Goal: Task Accomplishment & Management: Use online tool/utility

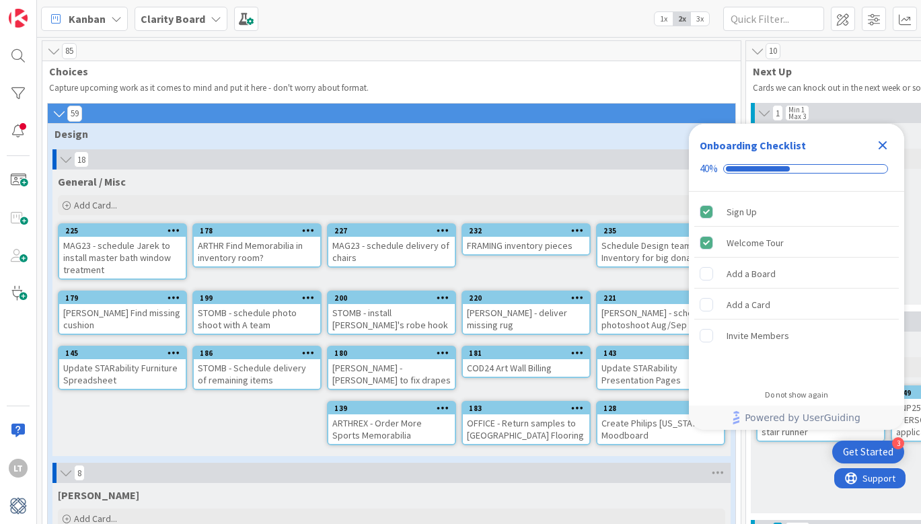
click at [880, 145] on icon "Close Checklist" at bounding box center [883, 145] width 16 height 16
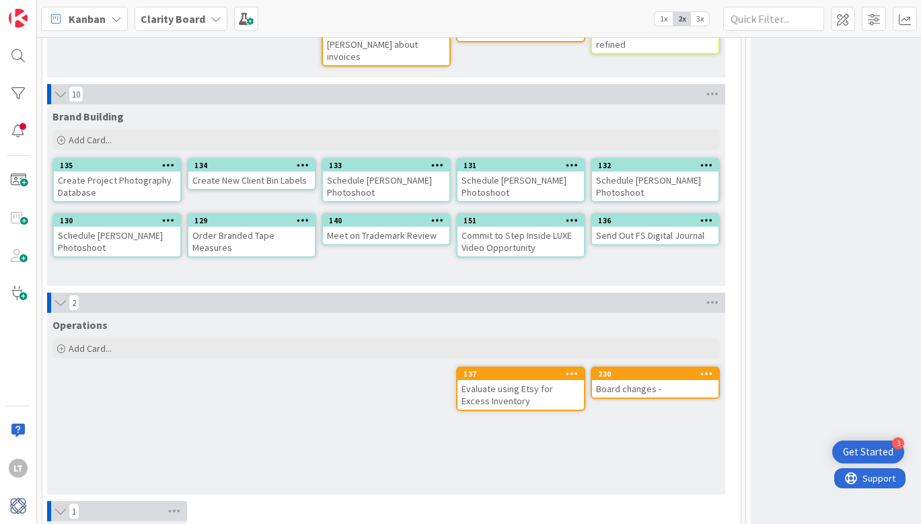
click at [627, 380] on div "Board changes -" at bounding box center [655, 388] width 126 height 17
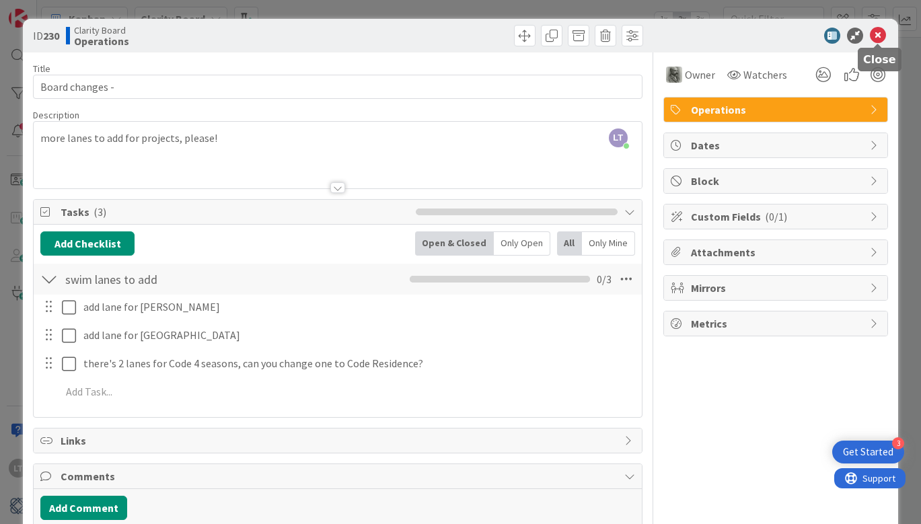
click at [877, 33] on icon at bounding box center [878, 36] width 16 height 16
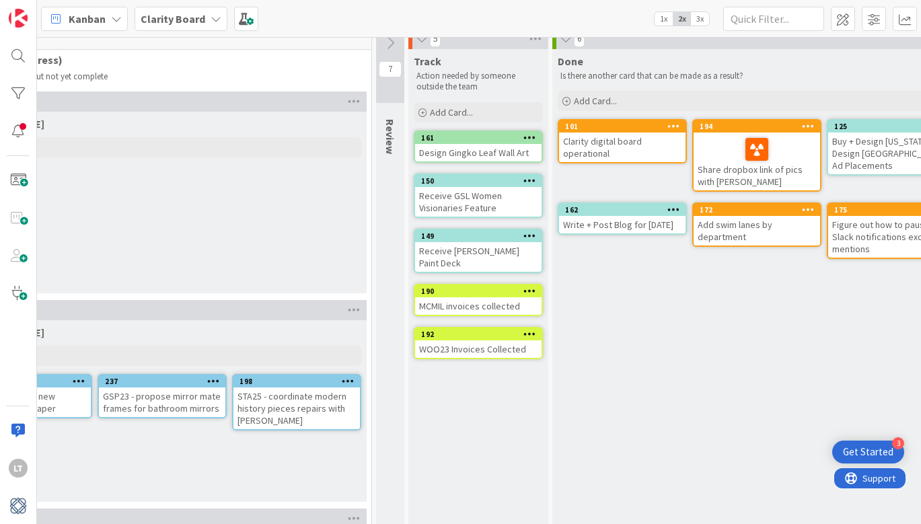
scroll to position [11, 1208]
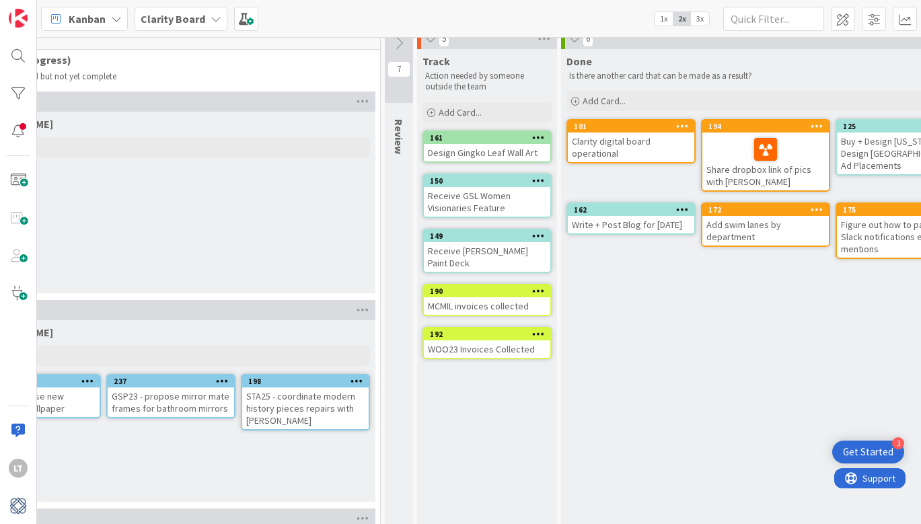
click at [661, 17] on span "1x" at bounding box center [664, 18] width 18 height 13
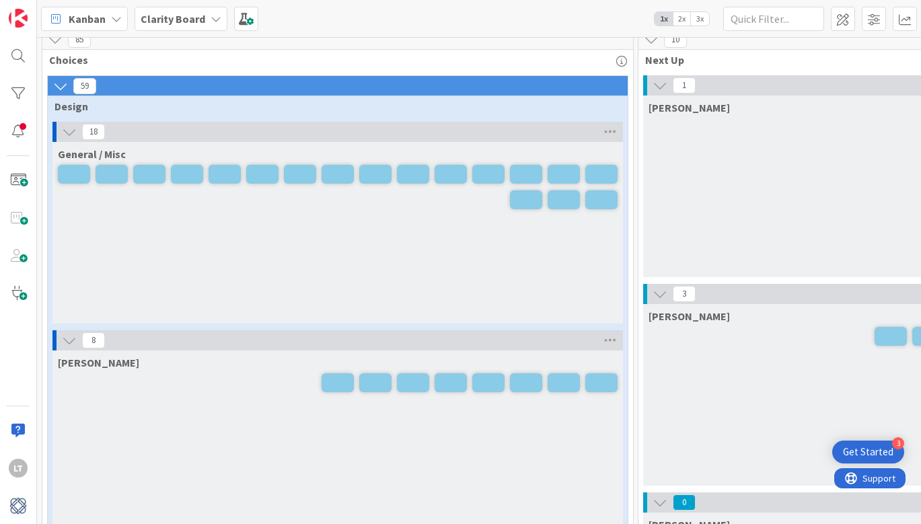
scroll to position [11, 0]
click at [685, 17] on span "2x" at bounding box center [682, 18] width 18 height 13
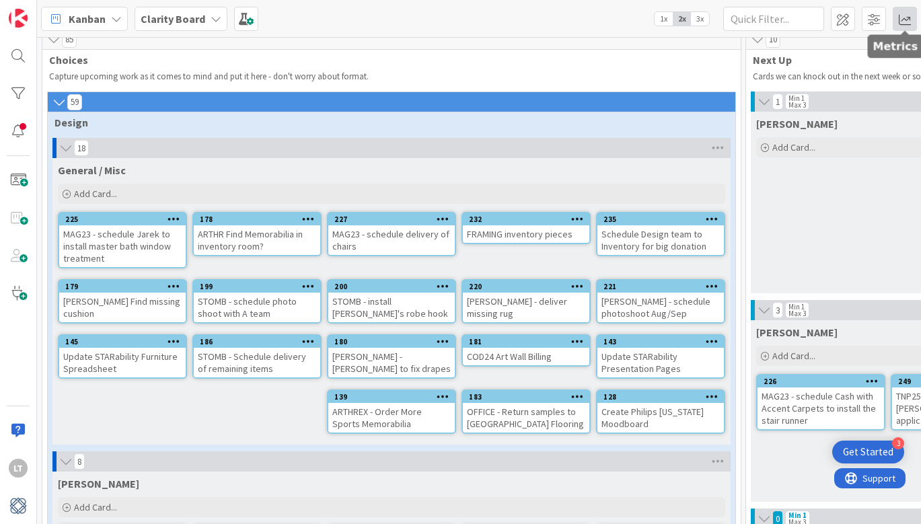
click at [900, 14] on span at bounding box center [905, 19] width 24 height 24
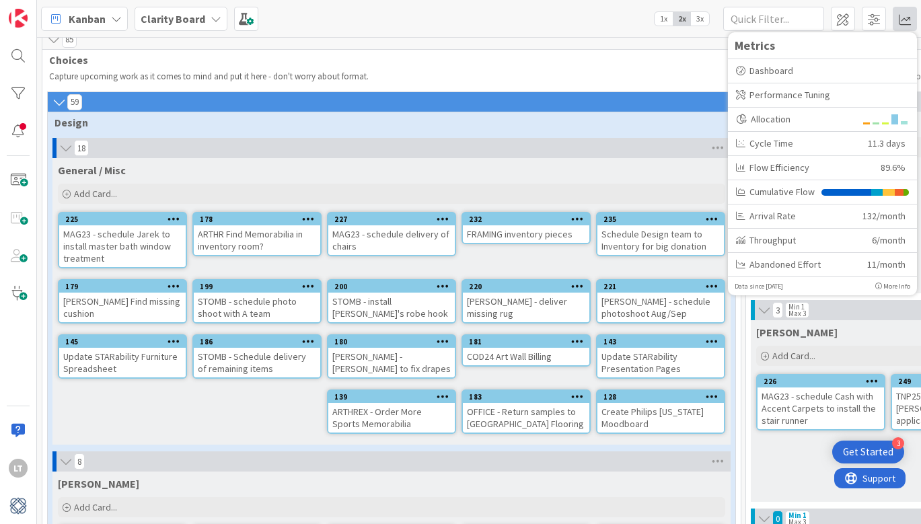
click at [578, 17] on div "Kanban Clarity Board 1x 2x 3x Metrics Dashboard Performance Tuning Allocation C…" at bounding box center [479, 18] width 884 height 37
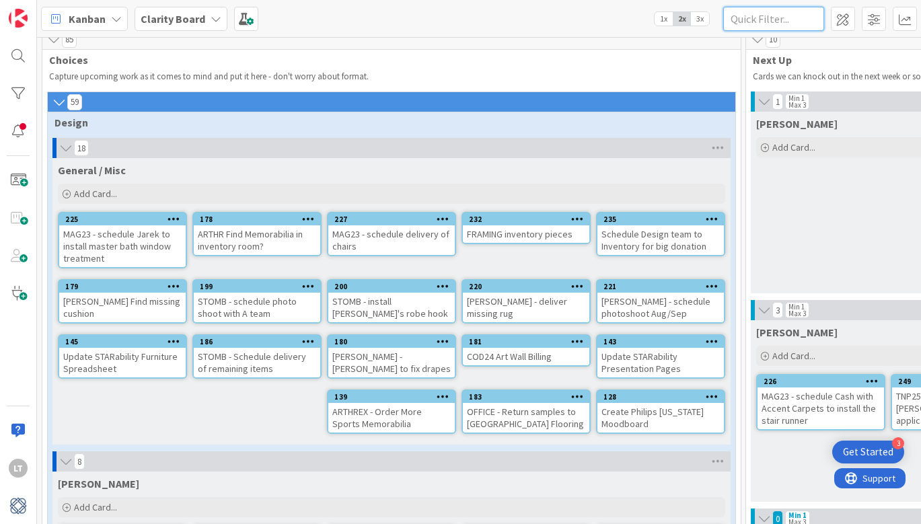
click at [811, 25] on input "text" at bounding box center [773, 19] width 101 height 24
click at [577, 15] on div "Kanban Clarity Board 1x 2x 3x Metrics Dashboard Performance Tuning Allocation C…" at bounding box center [479, 18] width 884 height 37
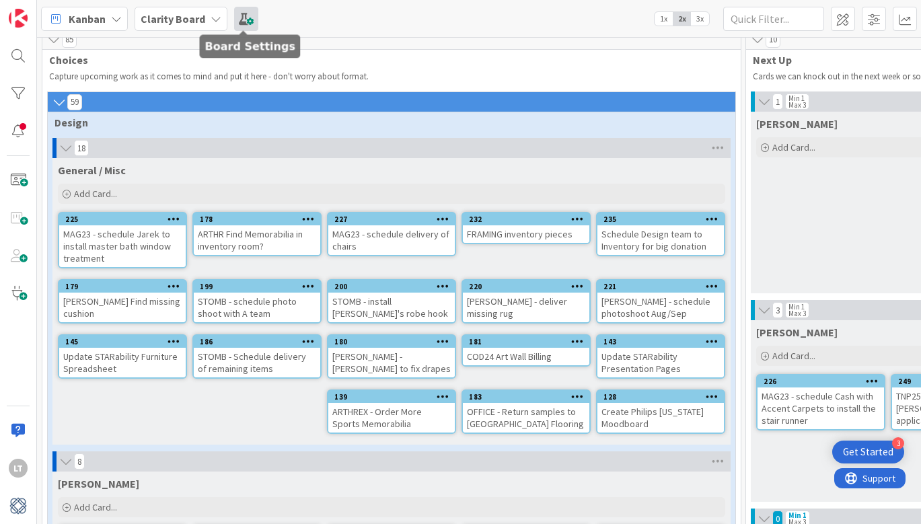
click at [253, 20] on span at bounding box center [246, 19] width 24 height 24
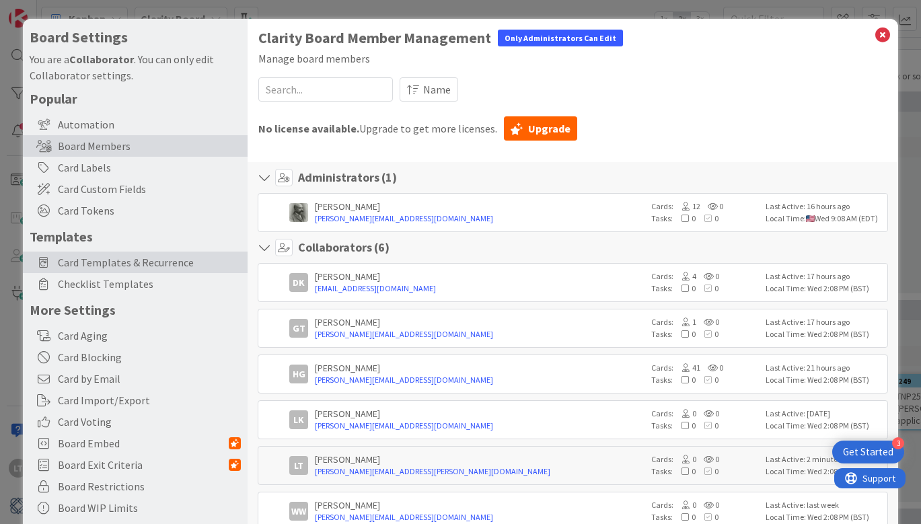
scroll to position [0, 0]
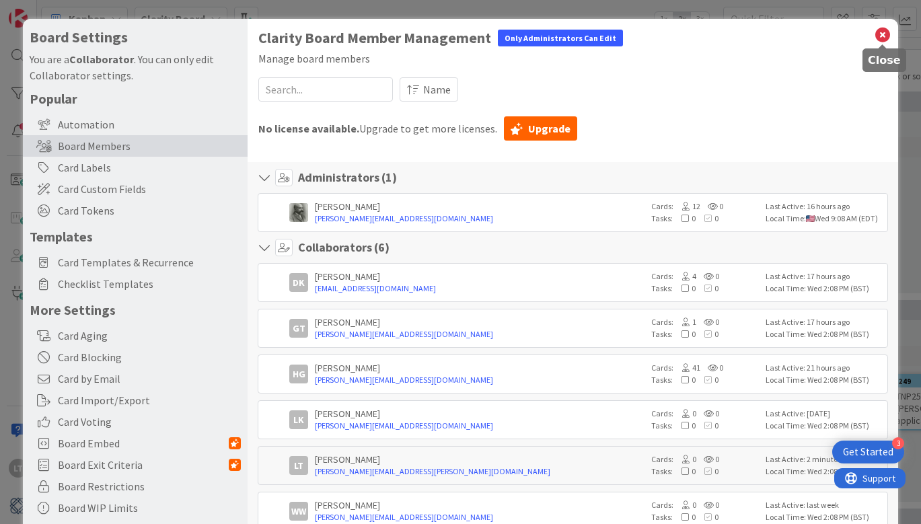
click at [887, 32] on icon at bounding box center [882, 35] width 17 height 19
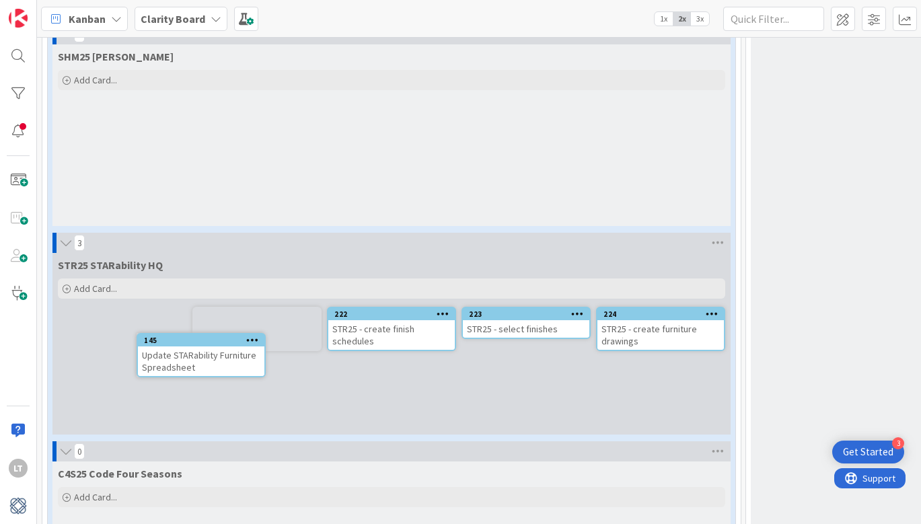
scroll to position [2950, 0]
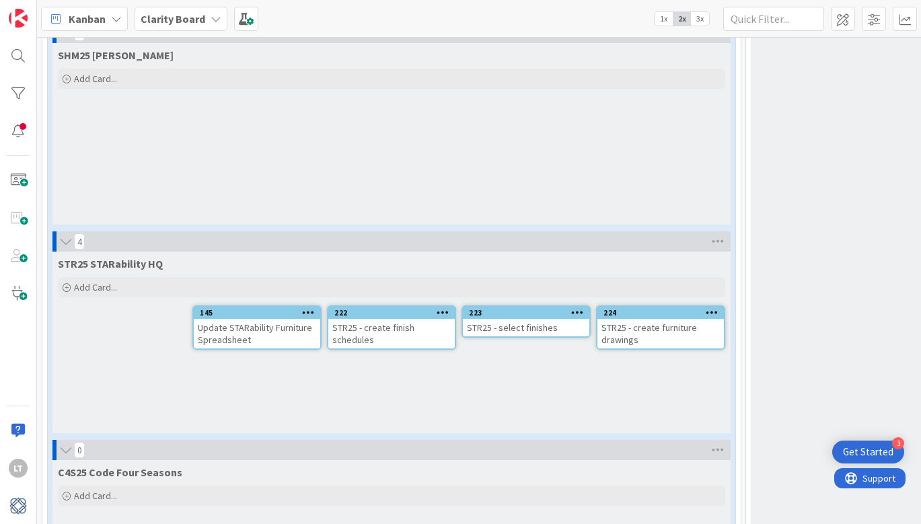
click at [238, 319] on div "Update STARability Furniture Spreadsheet" at bounding box center [257, 334] width 126 height 30
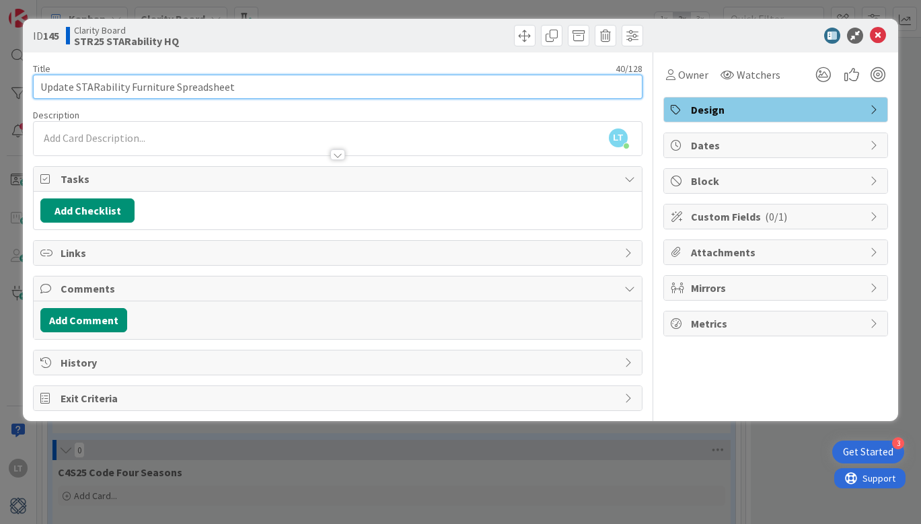
click at [40, 85] on input "Update STARability Furniture Spreadsheet" at bounding box center [338, 87] width 610 height 24
type input "STR25 - Update STARability Furniture Spreadsheet"
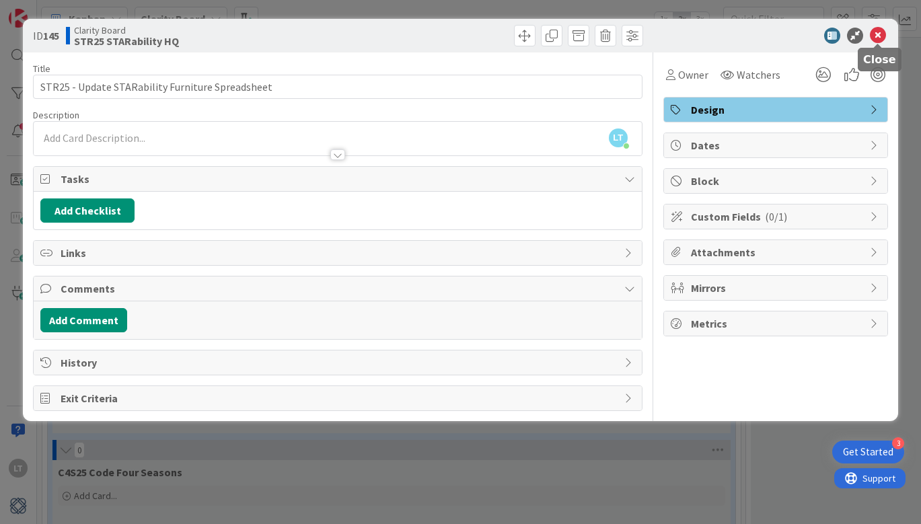
click at [876, 39] on icon at bounding box center [878, 36] width 16 height 16
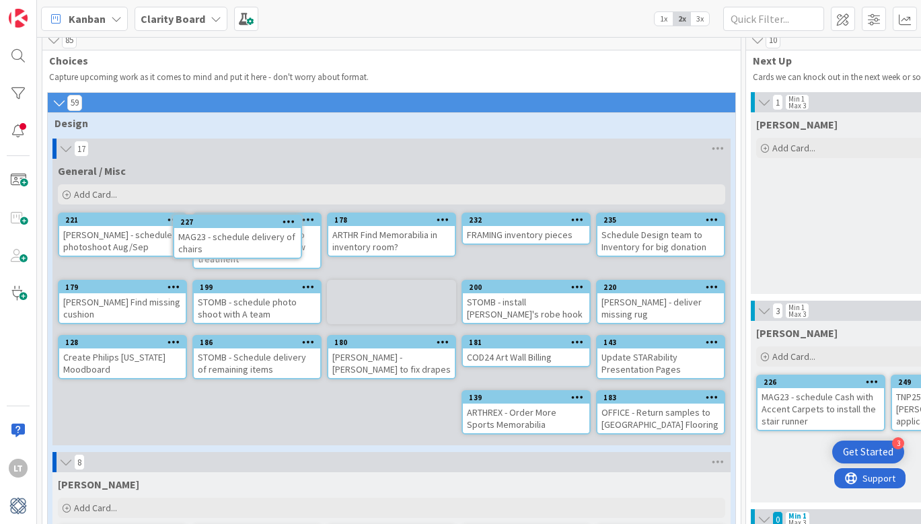
scroll to position [10, 0]
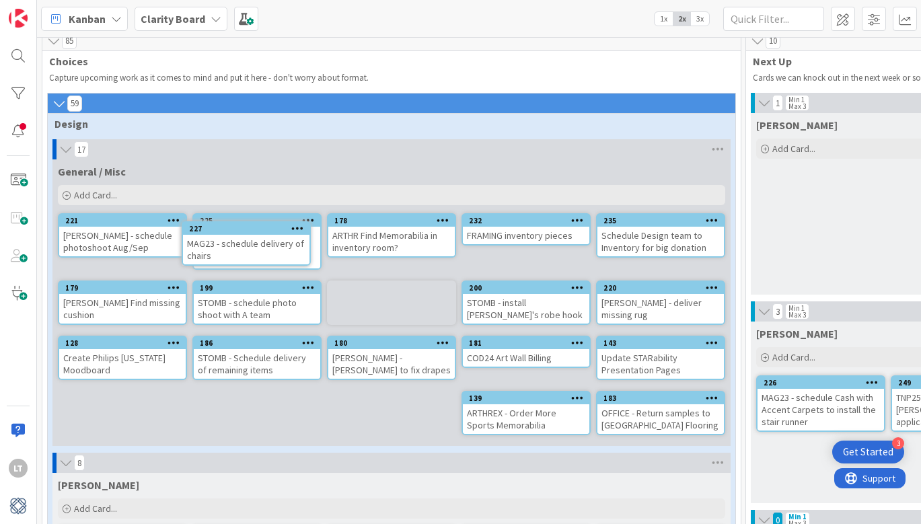
drag, startPoint x: 404, startPoint y: 172, endPoint x: 369, endPoint y: 173, distance: 35.0
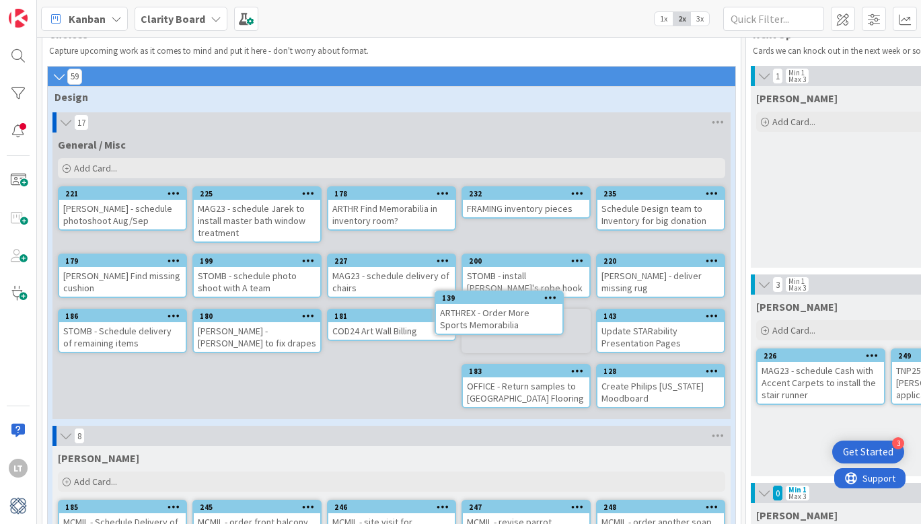
scroll to position [37, 0]
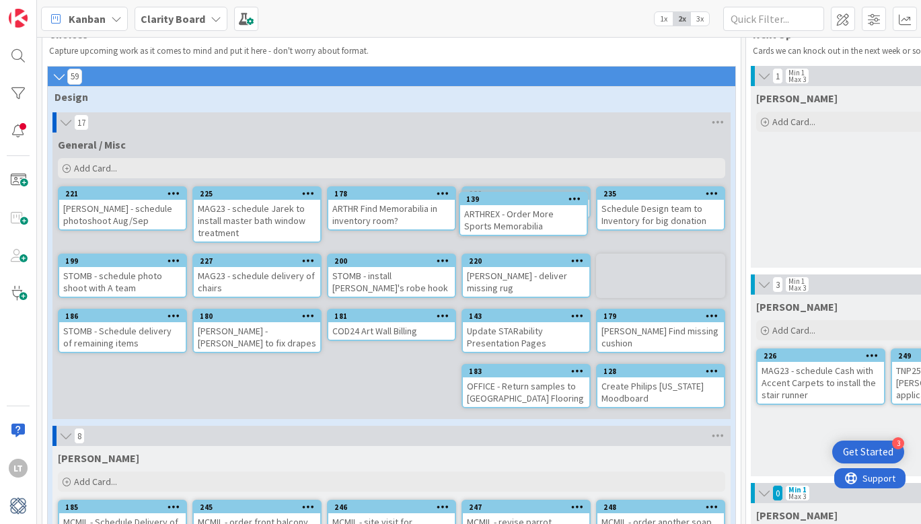
drag, startPoint x: 515, startPoint y: 414, endPoint x: 505, endPoint y: 384, distance: 32.6
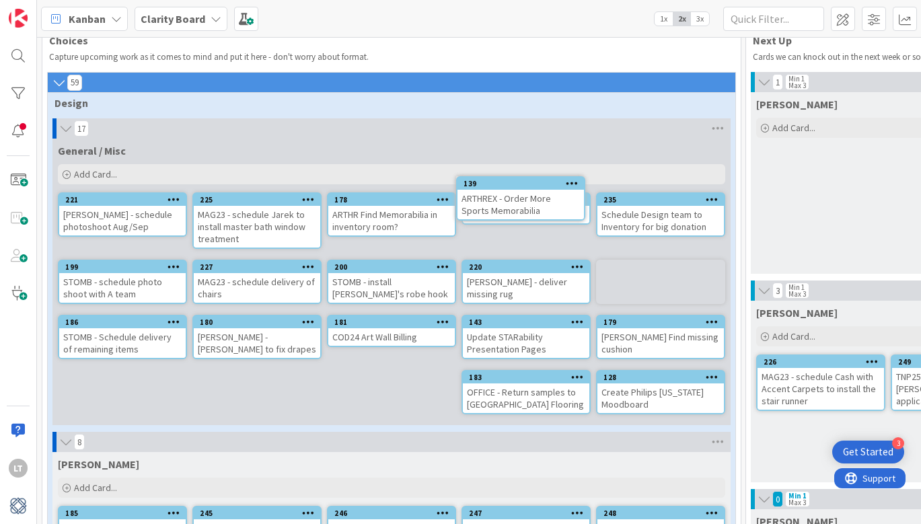
drag, startPoint x: 645, startPoint y: 280, endPoint x: 609, endPoint y: 262, distance: 40.6
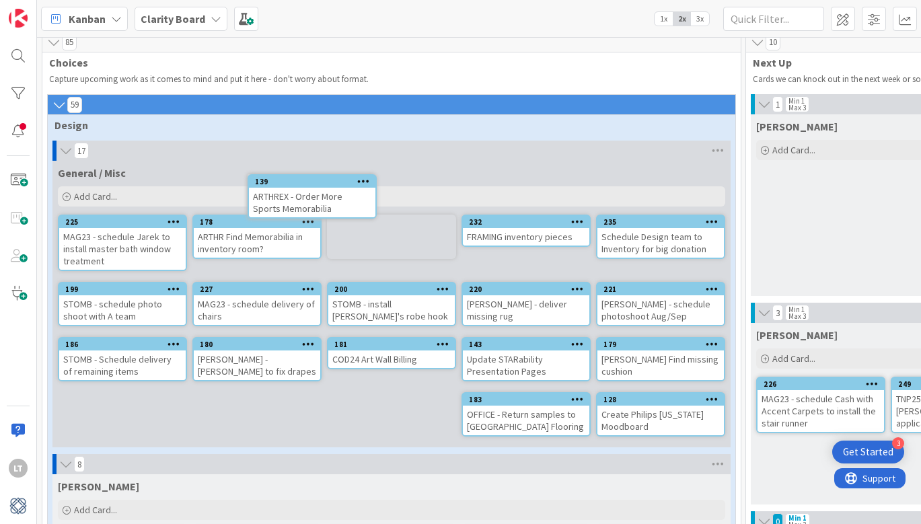
scroll to position [0, 0]
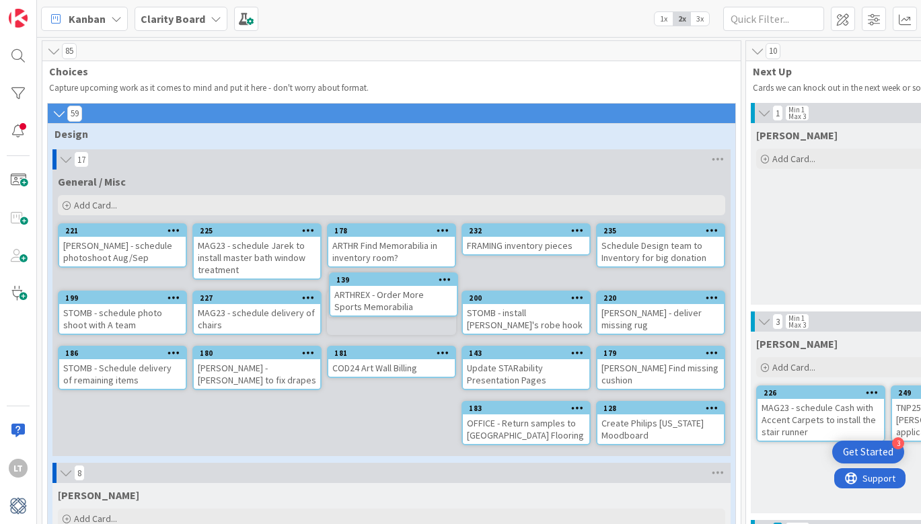
drag, startPoint x: 632, startPoint y: 282, endPoint x: 606, endPoint y: 275, distance: 27.9
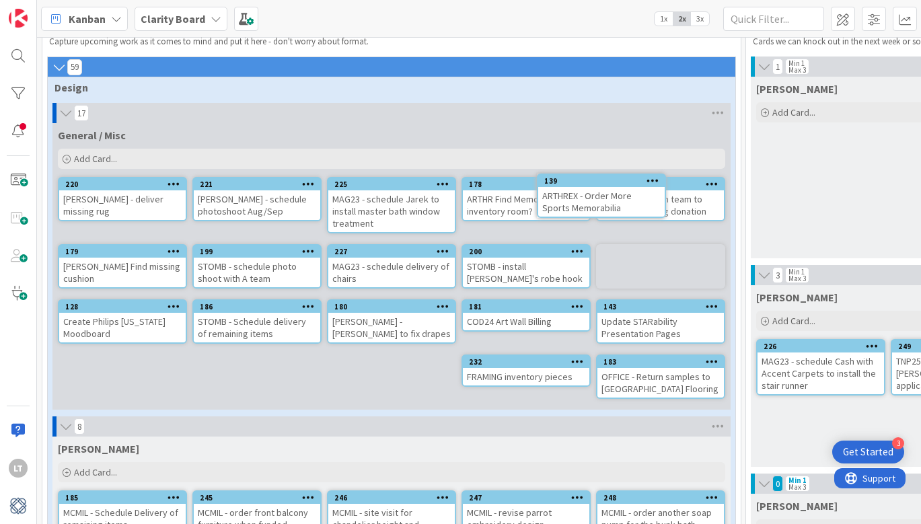
scroll to position [38, 0]
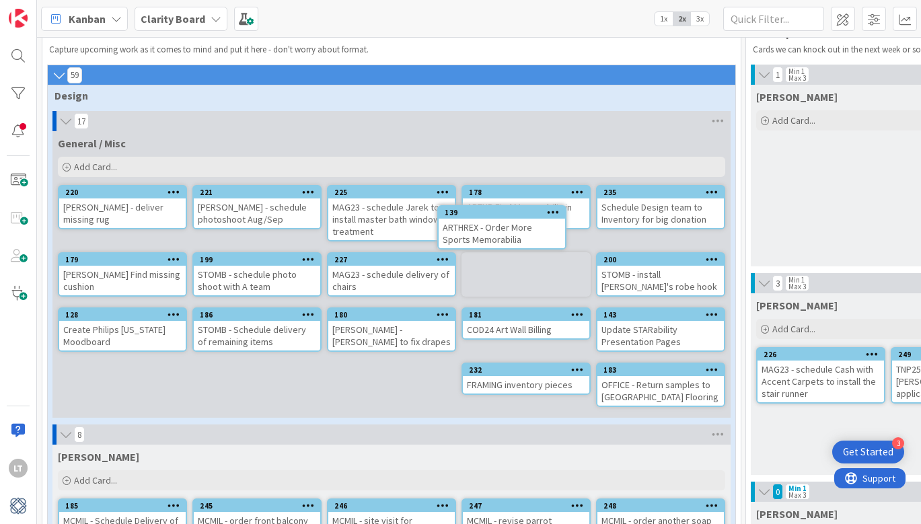
drag, startPoint x: 491, startPoint y: 231, endPoint x: 505, endPoint y: 201, distance: 32.8
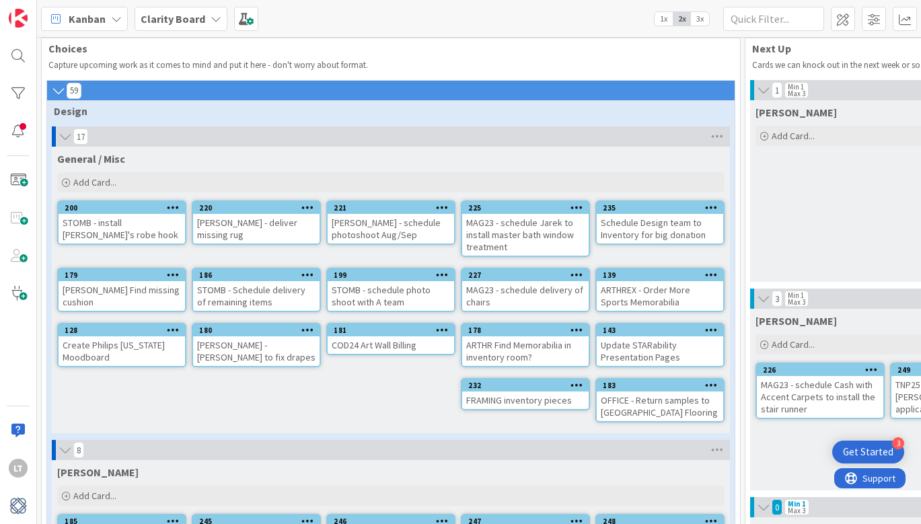
scroll to position [23, 0]
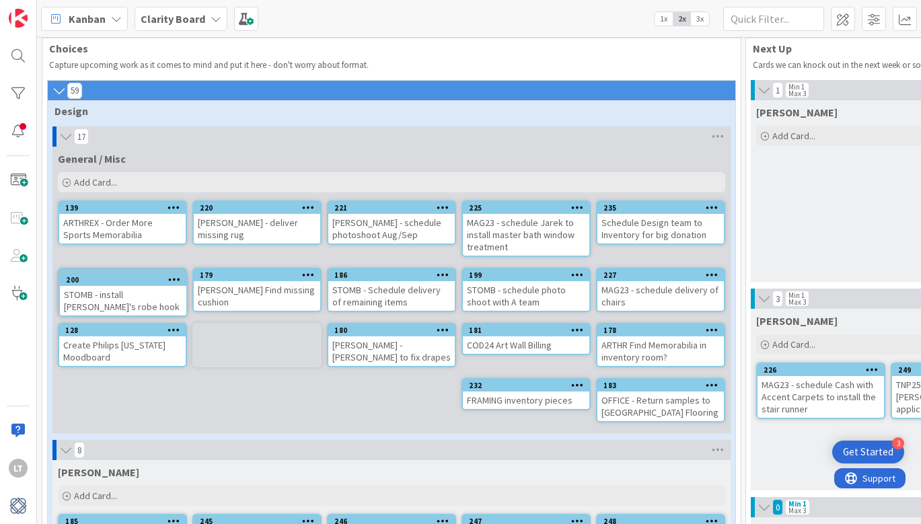
drag, startPoint x: 126, startPoint y: 234, endPoint x: 126, endPoint y: 267, distance: 33.0
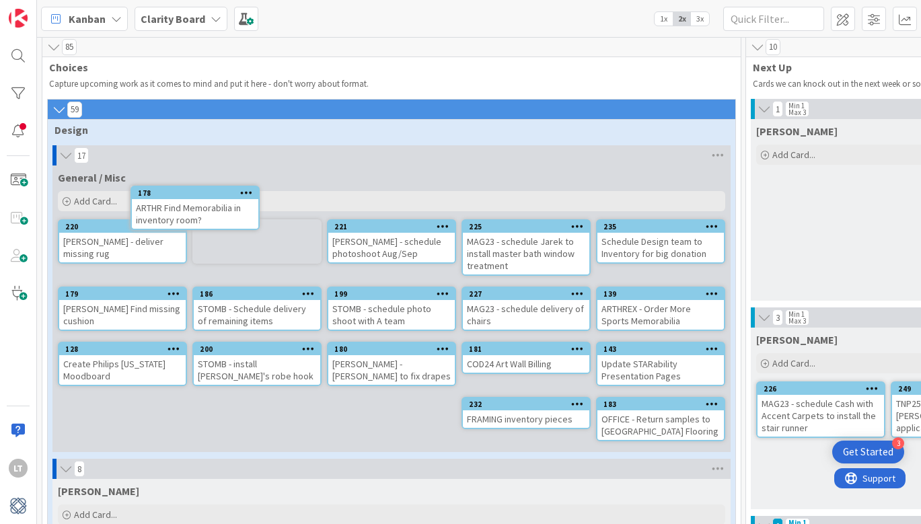
scroll to position [0, 0]
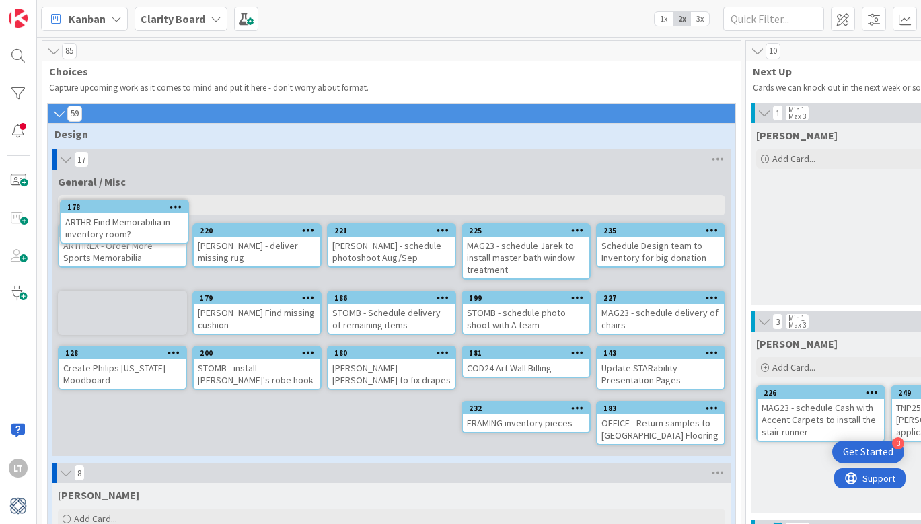
drag, startPoint x: 637, startPoint y: 339, endPoint x: 600, endPoint y: 335, distance: 37.2
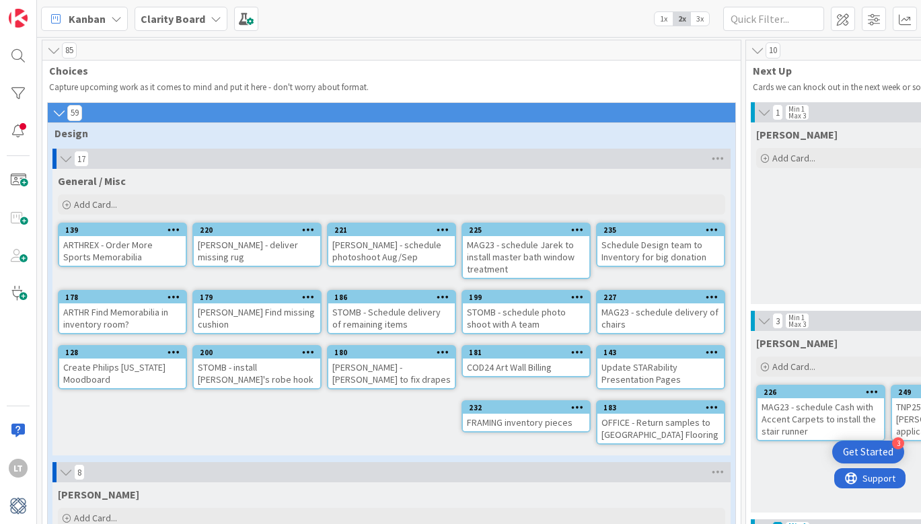
scroll to position [2, 0]
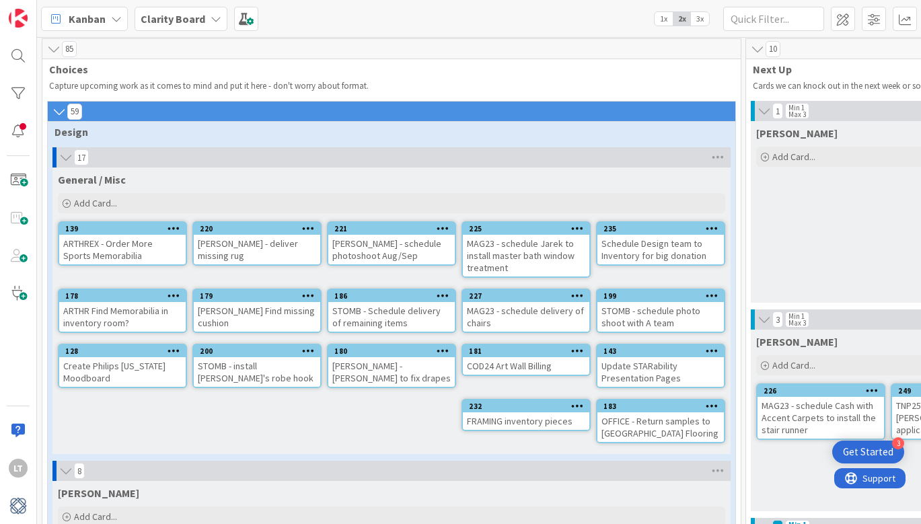
drag, startPoint x: 627, startPoint y: 316, endPoint x: 630, endPoint y: 289, distance: 27.0
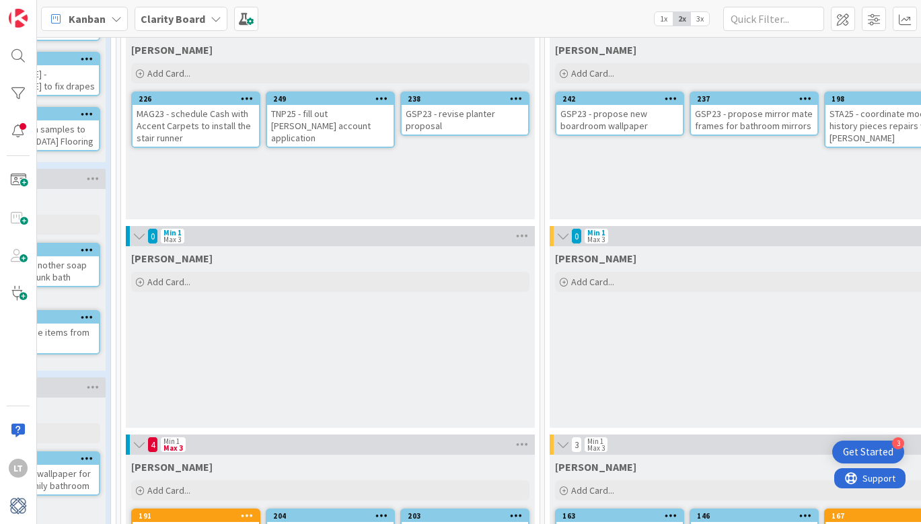
scroll to position [326, 625]
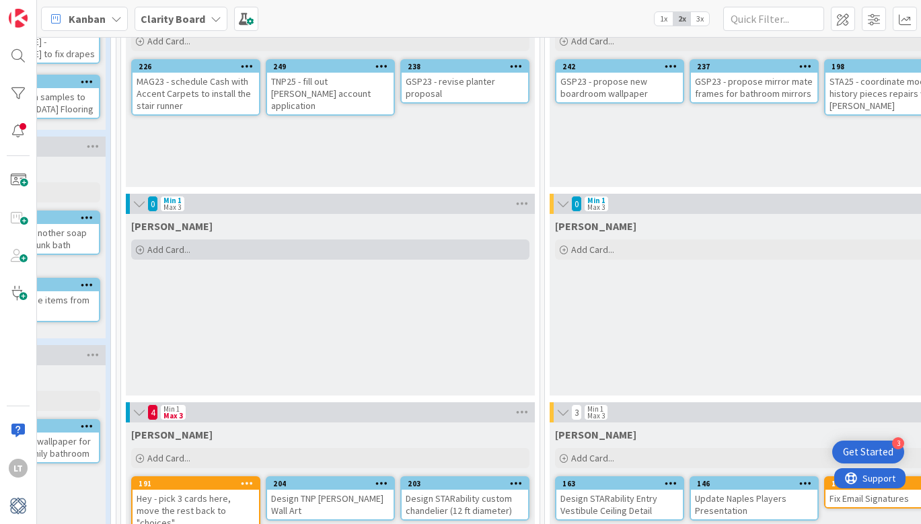
click at [188, 247] on span "Add Card..." at bounding box center [168, 250] width 43 height 12
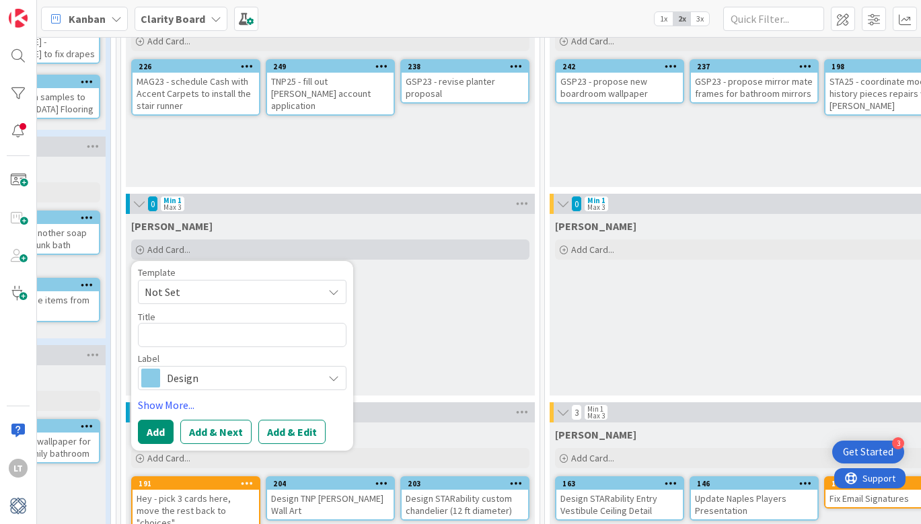
type textarea "x"
type textarea "A"
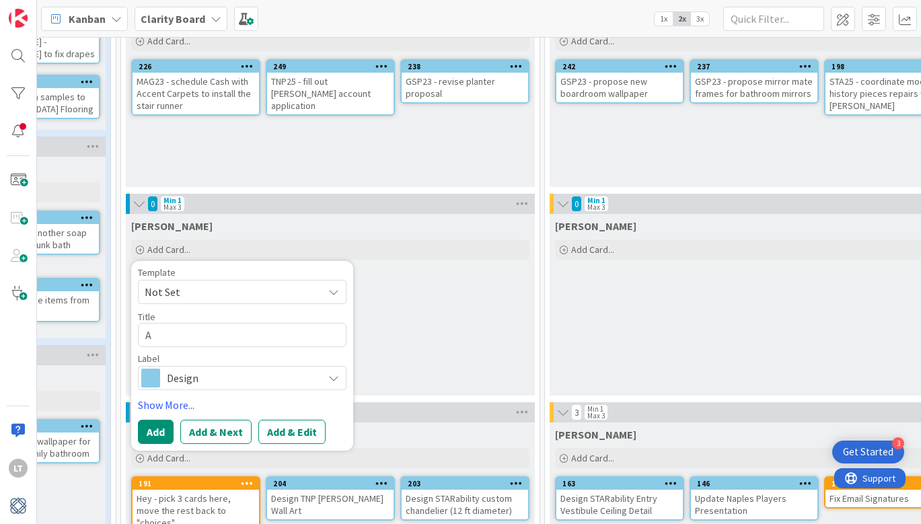
type textarea "x"
type textarea "AR"
type textarea "x"
type textarea "ART"
type textarea "x"
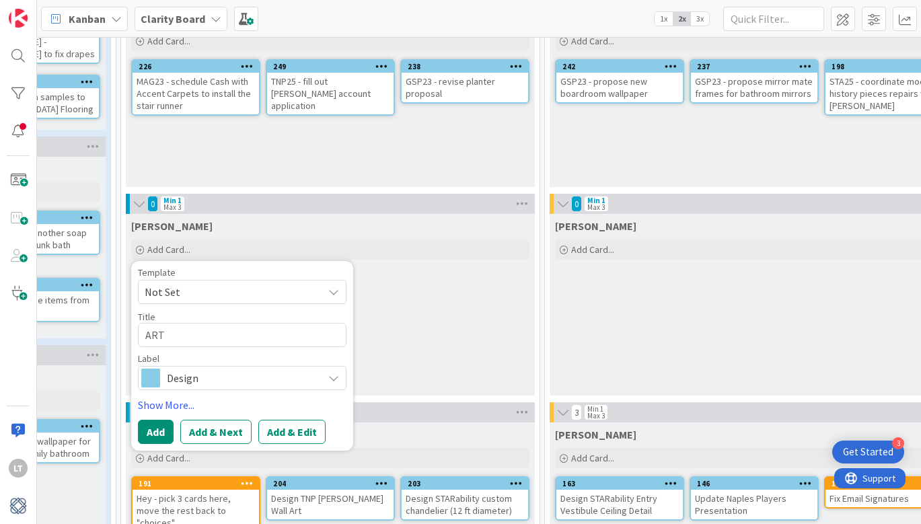
type textarea "ARTH"
type textarea "x"
type textarea "ARTHR"
type textarea "x"
type textarea "ARTHRE"
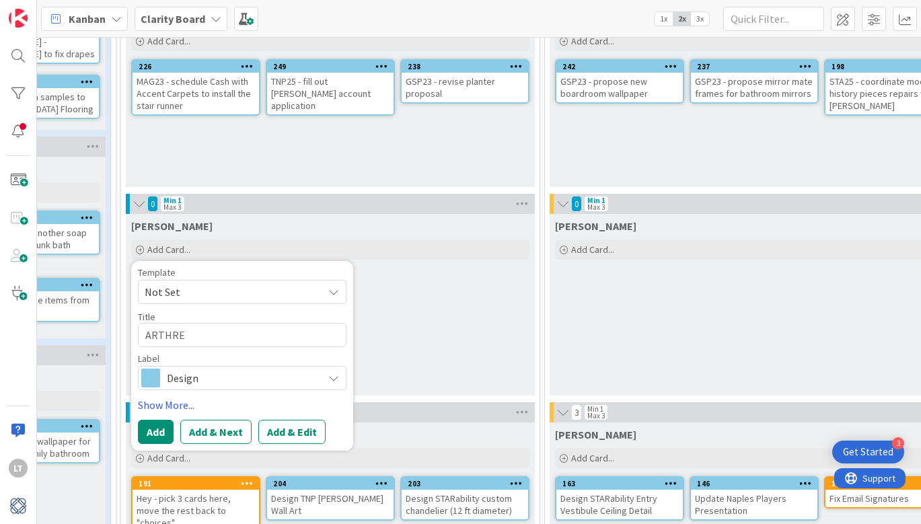
type textarea "x"
type textarea "ARTHRES"
type textarea "x"
type textarea "ARTHRE"
type textarea "x"
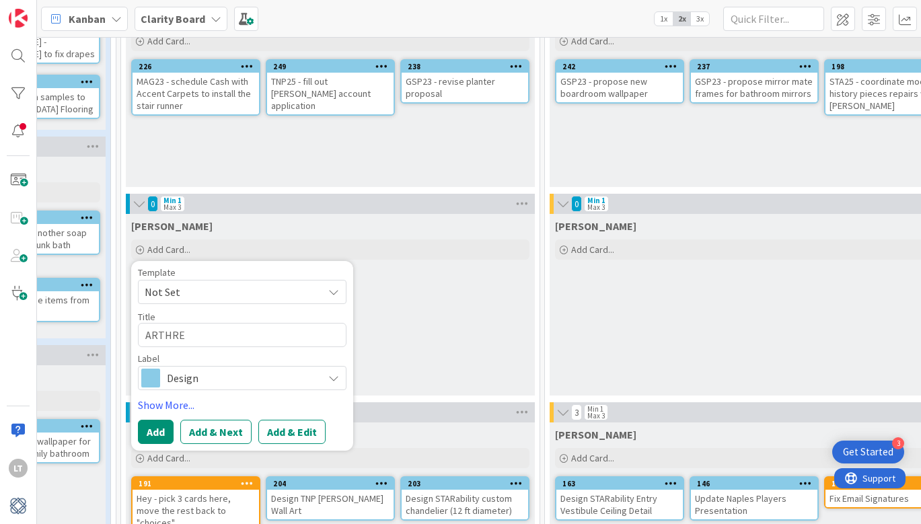
type textarea "ARTHREX"
type textarea "x"
type textarea "ARTHREX"
type textarea "x"
type textarea "ARTHREX -"
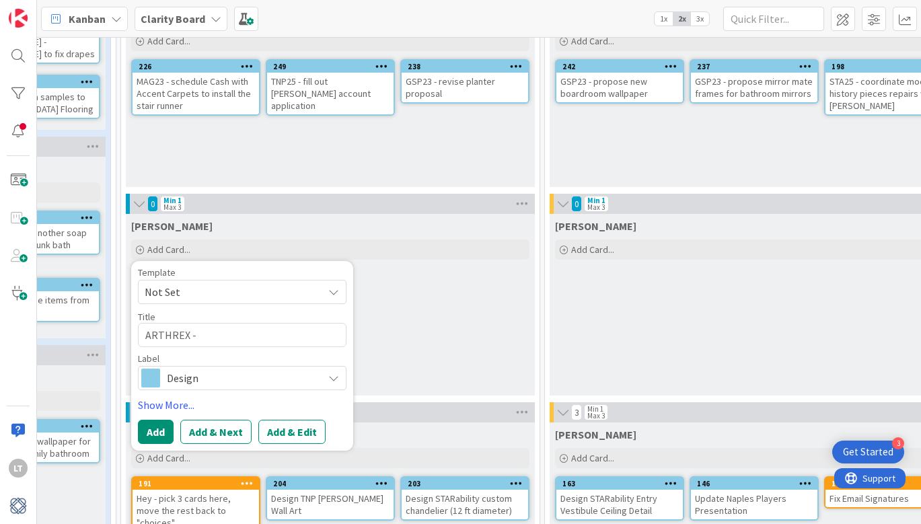
type textarea "x"
type textarea "ARTHREX -"
type textarea "x"
type textarea "ARTHREX - s"
type textarea "x"
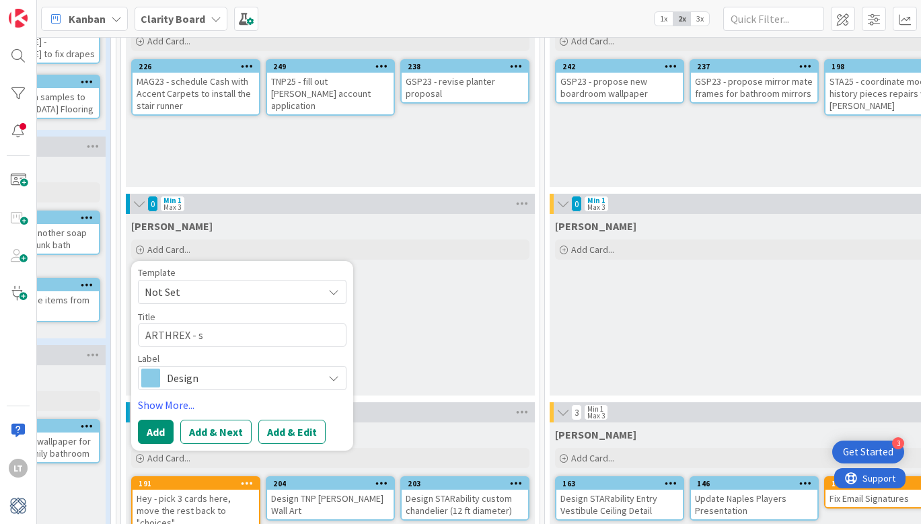
type textarea "ARTHREX -"
type textarea "x"
type textarea "ARTHREX - S"
type textarea "x"
type textarea "ARTHREX - Se"
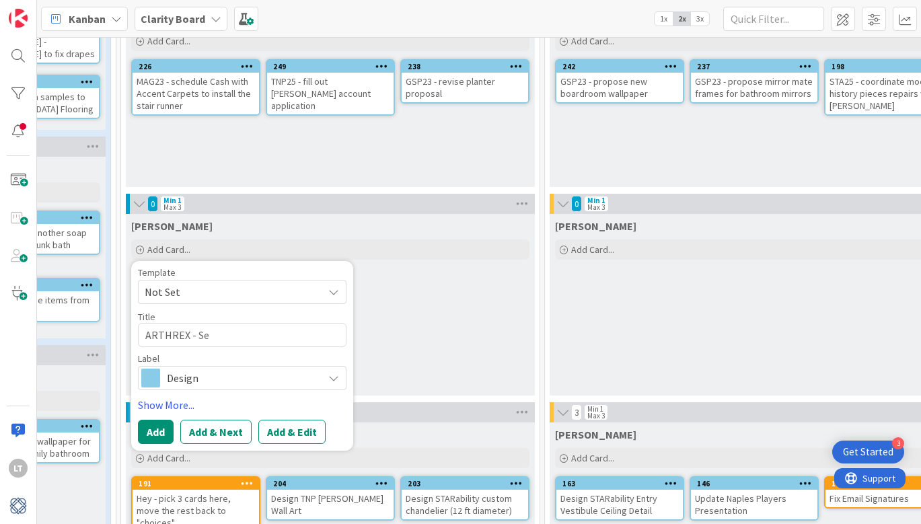
type textarea "x"
type textarea "ARTHREX - Set"
type textarea "x"
type textarea "ARTHREX - Set"
type textarea "x"
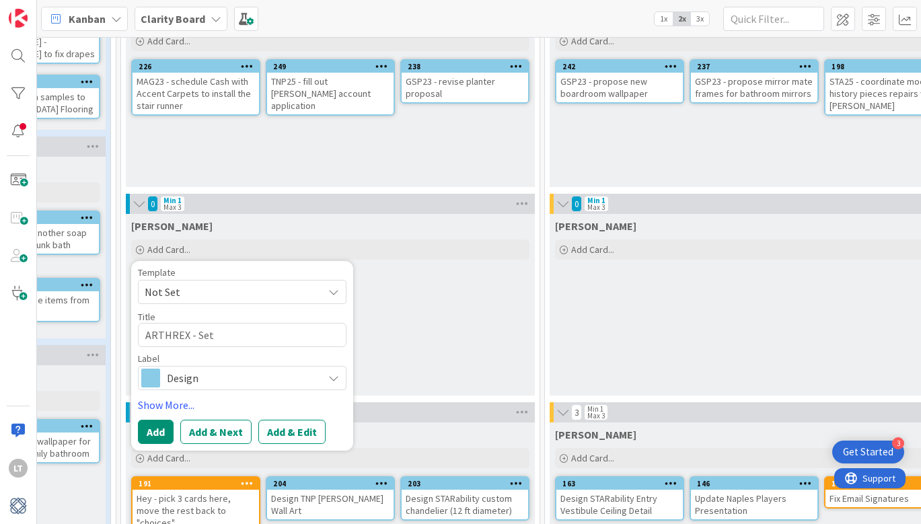
type textarea "ARTHREX - Set m"
type textarea "x"
type textarea "ARTHREX - Set me"
type textarea "x"
type textarea "ARTHREX - Set mee"
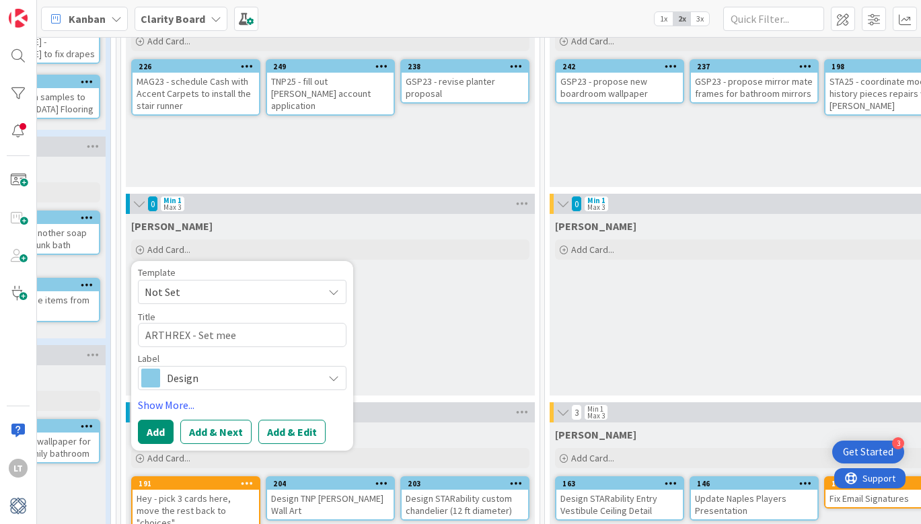
type textarea "x"
type textarea "ARTHREX - Set meet"
type textarea "x"
type textarea "ARTHREX - Set meeti"
type textarea "x"
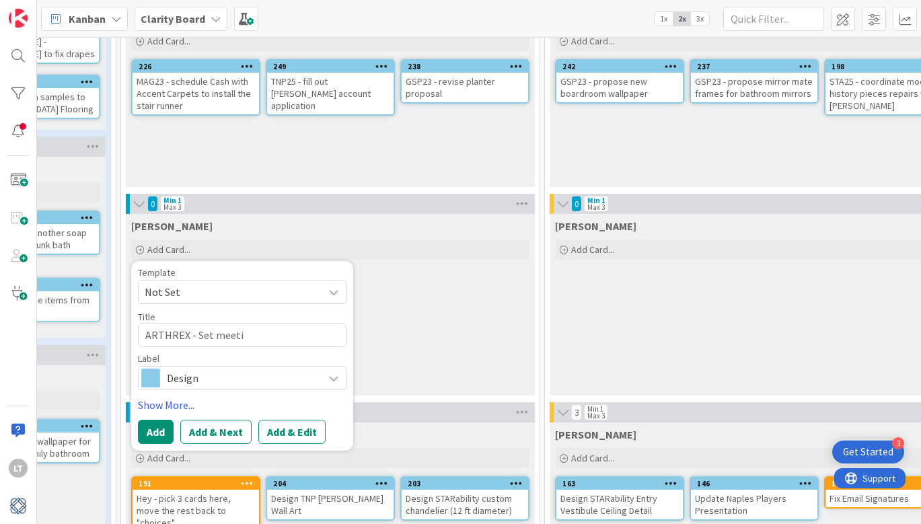
type textarea "ARTHREX - Set meetin"
type textarea "x"
type textarea "ARTHREX - Set meeting"
type textarea "x"
type textarea "ARTHREX - Set meeting"
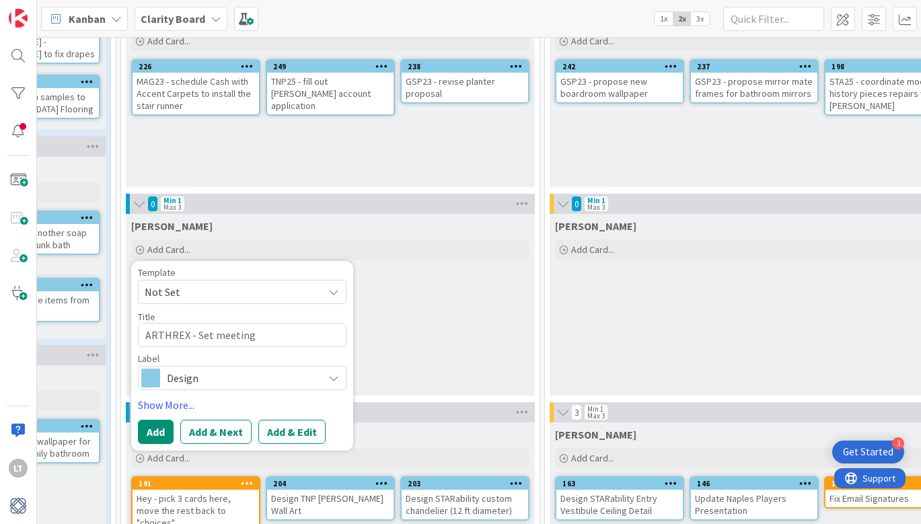
type textarea "x"
type textarea "ARTHREX - Set meeting w"
type textarea "x"
type textarea "ARTHREX - Set meeting wi"
type textarea "x"
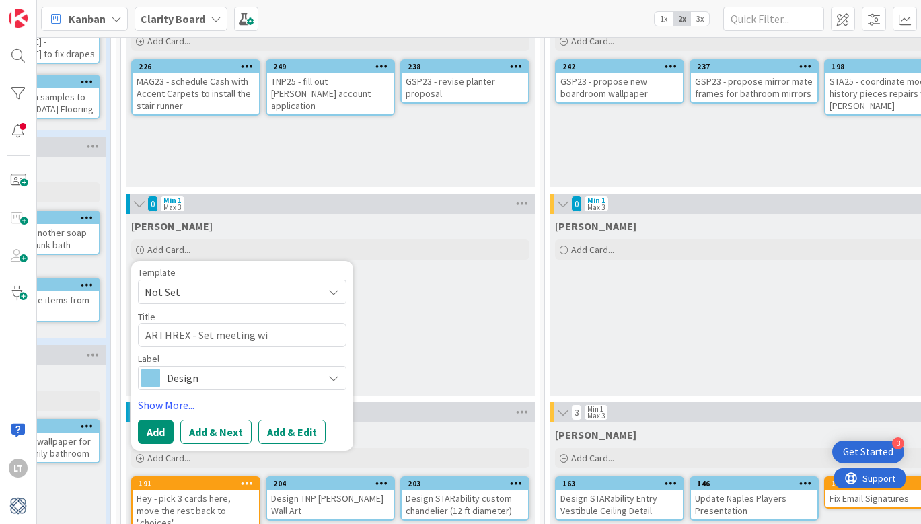
type textarea "ARTHREX - Set meeting wih"
type textarea "x"
type textarea "ARTHREX - Set meeting wiht"
type textarea "x"
type textarea "ARTHREX - Set meeting with."
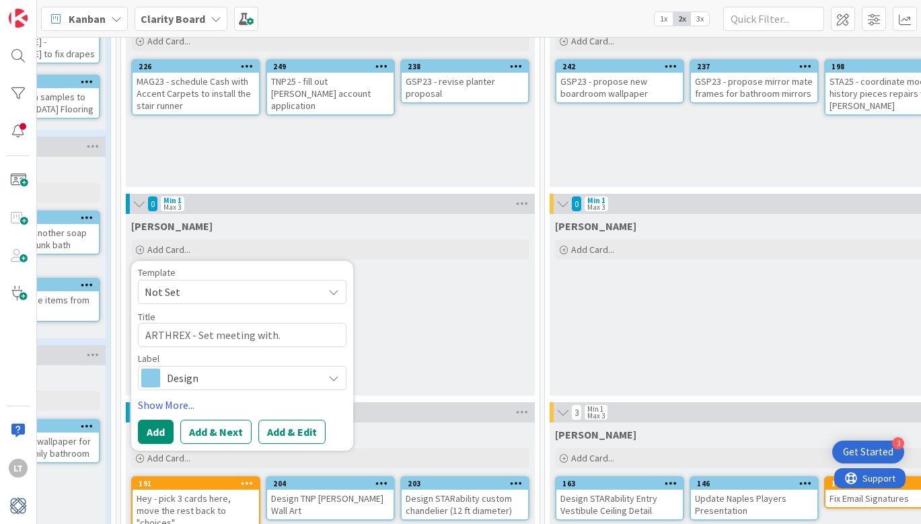
type textarea "x"
type textarea "ARTHREX - Set meeting with."
type textarea "x"
type textarea "ARTHREX - Set meeting with"
type textarea "x"
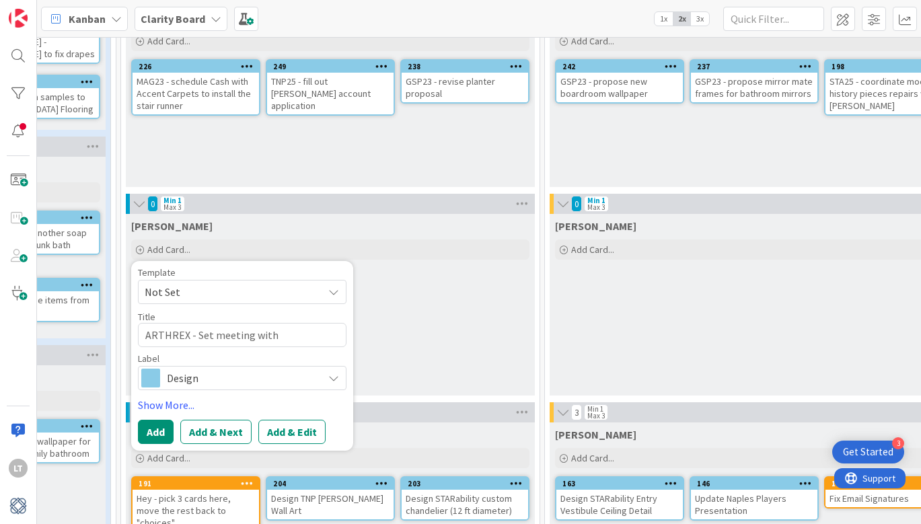
type textarea "ARTHREX - Set meeting with"
type textarea "x"
type textarea "ARTHREX - Set meeting with R"
type textarea "x"
type textarea "ARTHREX - Set meeting with Re"
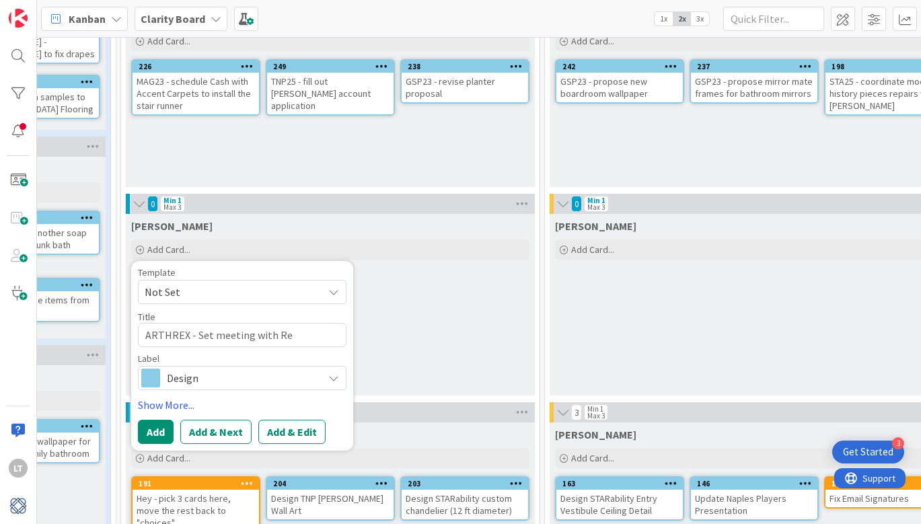
type textarea "x"
type textarea "ARTHREX - Set meeting with [PERSON_NAME]"
type textarea "x"
type textarea "ARTHREX - Set meeting with [PERSON_NAME]"
type textarea "x"
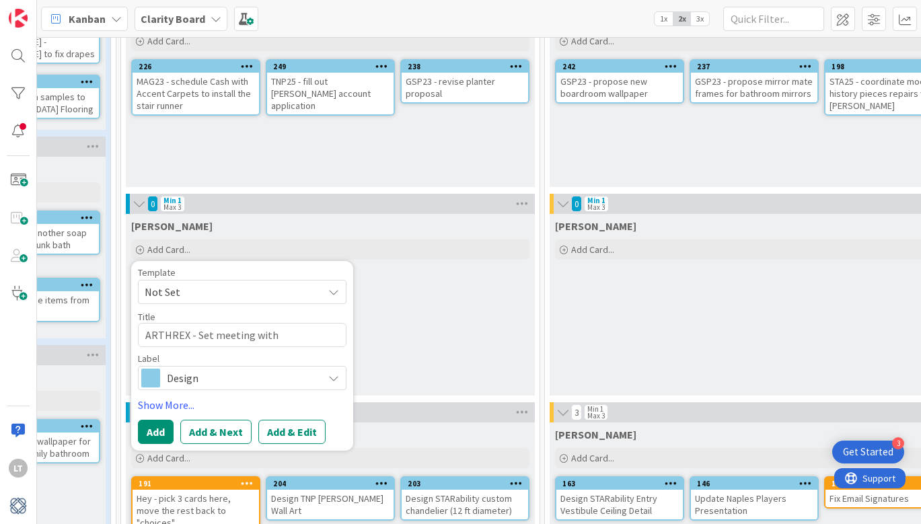
type textarea "ARTHREX - Set meeting with [PERSON_NAME]"
type textarea "x"
type textarea "ARTHREX - Set meeting with [PERSON_NAME]"
type textarea "x"
type textarea "ARTHREX - Set meeting with [PERSON_NAME]"
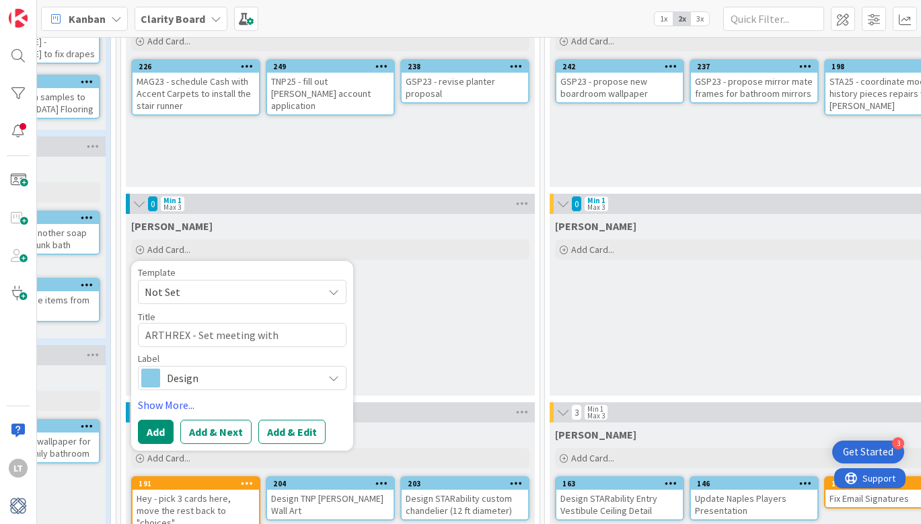
type textarea "x"
type textarea "ARTHREX - Set meeting with [PERSON_NAME]"
click at [152, 437] on button "Add" at bounding box center [156, 432] width 36 height 24
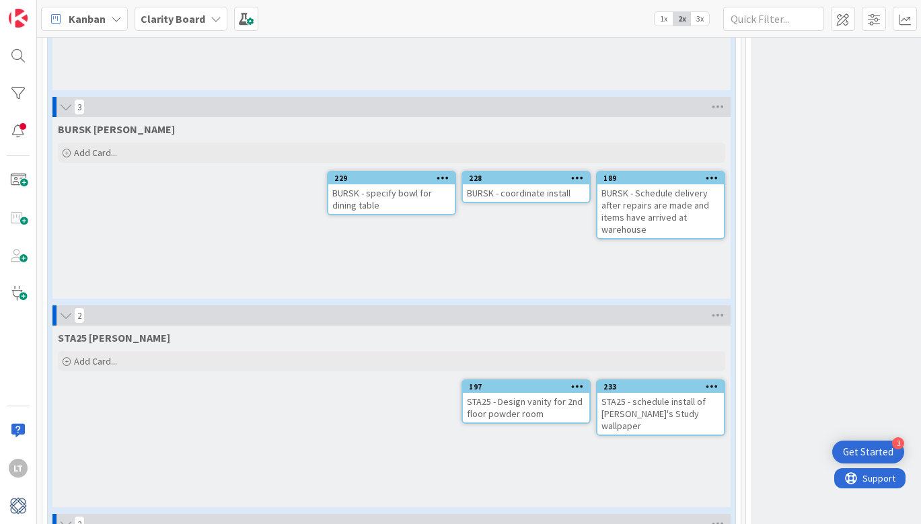
scroll to position [1632, 0]
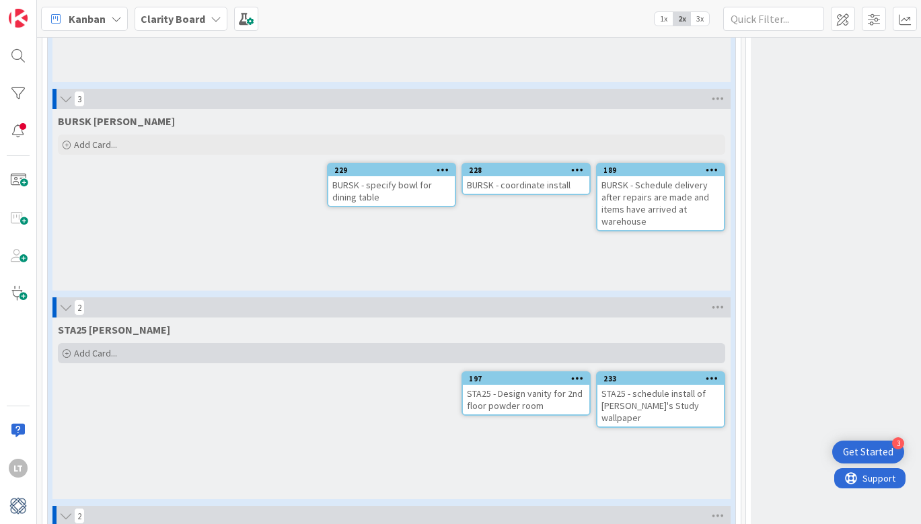
click at [87, 347] on span "Add Card..." at bounding box center [95, 353] width 43 height 12
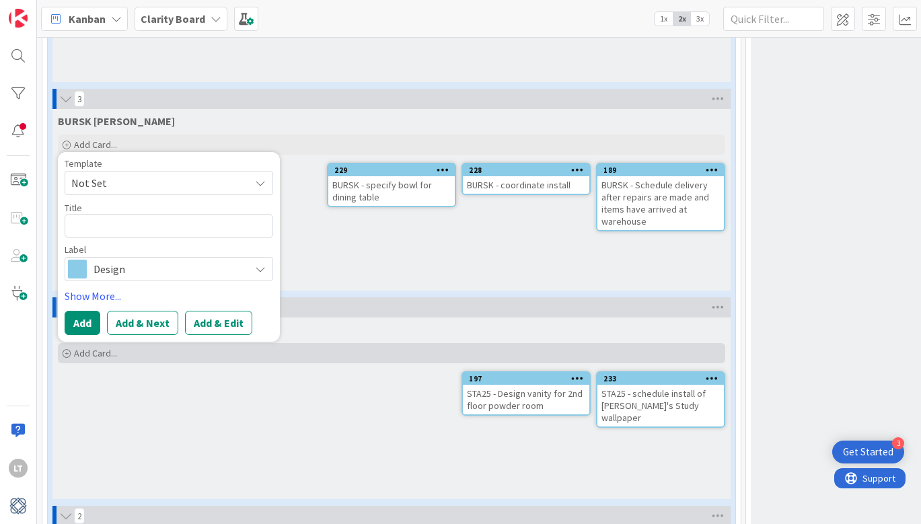
type textarea "x"
type textarea "s"
type textarea "x"
type textarea "sc"
type textarea "x"
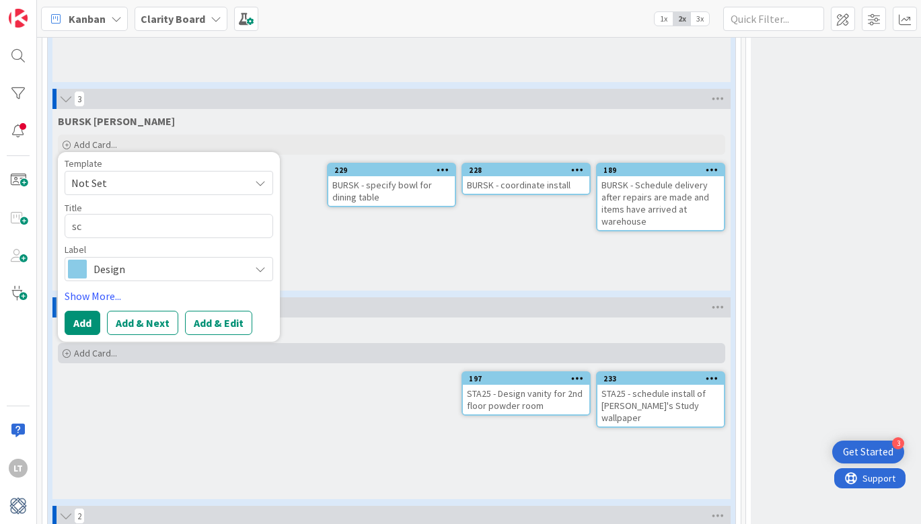
type textarea "s"
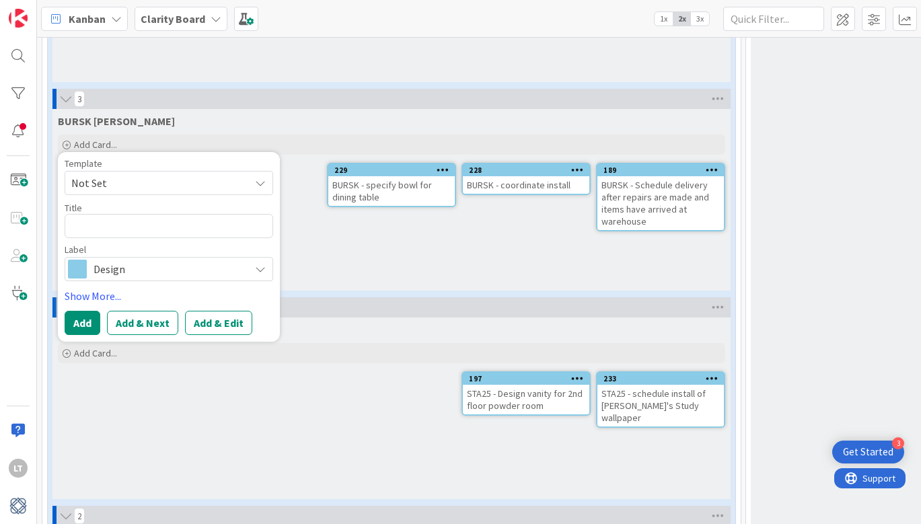
click at [302, 116] on div "BURSK [PERSON_NAME]" at bounding box center [391, 120] width 667 height 13
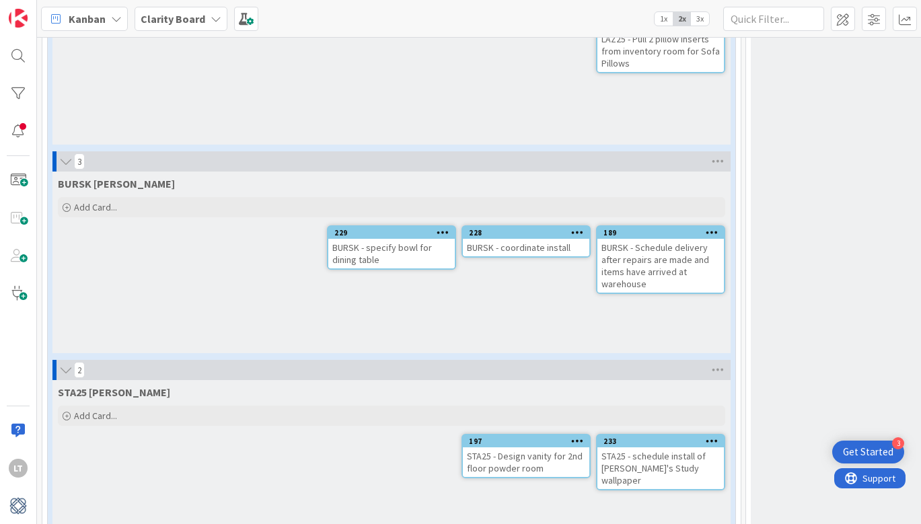
scroll to position [1571, 0]
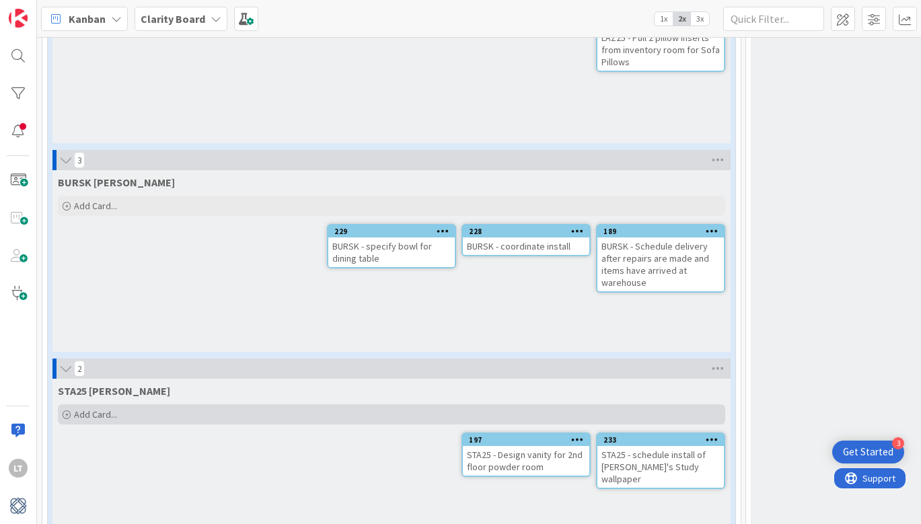
click at [108, 412] on span "Add Card..." at bounding box center [95, 414] width 43 height 12
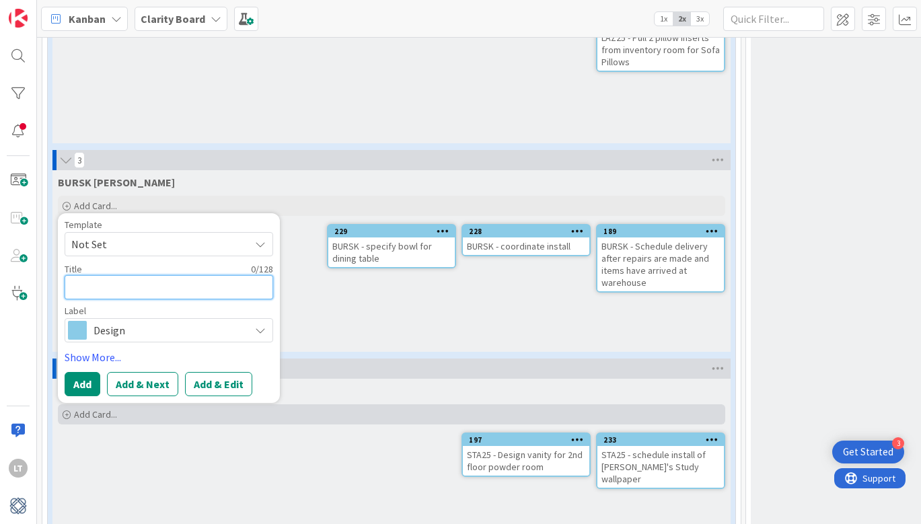
type textarea "x"
type textarea "S"
type textarea "x"
type textarea "ST"
type textarea "x"
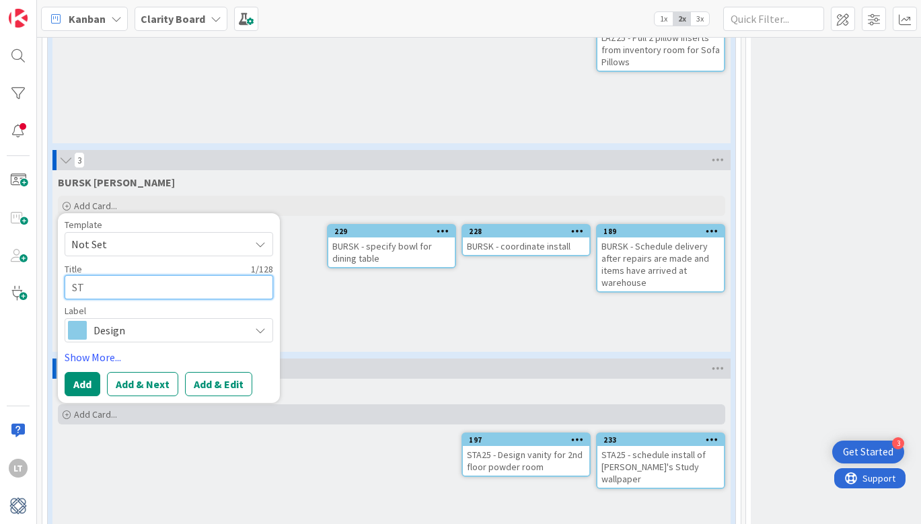
type textarea "STA"
type textarea "x"
type textarea "STA2"
type textarea "x"
type textarea "STA25"
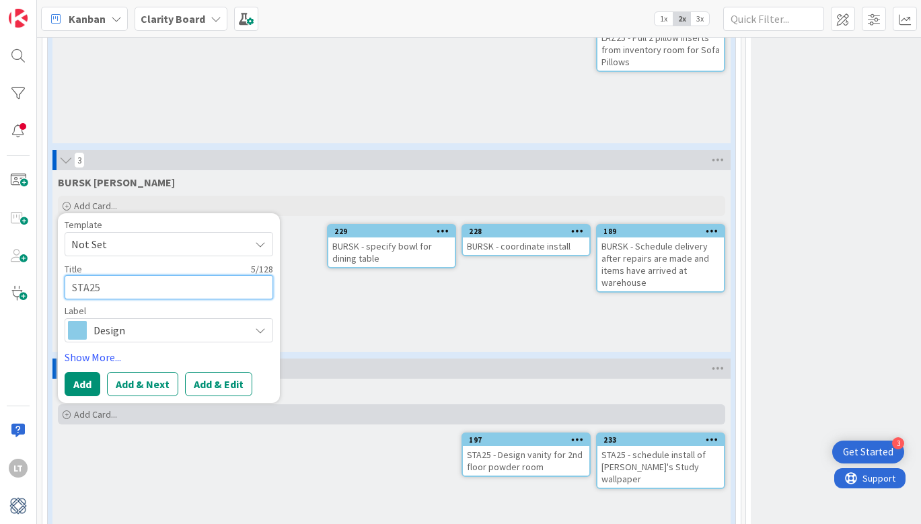
type textarea "x"
type textarea "STA25-"
type textarea "x"
type textarea "STA25"
type textarea "x"
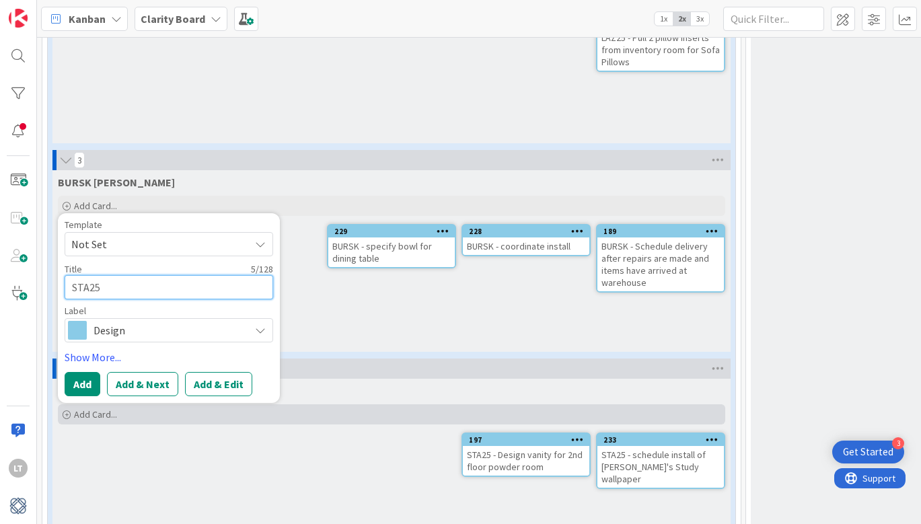
type textarea "STA25"
type textarea "x"
type textarea "STA25 -"
type textarea "x"
type textarea "STA25 -"
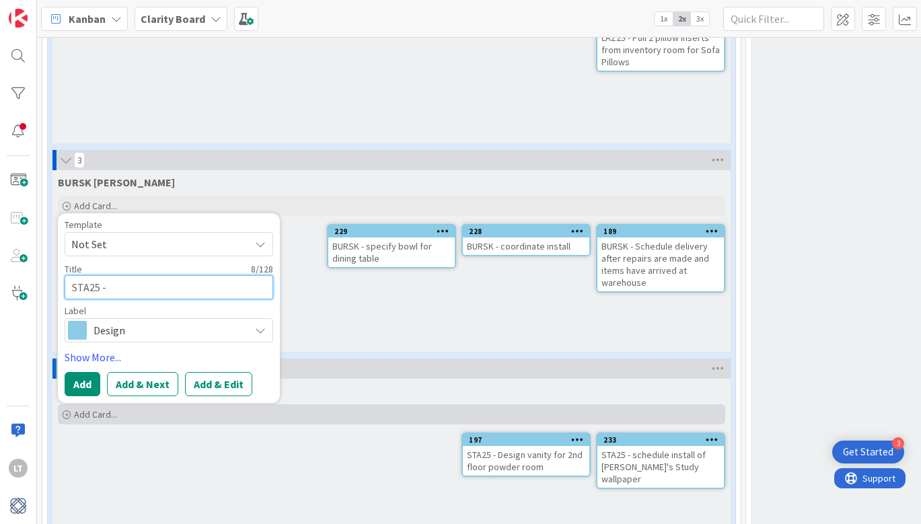
type textarea "x"
type textarea "STA25 - S"
type textarea "x"
type textarea "STA25 - Sc"
type textarea "x"
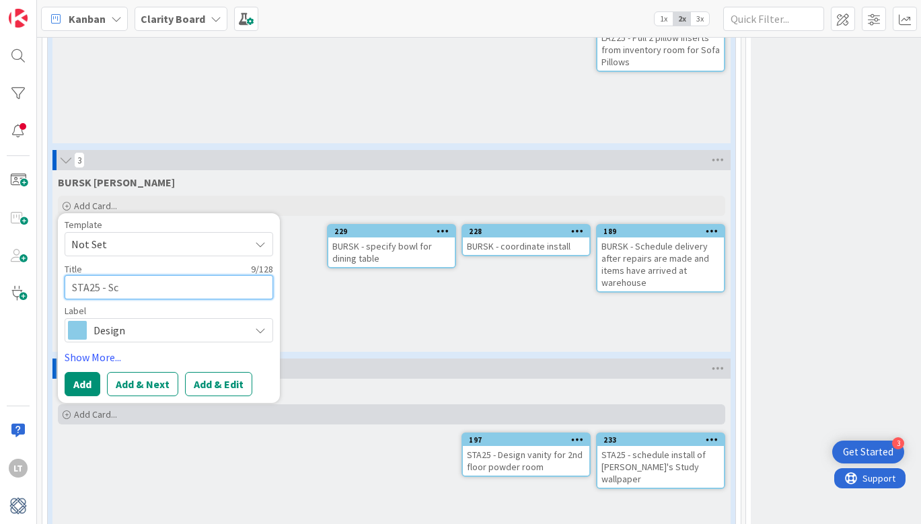
type textarea "STA25 - Sch"
type textarea "x"
type textarea "STA25 - Sche"
type textarea "x"
type textarea "STA25 - Sched"
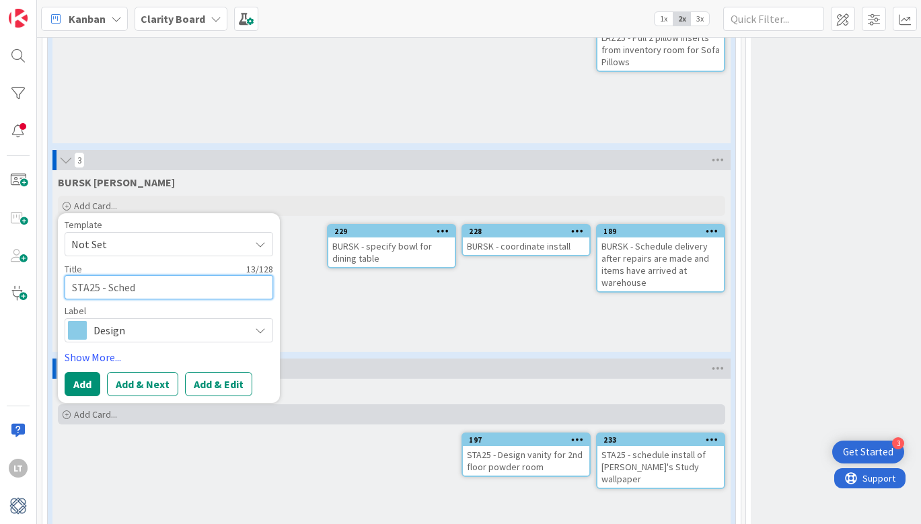
type textarea "x"
type textarea "STA25 - Schedu"
type textarea "x"
type textarea "STA25 - Schedul"
type textarea "x"
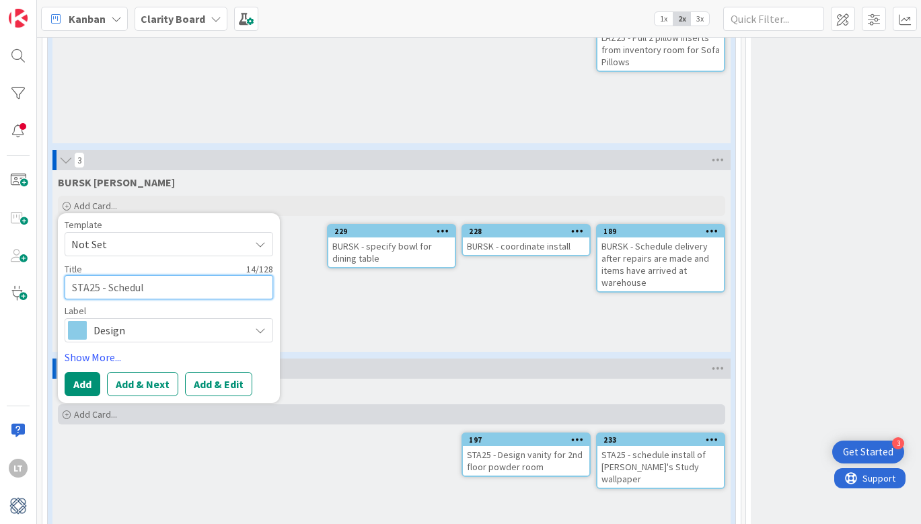
type textarea "STA25 - Schedule"
type textarea "x"
type textarea "STA25 - Schedule"
type textarea "x"
type textarea "STA25 - Schedule i"
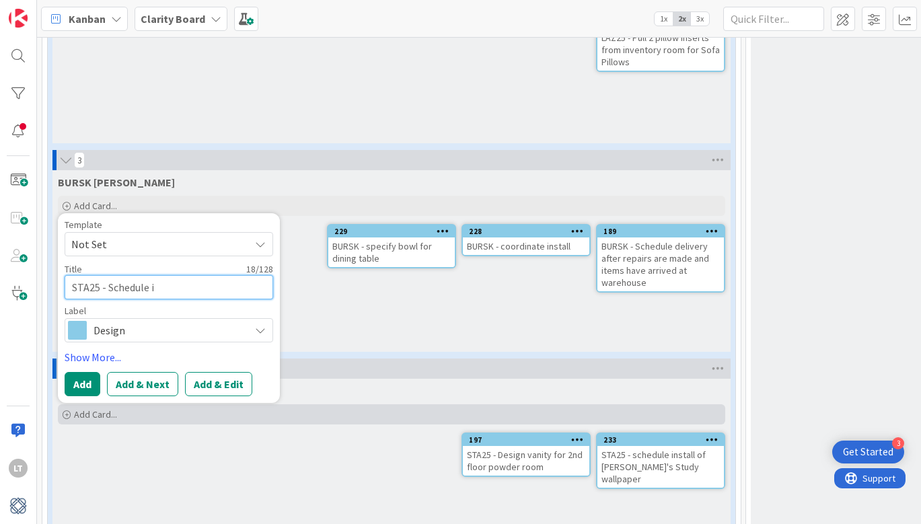
type textarea "x"
type textarea "STA25 - Schedule in"
type textarea "x"
type textarea "STA25 - Schedule ins"
type textarea "x"
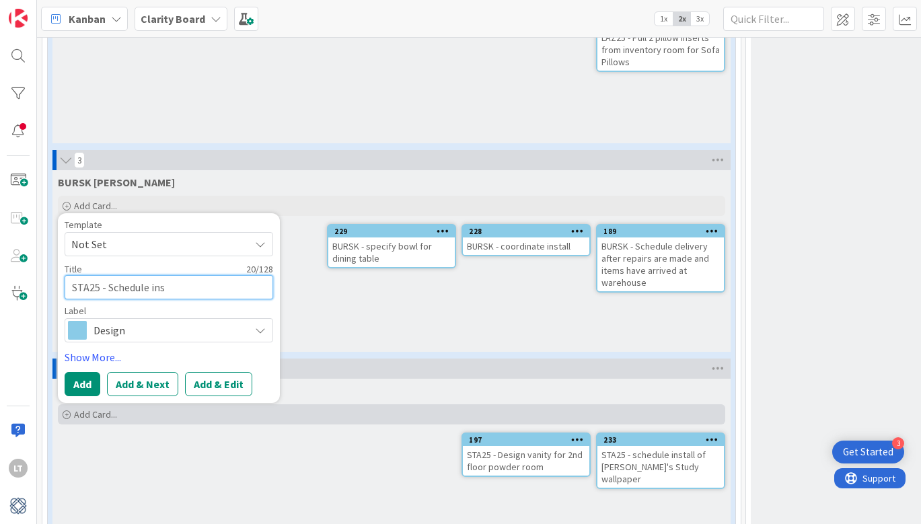
type textarea "STA25 - Schedule inst"
type textarea "x"
type textarea "STA25 - Schedule insta"
type textarea "x"
type textarea "STA25 - Schedule instal"
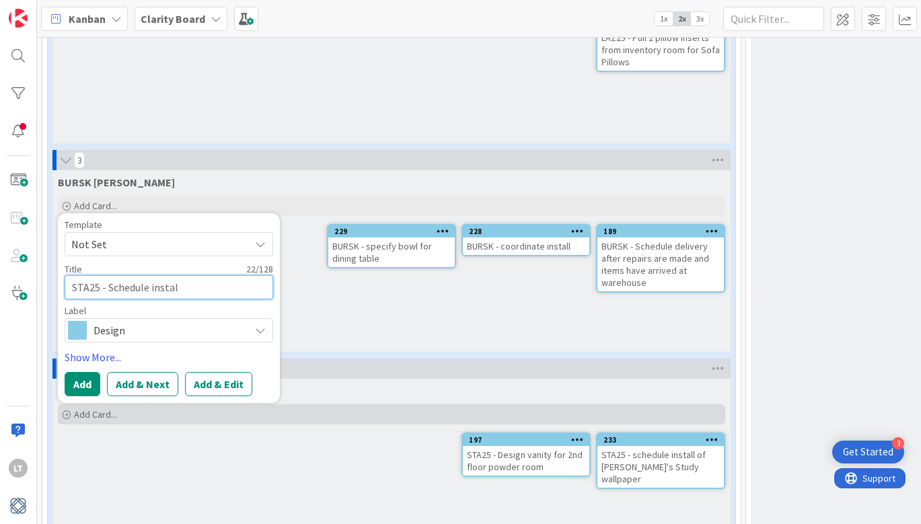
type textarea "x"
type textarea "STA25 - Schedule install"
type textarea "x"
type textarea "STA25 - Schedule install"
type textarea "x"
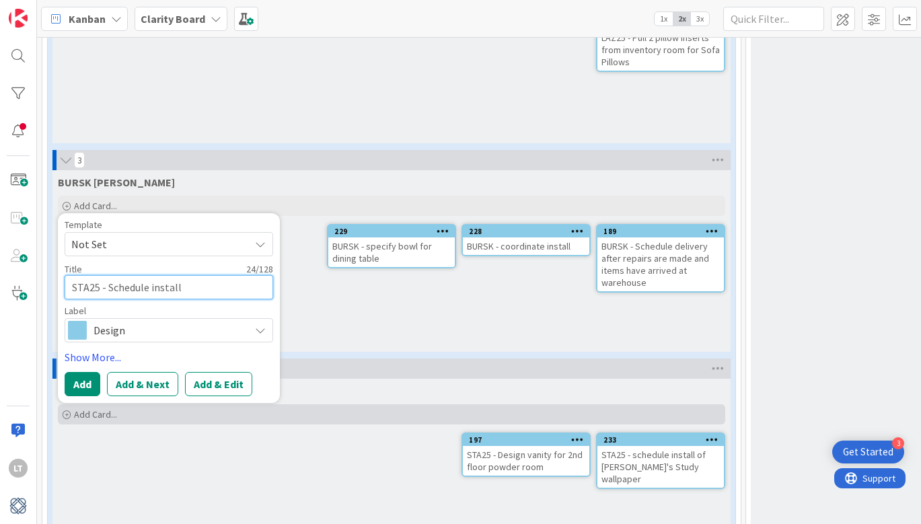
type textarea "STA25 - Schedule install o"
type textarea "x"
type textarea "STA25 - Schedule install of"
type textarea "x"
type textarea "STA25 - Schedule install of"
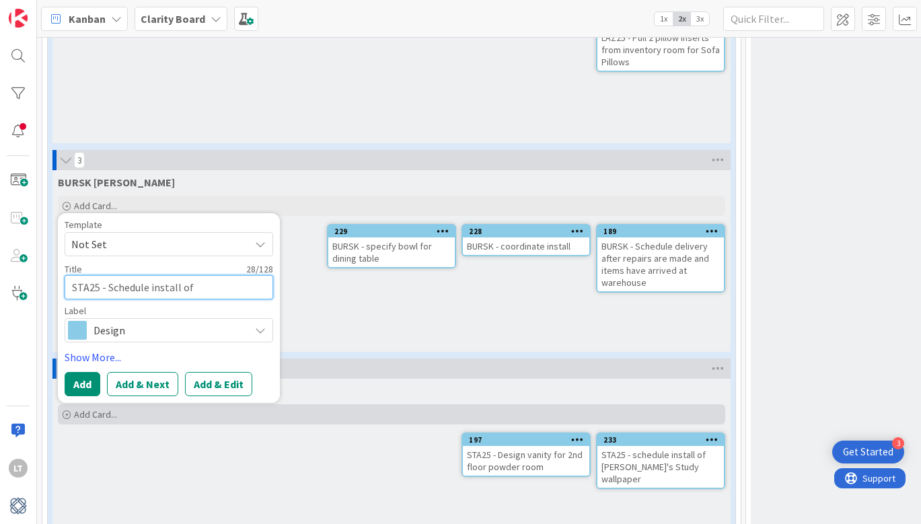
type textarea "x"
type textarea "STA25 - Schedule install of T"
type textarea "x"
type textarea "STA25 - Schedule install of Tp"
type textarea "x"
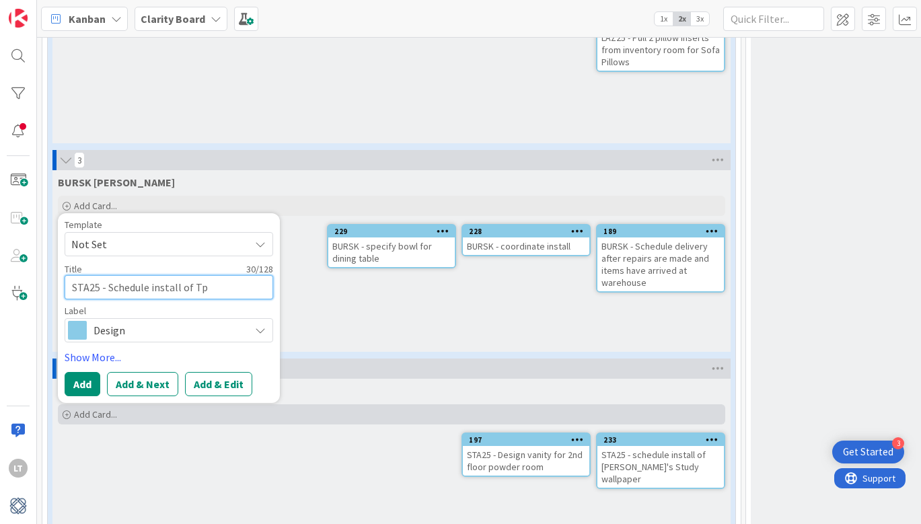
type textarea "STA25 - Schedule install of [MEDICAL_DATA]"
type textarea "x"
type textarea "STA25 - Schedule install of Tp"
type textarea "x"
type textarea "STA25 - Schedule install of T"
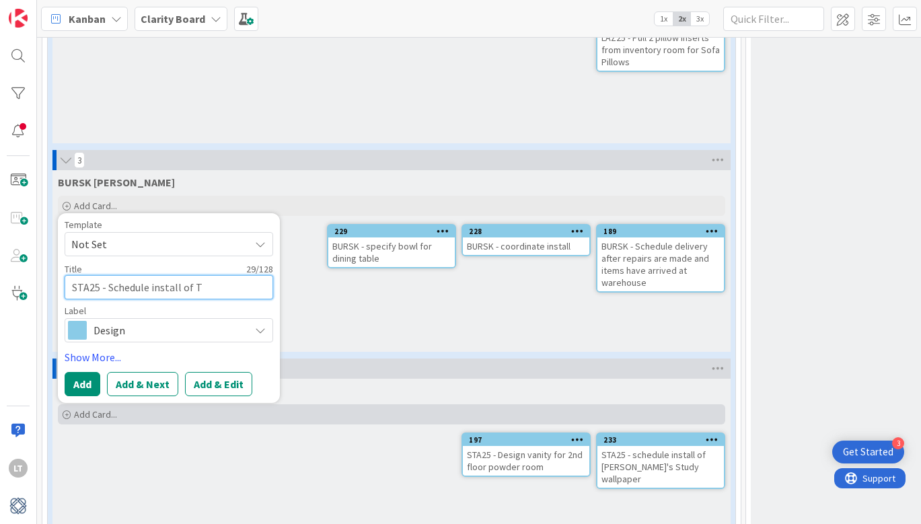
type textarea "x"
type textarea "STA25 - Schedule install of To"
type textarea "x"
type textarea "STA25 - Schedule install of Ton"
type textarea "x"
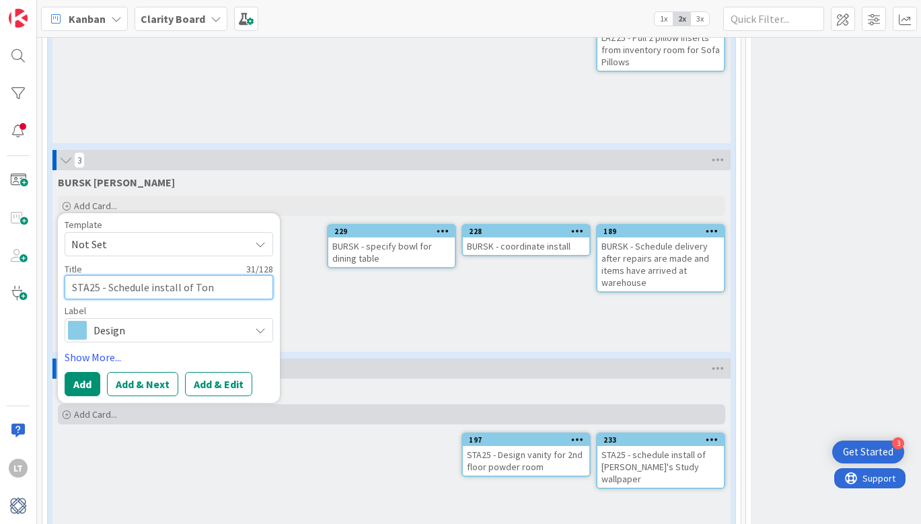
type textarea "STA25 - Schedule install of [PERSON_NAME]"
type textarea "x"
type textarea "STA25 - Schedule install of [PERSON_NAME]'"
type textarea "x"
type textarea "STA25 - Schedule install of [PERSON_NAME]'s"
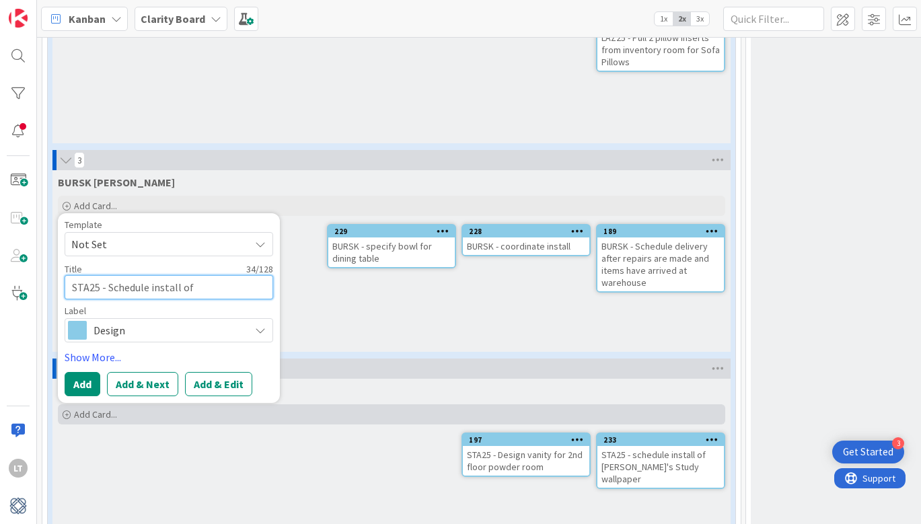
type textarea "x"
type textarea "STA25 - Schedule install of [PERSON_NAME]'s"
type textarea "x"
type textarea "STA25 - Schedule install of [PERSON_NAME]'s S"
type textarea "x"
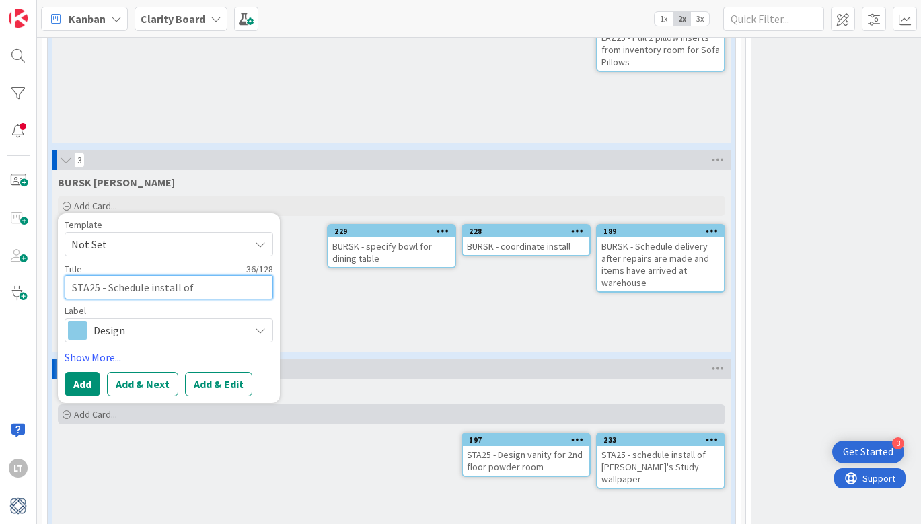
type textarea "STA25 - Schedule install of [PERSON_NAME]'s St"
type textarea "x"
type textarea "STA25 - Schedule install of [PERSON_NAME]'s Stu"
type textarea "x"
type textarea "STA25 - Schedule install of [PERSON_NAME]'s Stud"
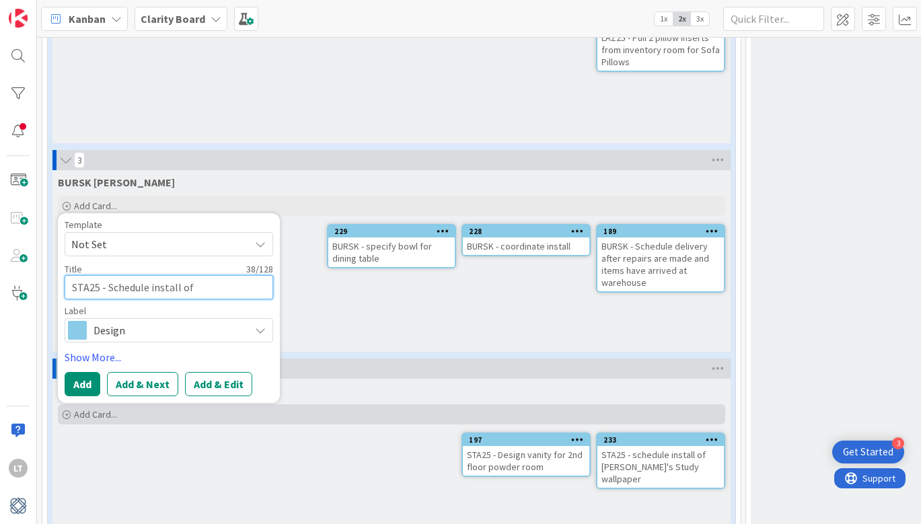
type textarea "x"
type textarea "STA25 - Schedule install of [PERSON_NAME]'s Study"
type textarea "x"
type textarea "STA25 - Schedule install of [PERSON_NAME]'s Study"
type textarea "x"
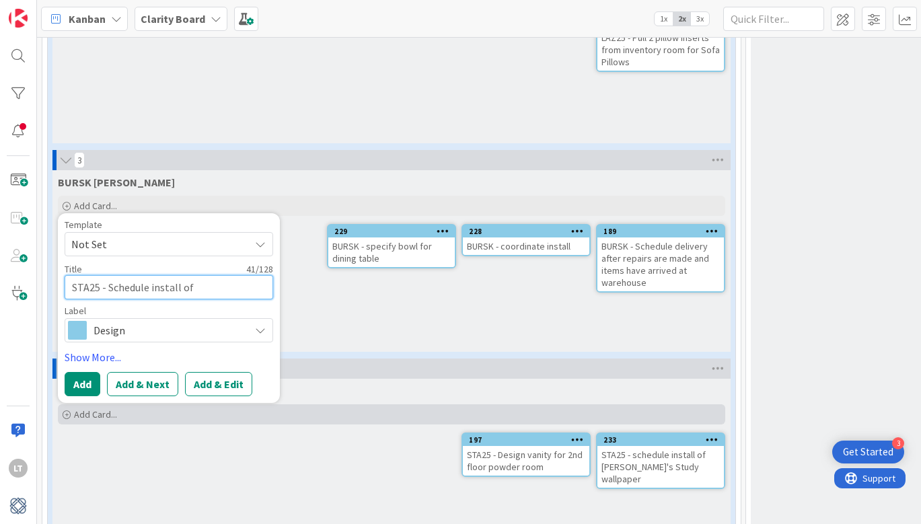
type textarea "STA25 - Schedule install of [PERSON_NAME]'s Study c"
type textarea "x"
type textarea "STA25 - Schedule install of [PERSON_NAME]'s Study ca"
type textarea "x"
type textarea "STA25 - Schedule install of [PERSON_NAME]'s Study car"
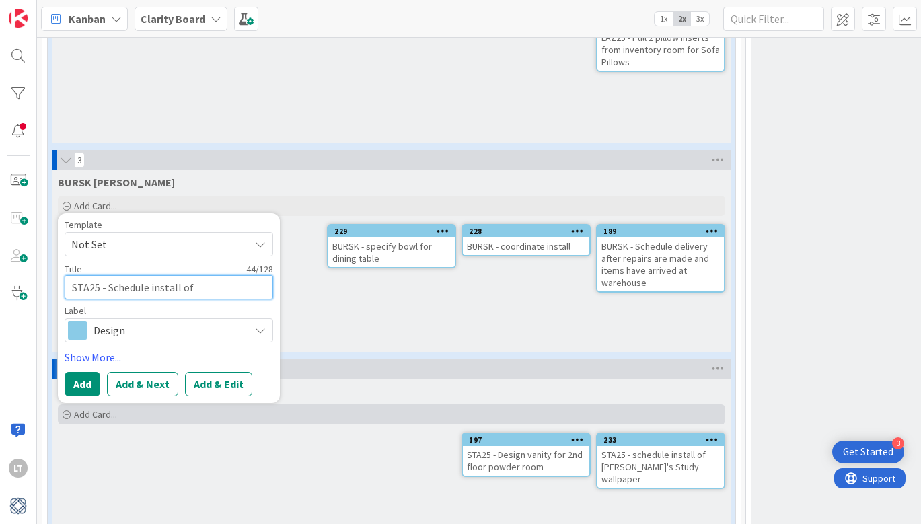
type textarea "x"
type textarea "STA25 - Schedule install of [PERSON_NAME]'s Study carb"
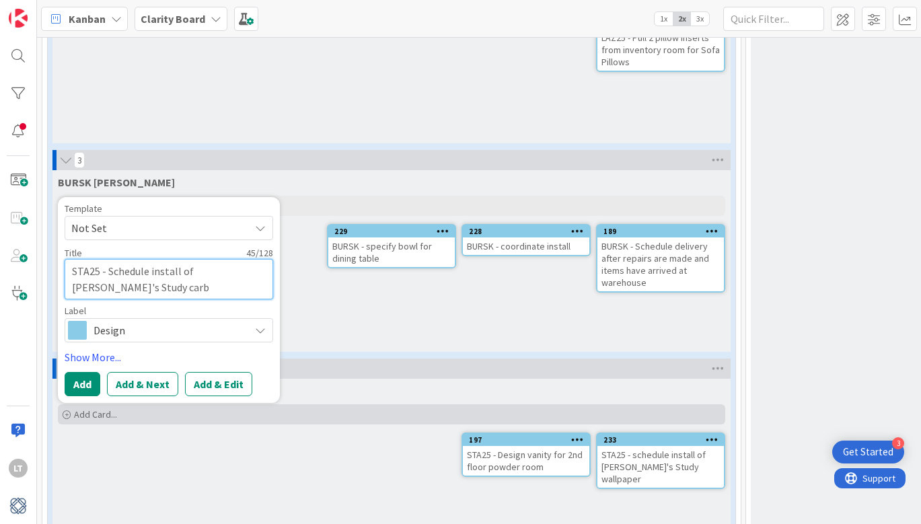
type textarea "x"
type textarea "STA25 - Schedule install of [PERSON_NAME]'s Study car"
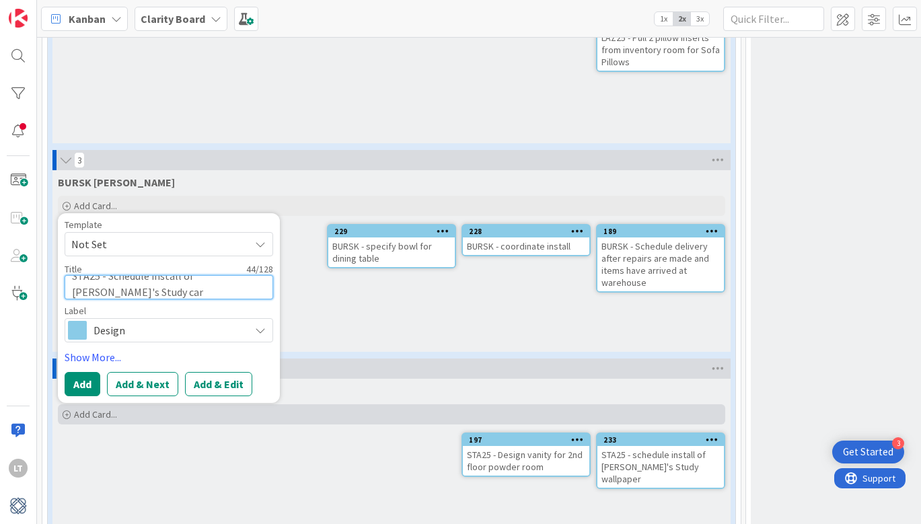
type textarea "x"
type textarea "STA25 - Schedule install of [PERSON_NAME]'s Study carp"
type textarea "x"
type textarea "STA25 - Schedule install of [PERSON_NAME]'s Study carpe"
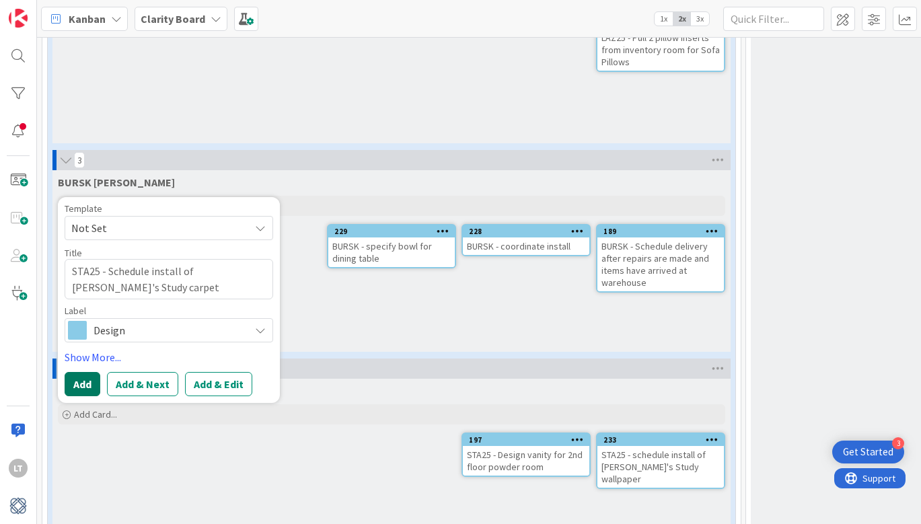
click at [77, 377] on button "Add" at bounding box center [83, 384] width 36 height 24
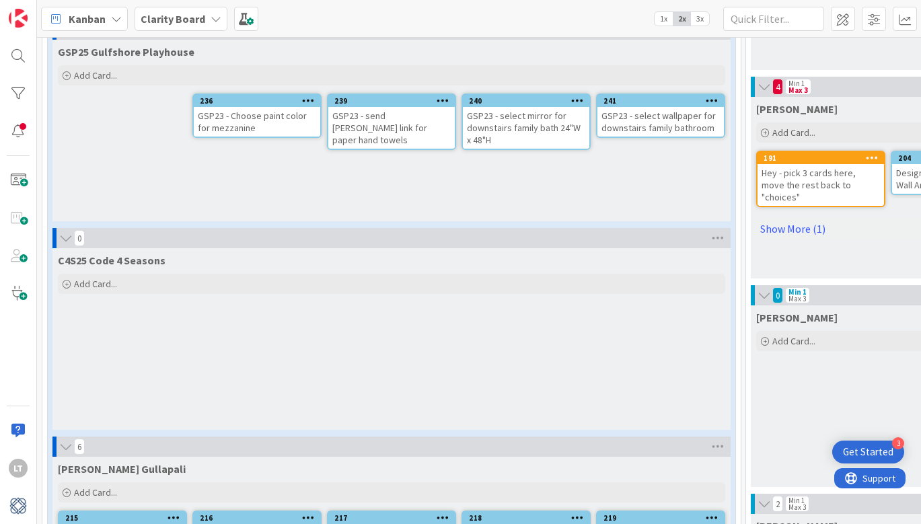
scroll to position [646, 0]
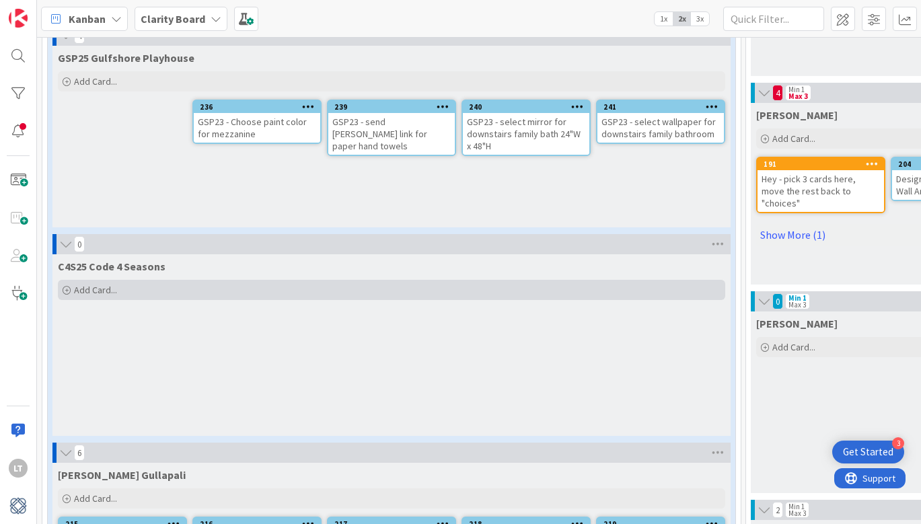
click at [96, 295] on span "Add Card..." at bounding box center [95, 290] width 43 height 12
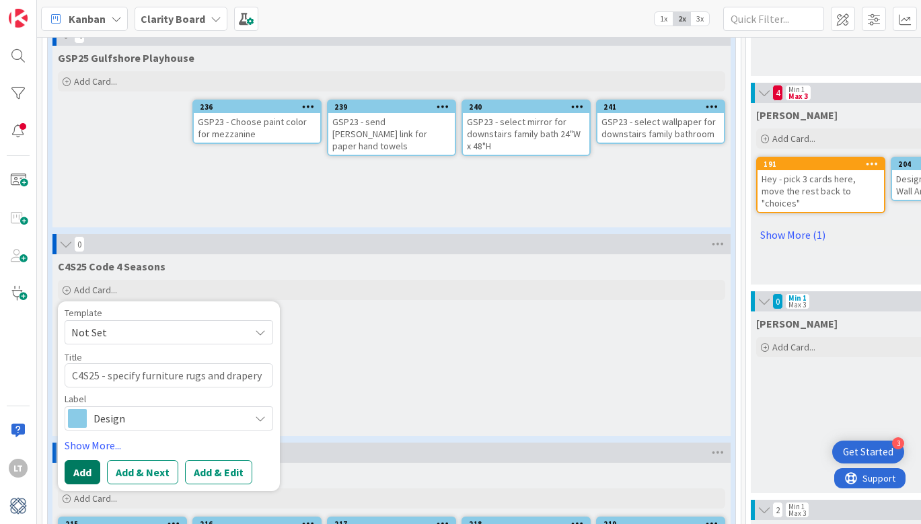
click at [87, 474] on button "Add" at bounding box center [83, 472] width 36 height 24
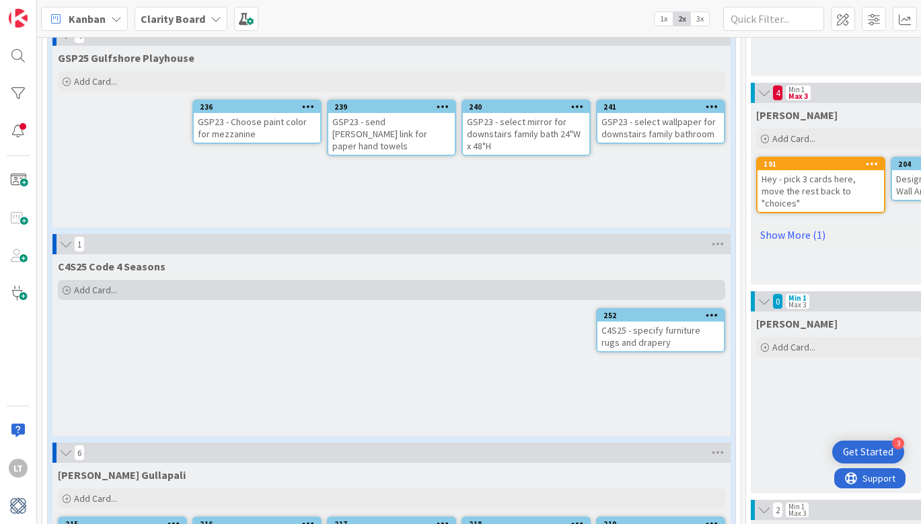
click at [108, 288] on span "Add Card..." at bounding box center [95, 290] width 43 height 12
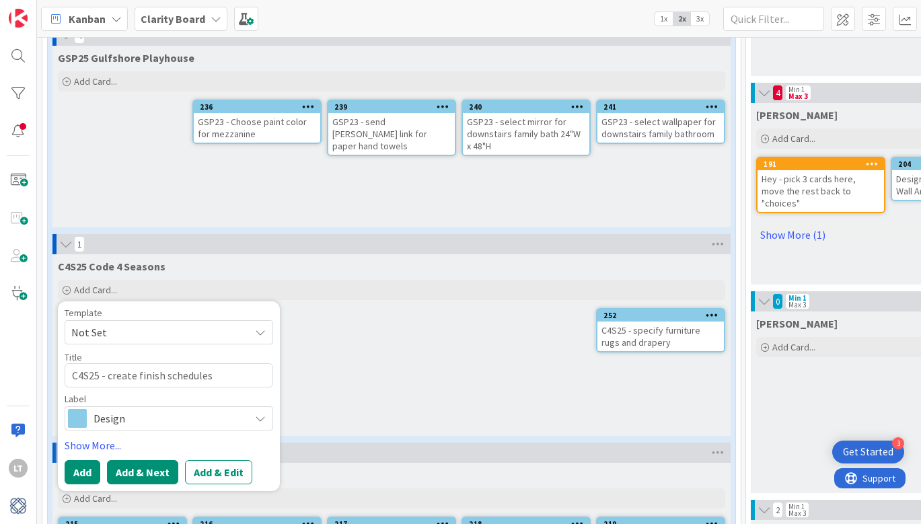
click at [141, 469] on button "Add & Next" at bounding box center [142, 472] width 71 height 24
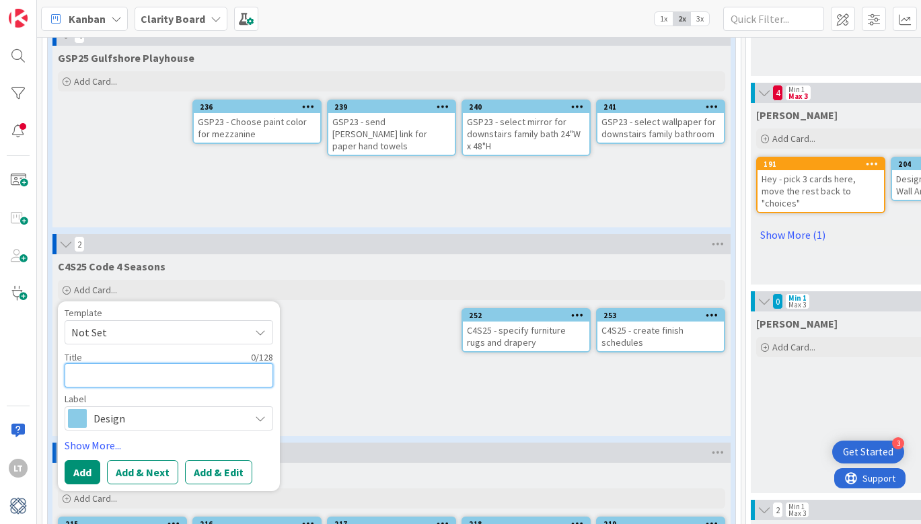
click at [111, 376] on textarea at bounding box center [169, 375] width 209 height 24
click at [83, 470] on button "Add" at bounding box center [83, 472] width 36 height 24
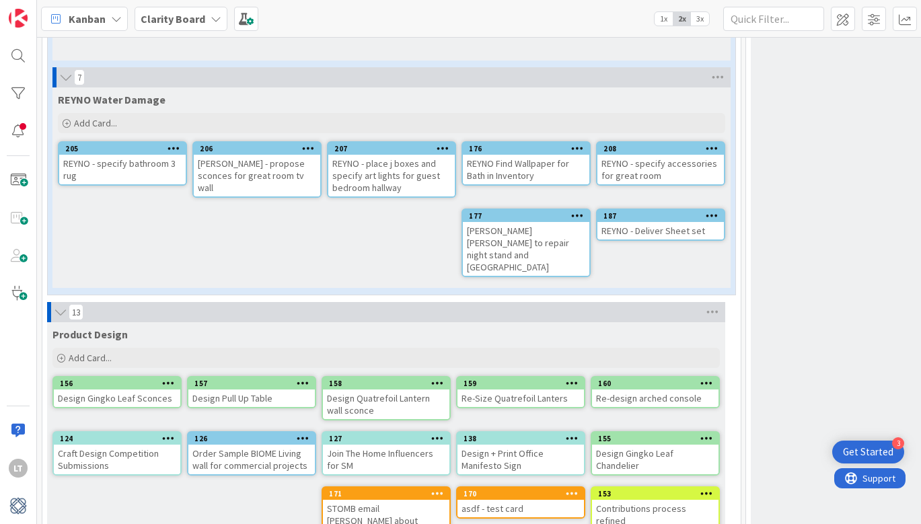
scroll to position [3534, 0]
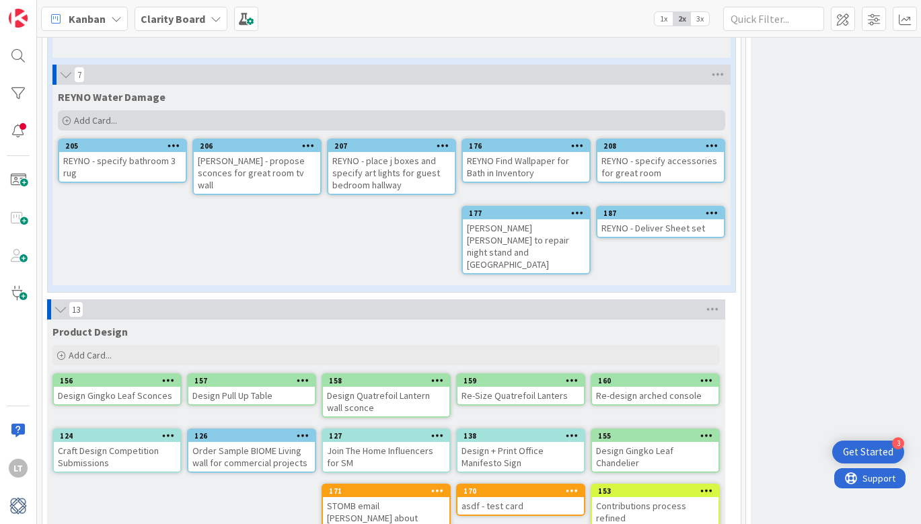
click at [100, 116] on span "Add Card..." at bounding box center [95, 120] width 43 height 12
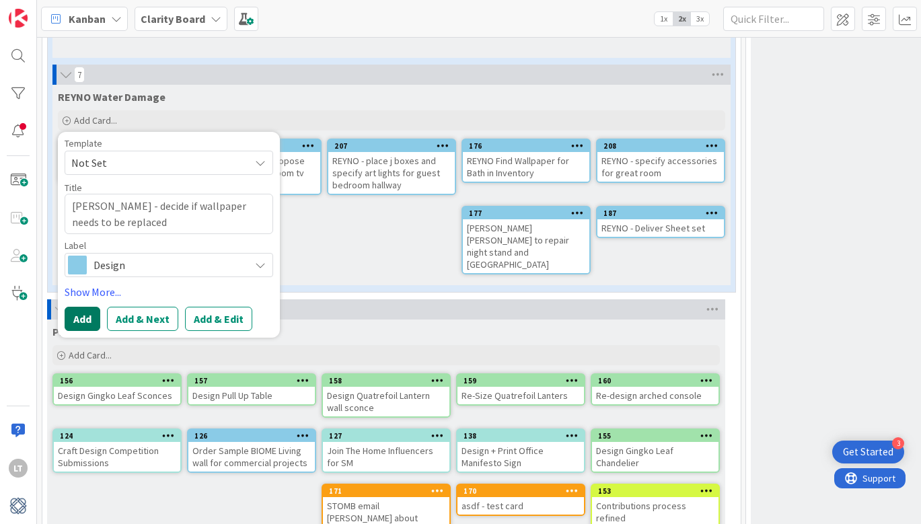
click at [88, 316] on button "Add" at bounding box center [83, 319] width 36 height 24
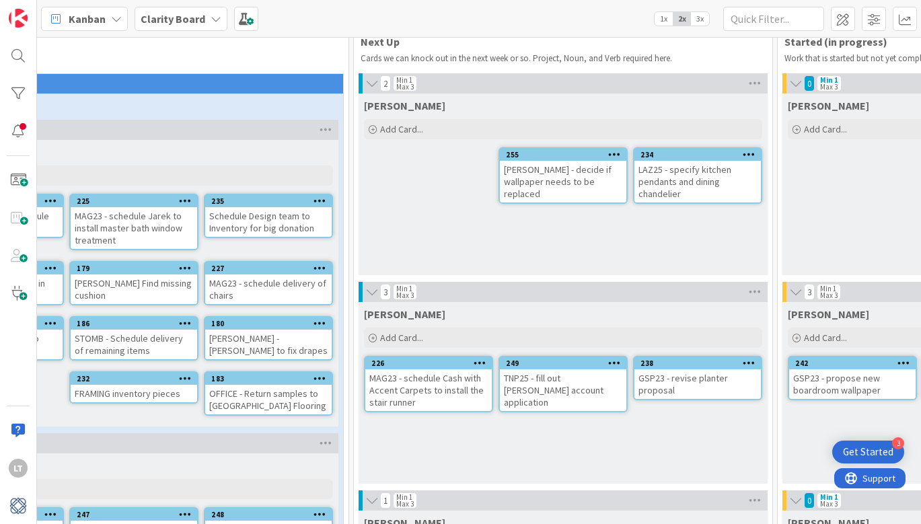
scroll to position [21, 392]
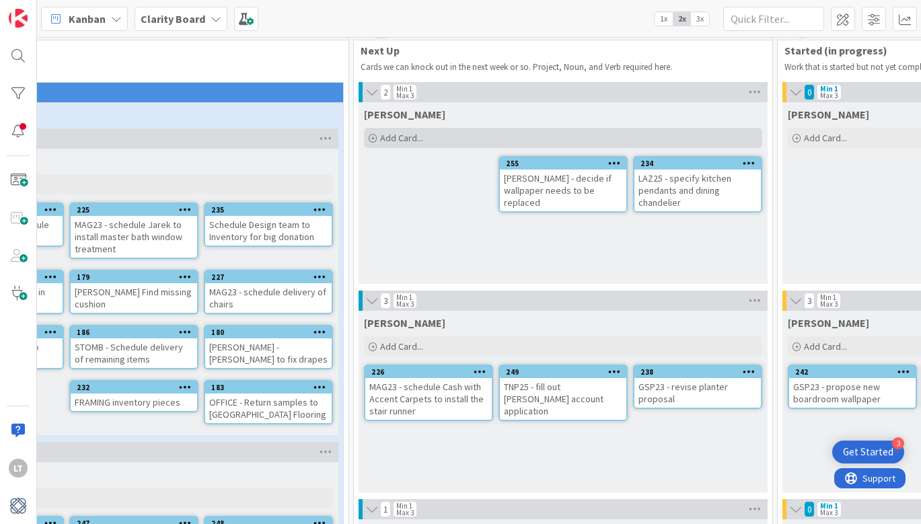
click at [407, 135] on span "Add Card..." at bounding box center [401, 138] width 43 height 12
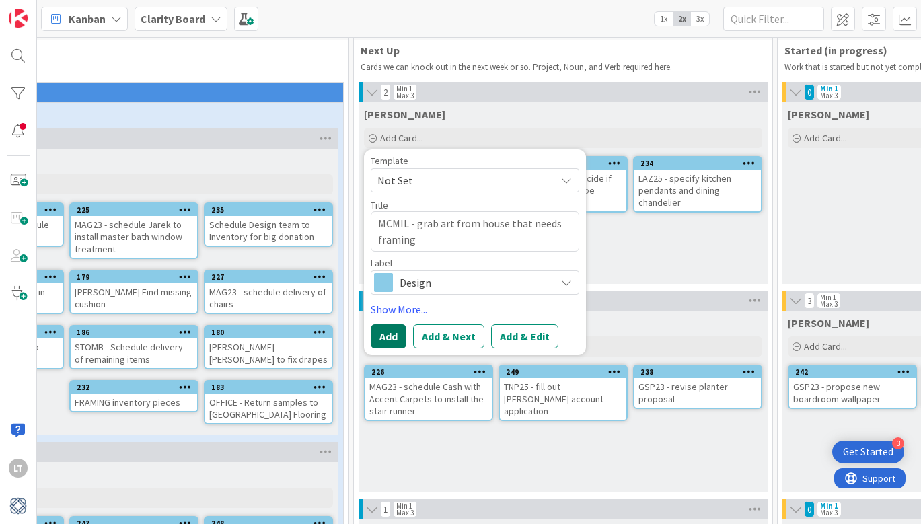
click at [381, 341] on button "Add" at bounding box center [389, 336] width 36 height 24
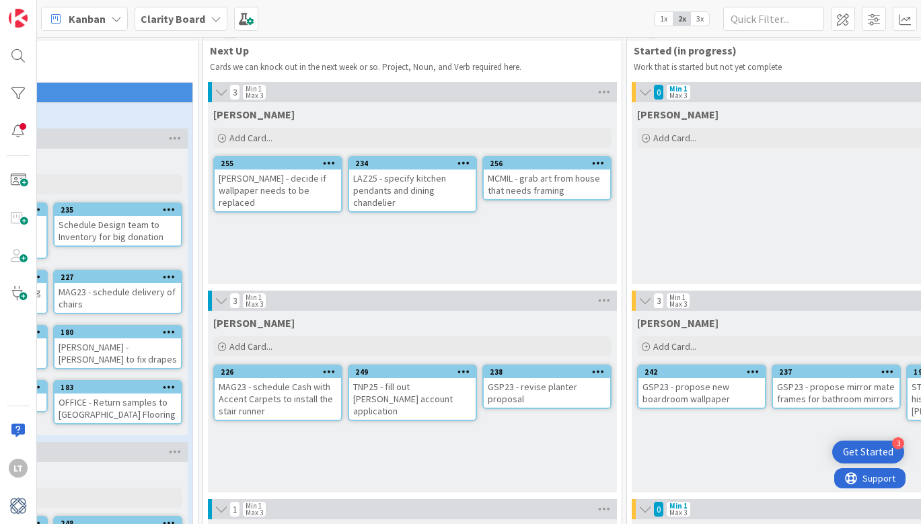
scroll to position [21, 550]
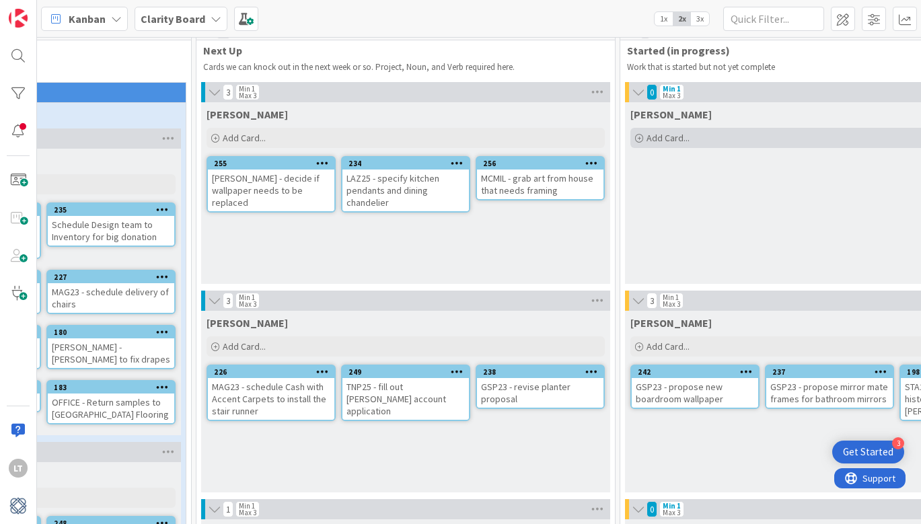
click at [662, 137] on span "Add Card..." at bounding box center [668, 138] width 43 height 12
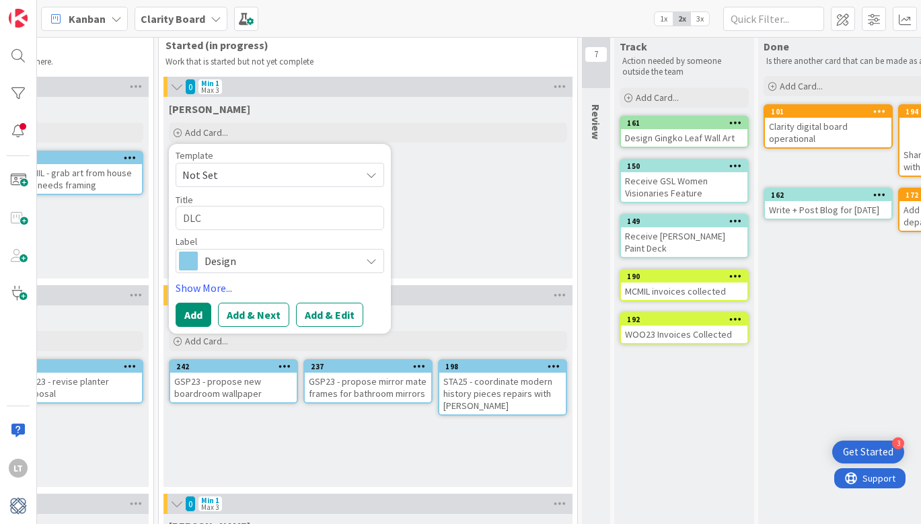
scroll to position [26, 1011]
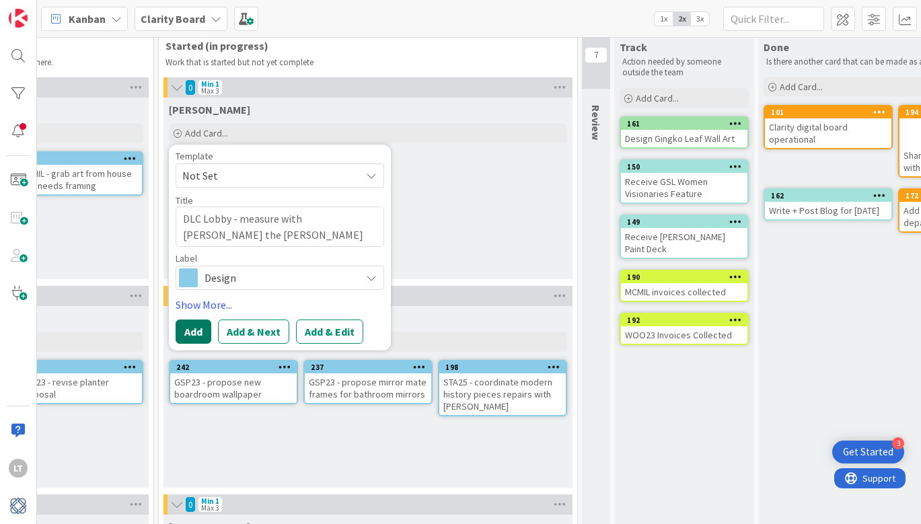
click at [195, 330] on button "Add" at bounding box center [194, 332] width 36 height 24
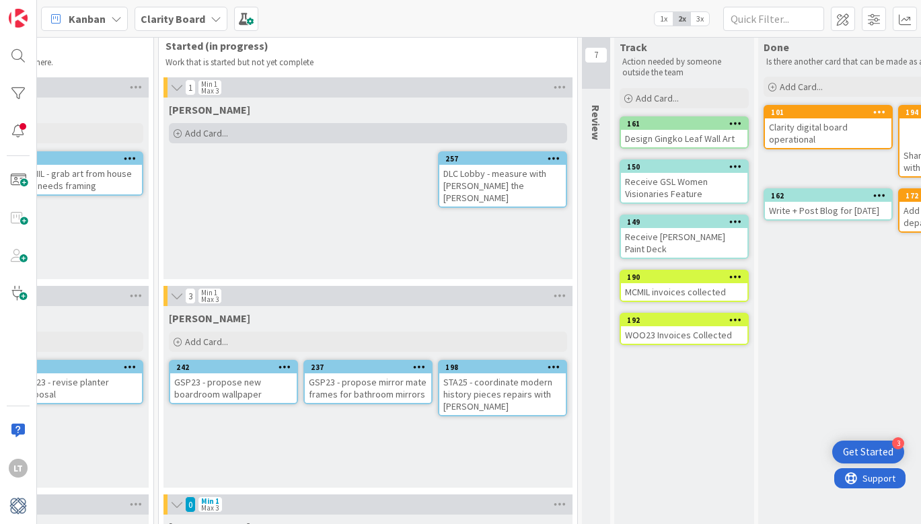
click at [219, 131] on span "Add Card..." at bounding box center [206, 133] width 43 height 12
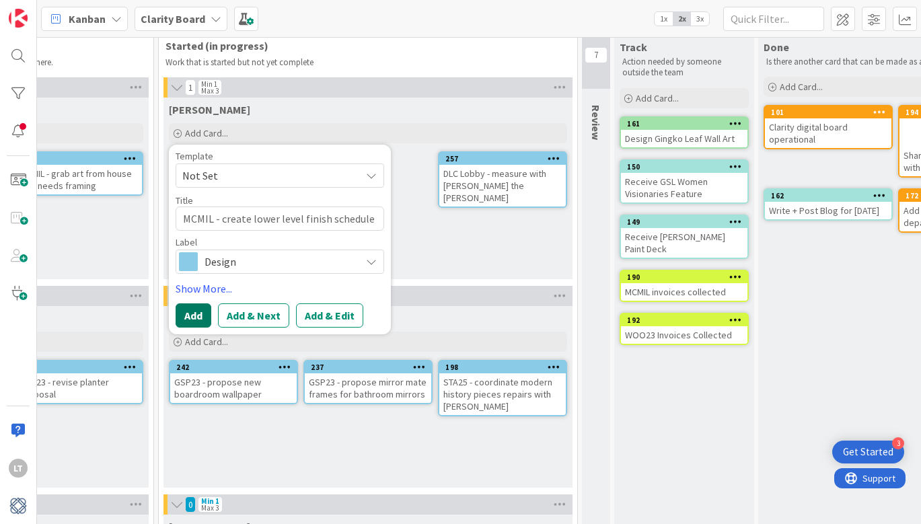
click at [188, 314] on button "Add" at bounding box center [194, 315] width 36 height 24
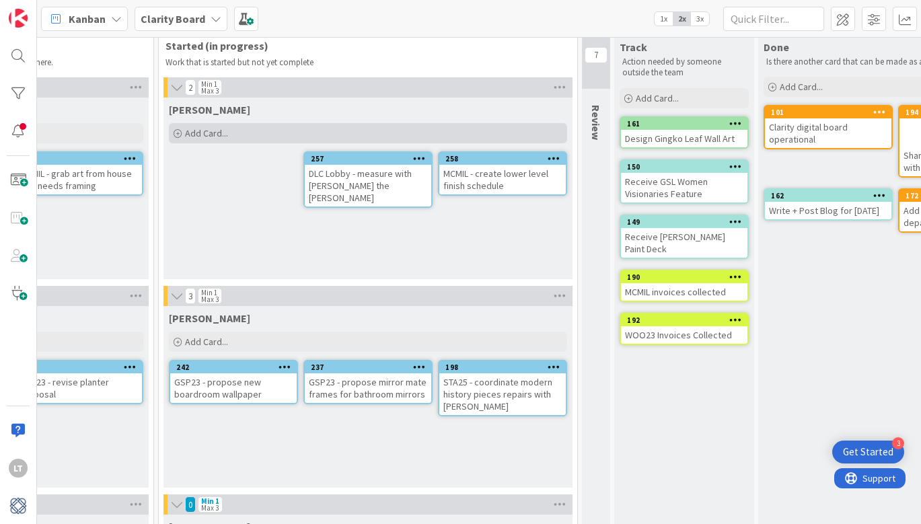
click at [217, 129] on span "Add Card..." at bounding box center [206, 133] width 43 height 12
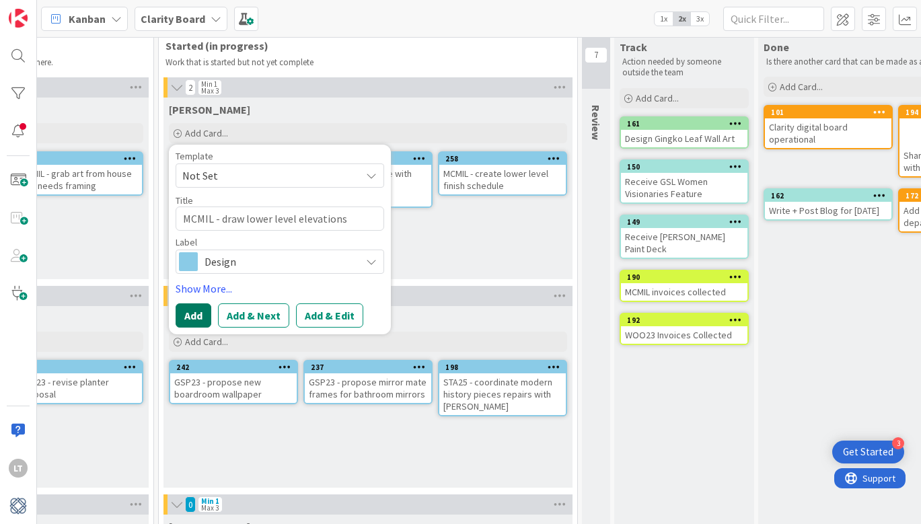
click at [195, 318] on button "Add" at bounding box center [194, 315] width 36 height 24
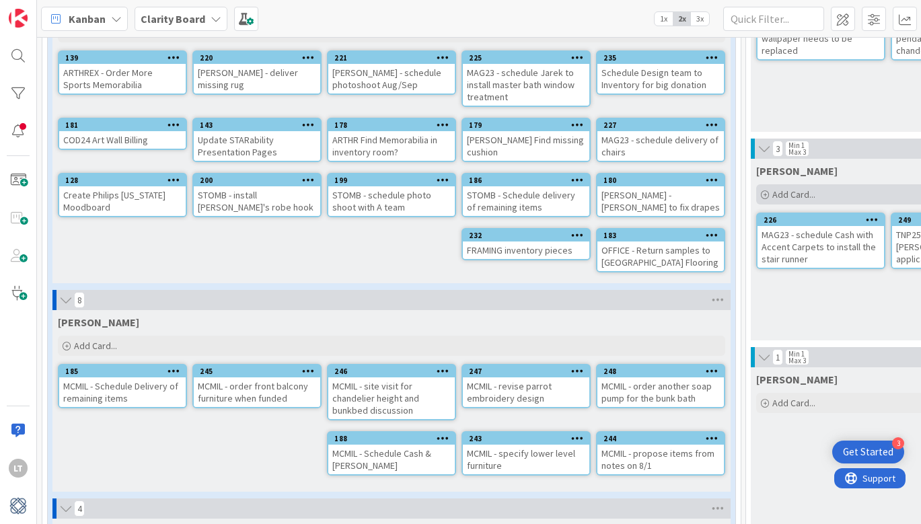
scroll to position [175, 0]
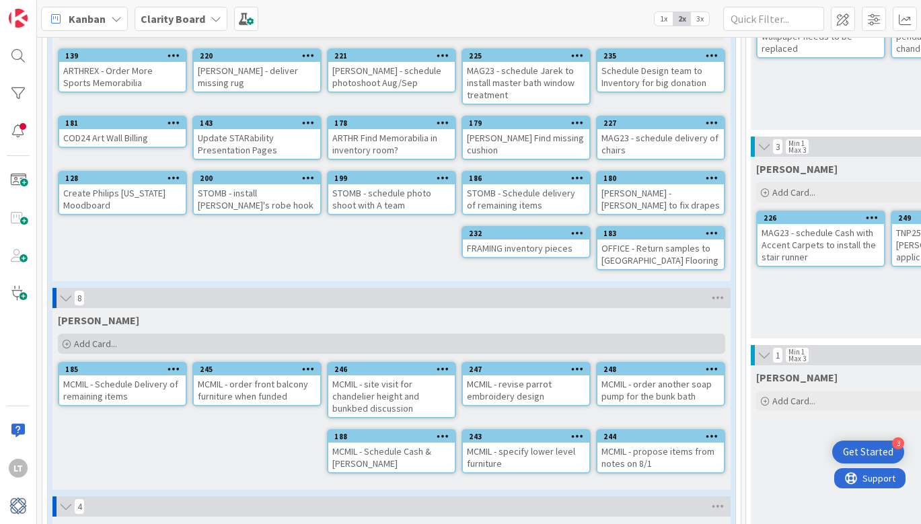
click at [139, 343] on div "Add Card..." at bounding box center [391, 344] width 667 height 20
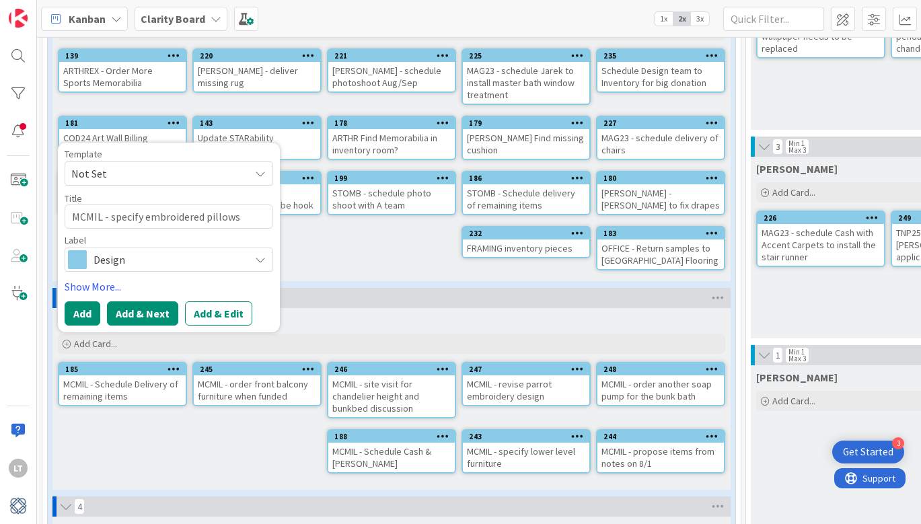
click at [141, 311] on button "Add & Next" at bounding box center [142, 313] width 71 height 24
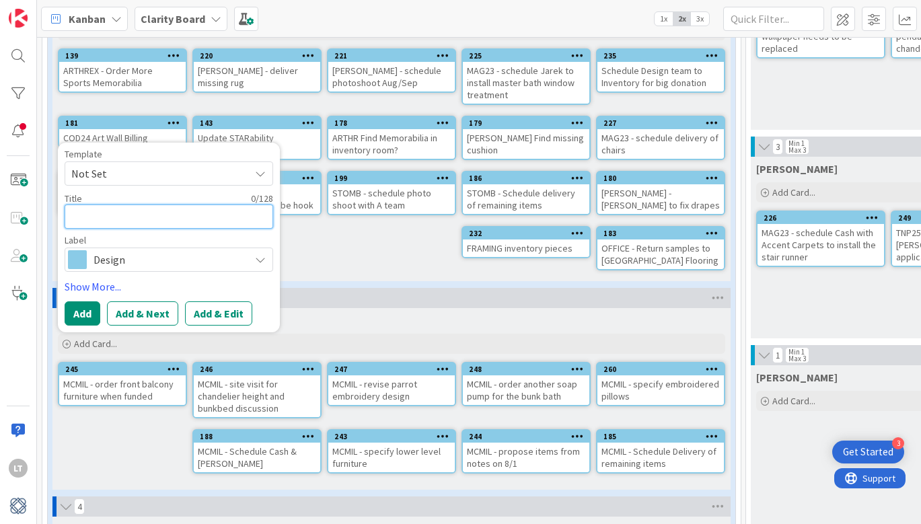
click at [127, 217] on textarea at bounding box center [169, 217] width 209 height 24
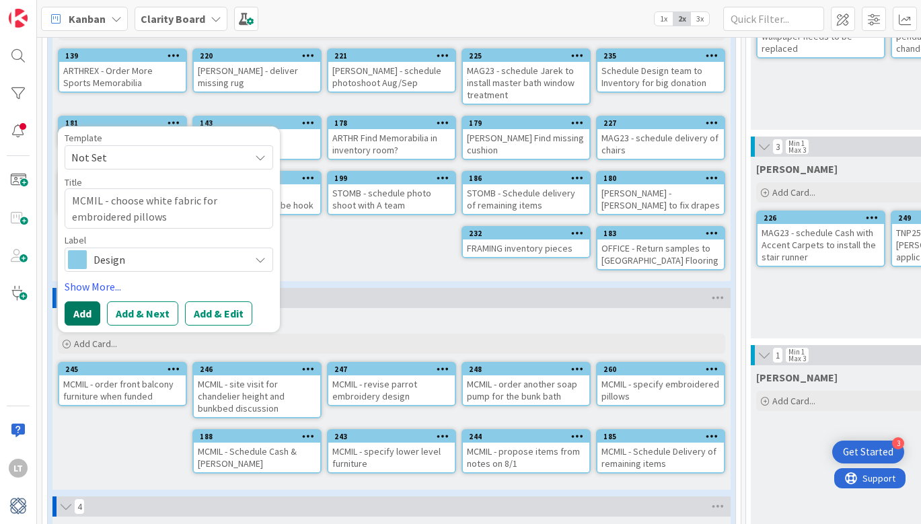
click at [88, 311] on button "Add" at bounding box center [83, 313] width 36 height 24
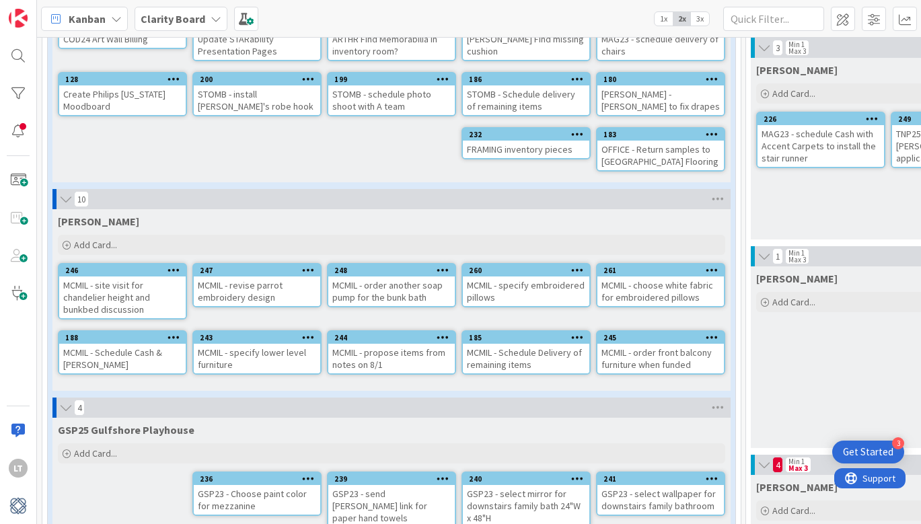
scroll to position [278, 0]
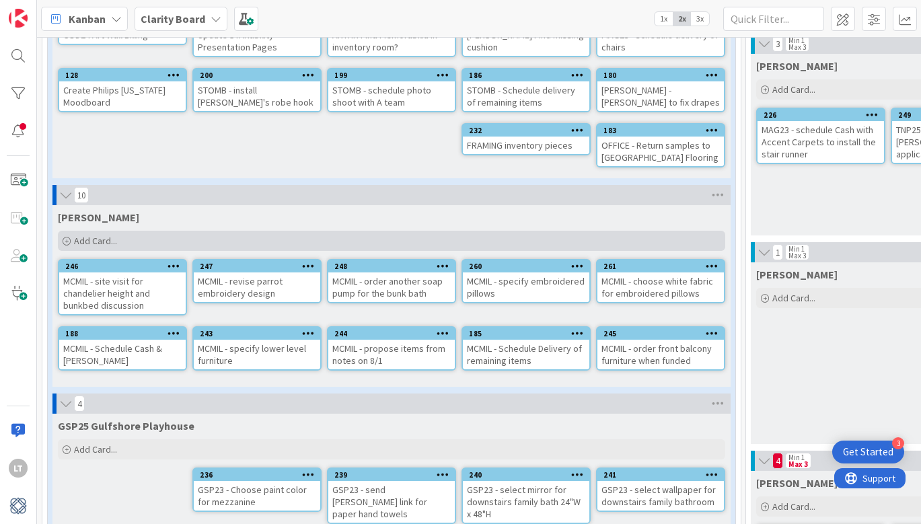
click at [95, 241] on span "Add Card..." at bounding box center [95, 241] width 43 height 12
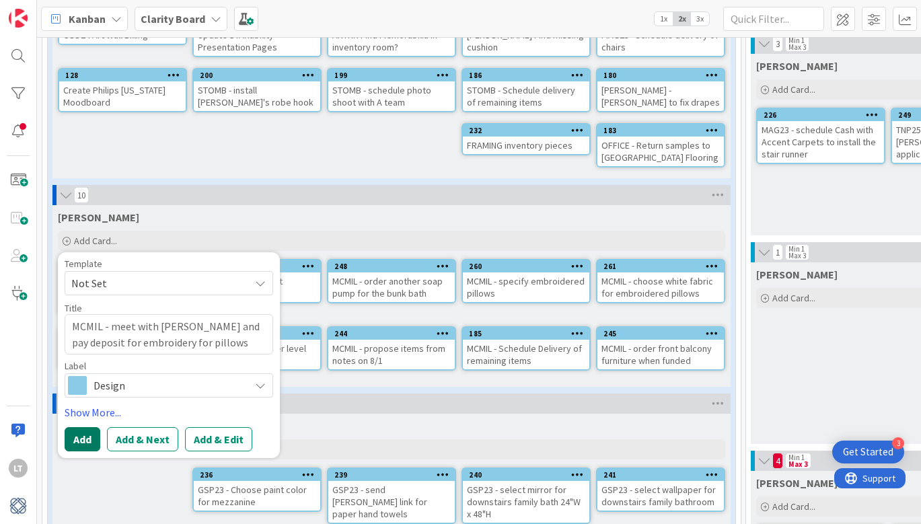
click at [83, 435] on button "Add" at bounding box center [83, 439] width 36 height 24
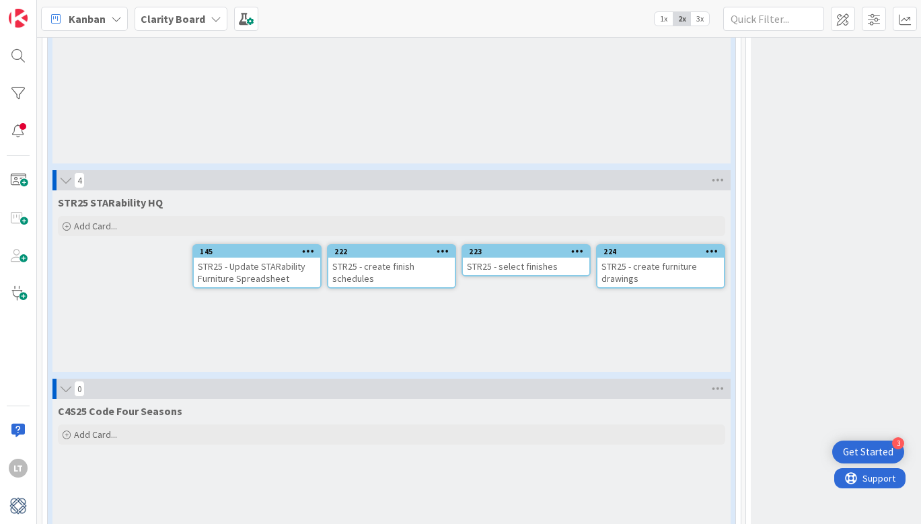
scroll to position [3085, 0]
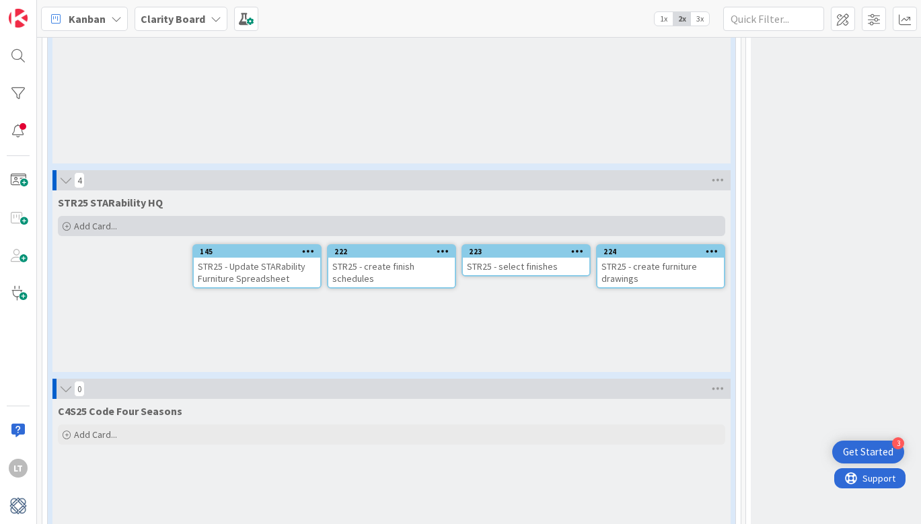
click at [105, 220] on span "Add Card..." at bounding box center [95, 226] width 43 height 12
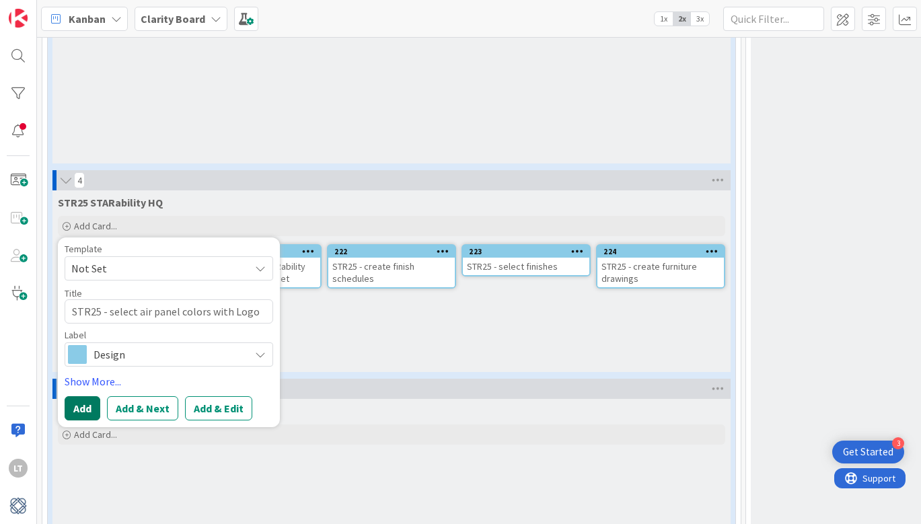
click at [73, 396] on button "Add" at bounding box center [83, 408] width 36 height 24
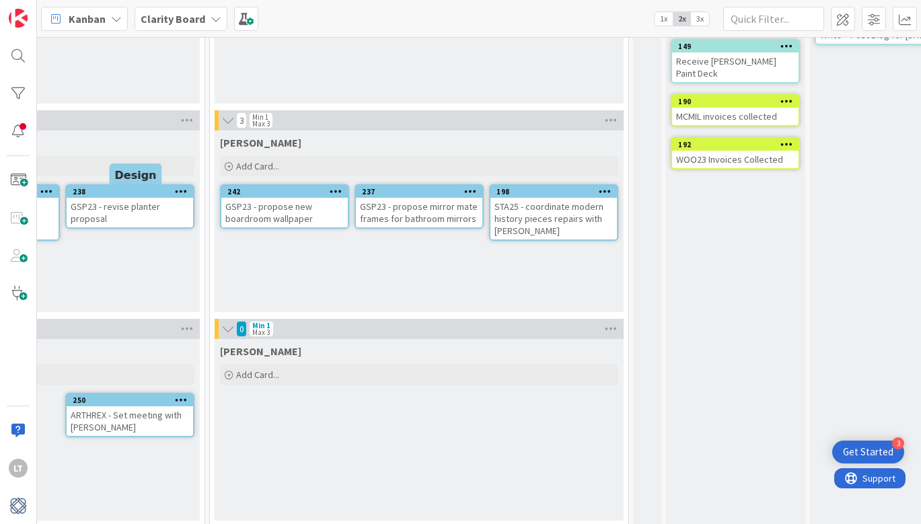
scroll to position [205, 960]
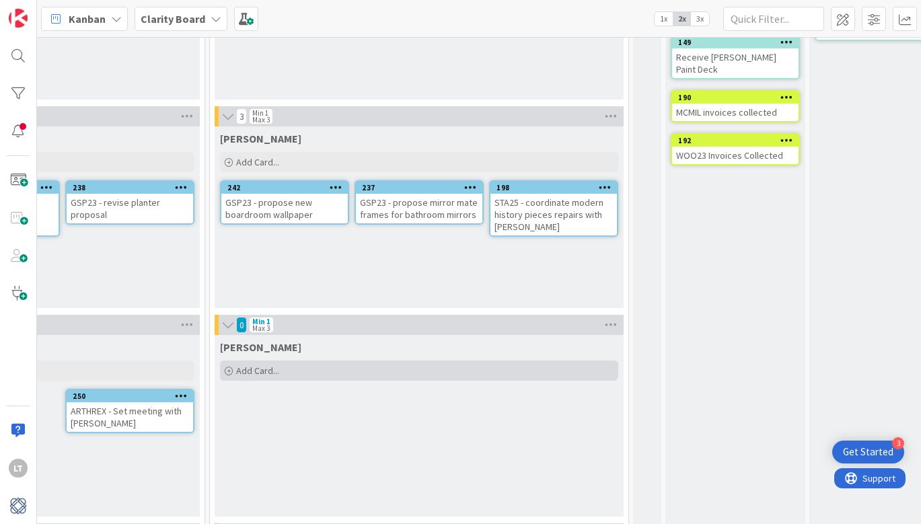
click at [264, 374] on span "Add Card..." at bounding box center [257, 371] width 43 height 12
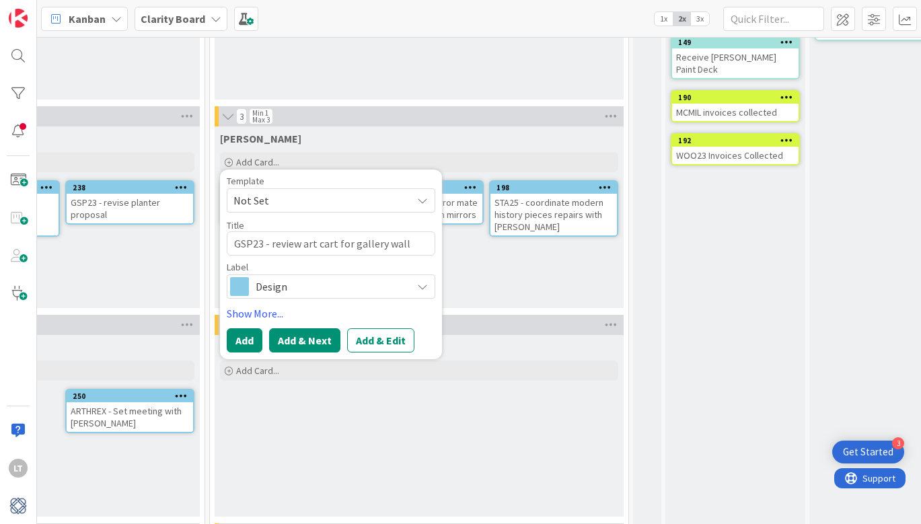
click at [313, 346] on button "Add & Next" at bounding box center [304, 340] width 71 height 24
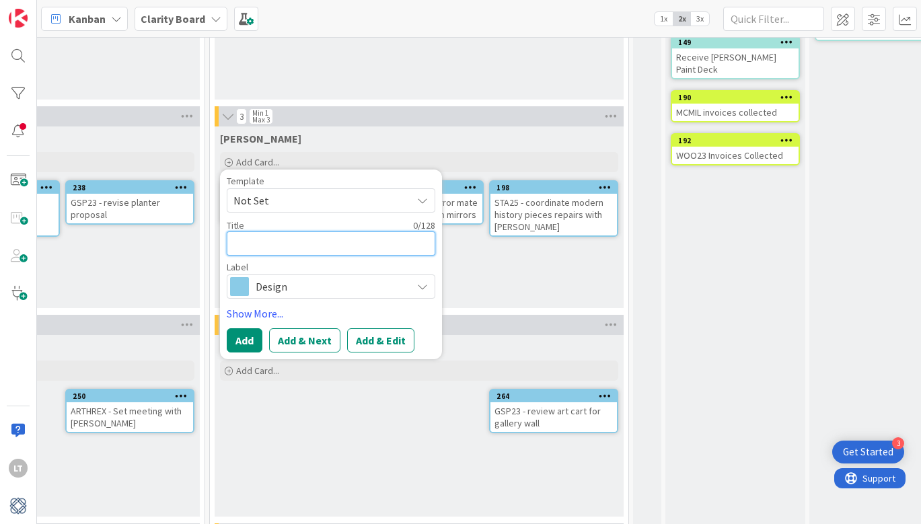
click at [305, 243] on textarea at bounding box center [331, 243] width 209 height 24
click at [342, 285] on span "Design" at bounding box center [330, 286] width 149 height 19
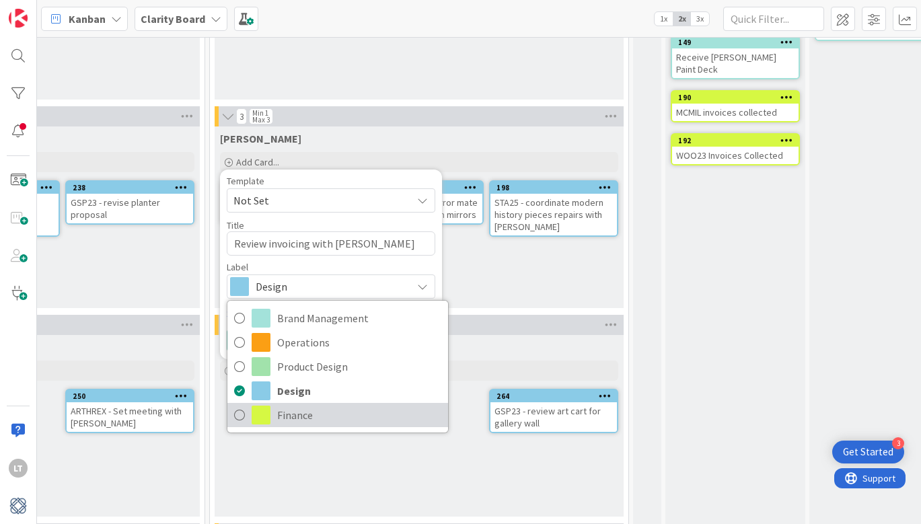
click at [258, 407] on span at bounding box center [261, 415] width 19 height 19
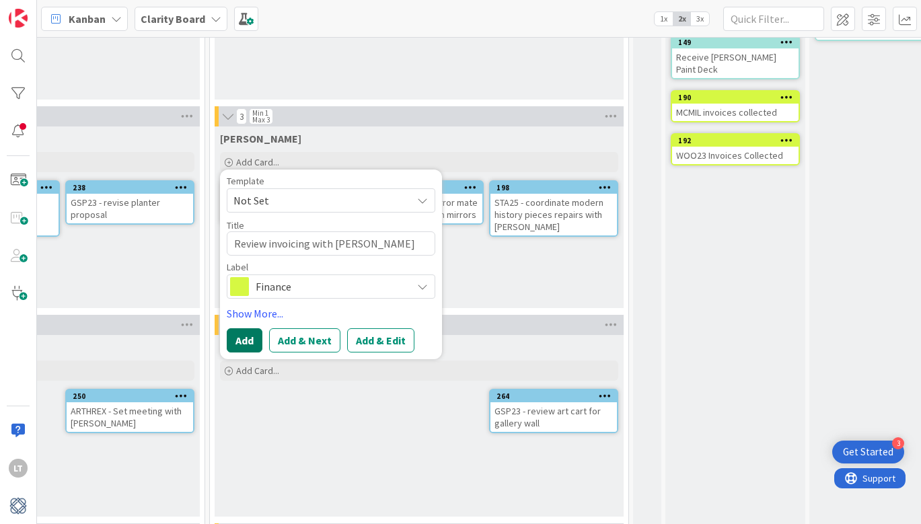
click at [247, 338] on button "Add" at bounding box center [245, 340] width 36 height 24
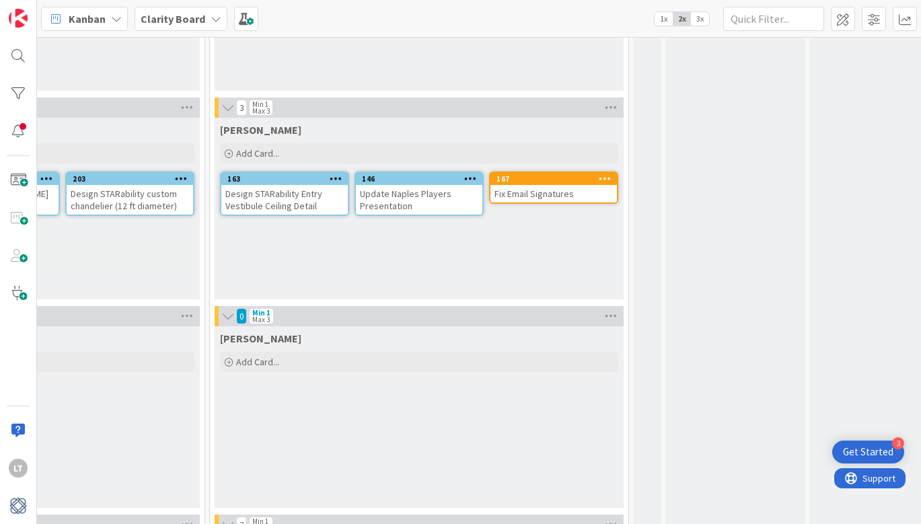
scroll to position [634, 960]
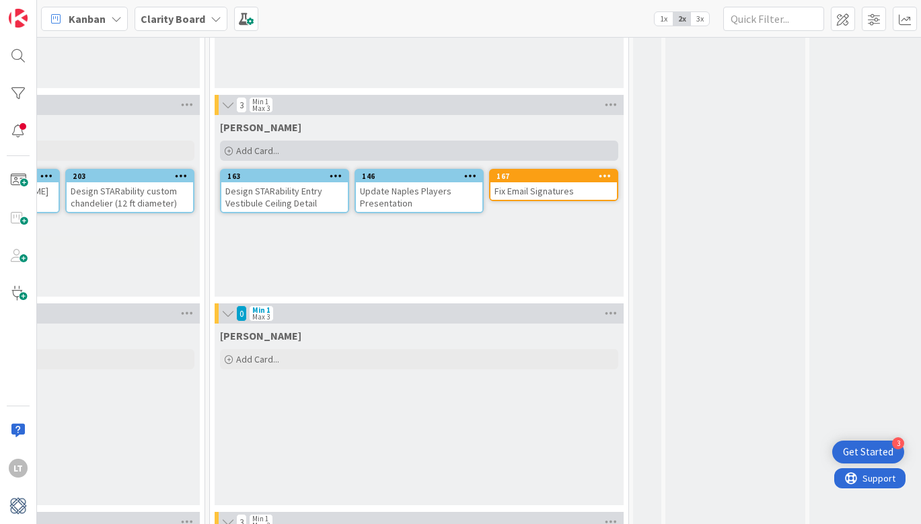
click at [314, 148] on div "Add Card..." at bounding box center [419, 151] width 398 height 20
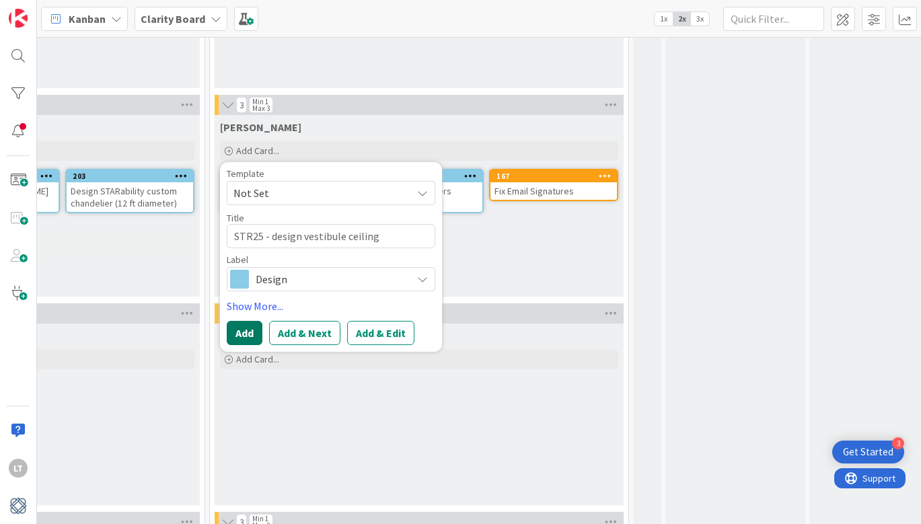
click at [244, 336] on button "Add" at bounding box center [245, 333] width 36 height 24
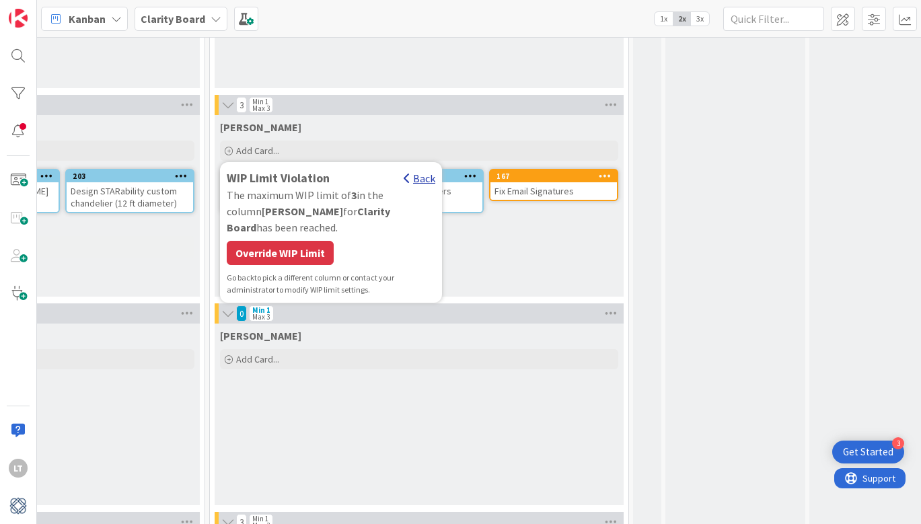
click at [425, 176] on div "Back" at bounding box center [420, 178] width 32 height 16
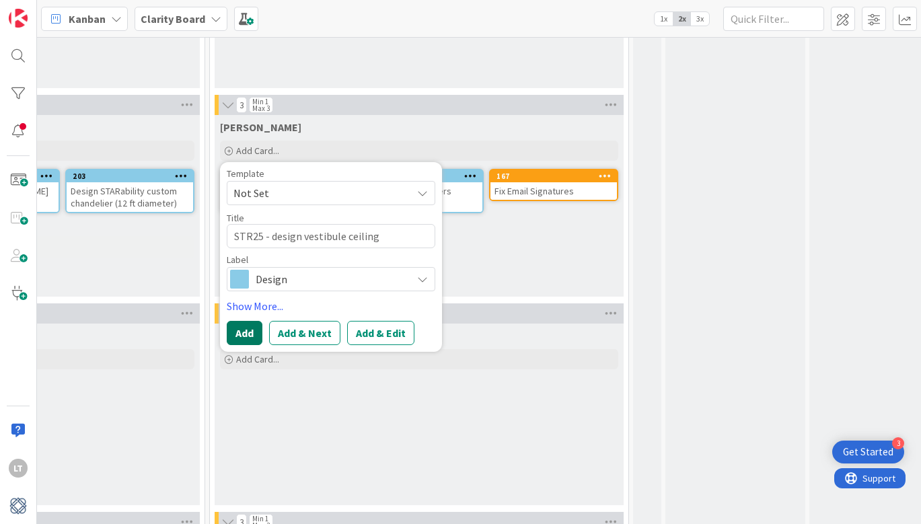
click at [248, 336] on button "Add" at bounding box center [245, 333] width 36 height 24
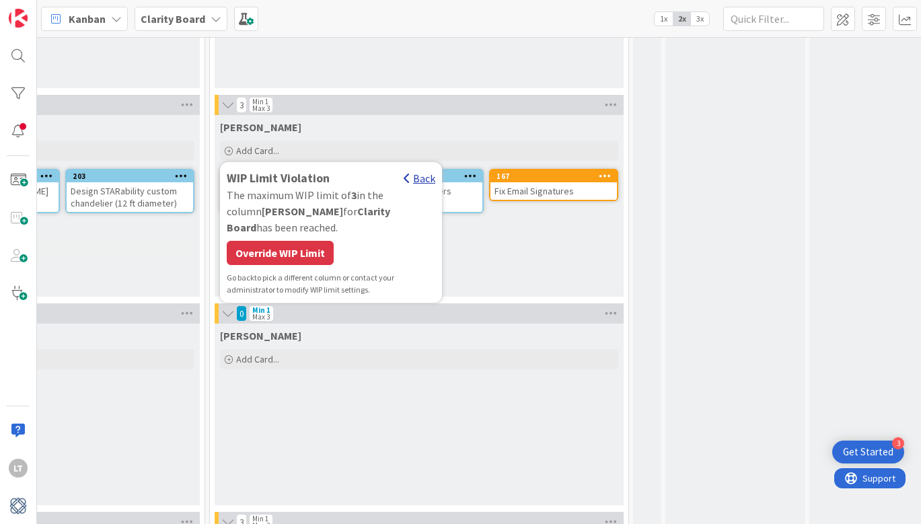
click at [427, 180] on div "Back" at bounding box center [420, 178] width 32 height 16
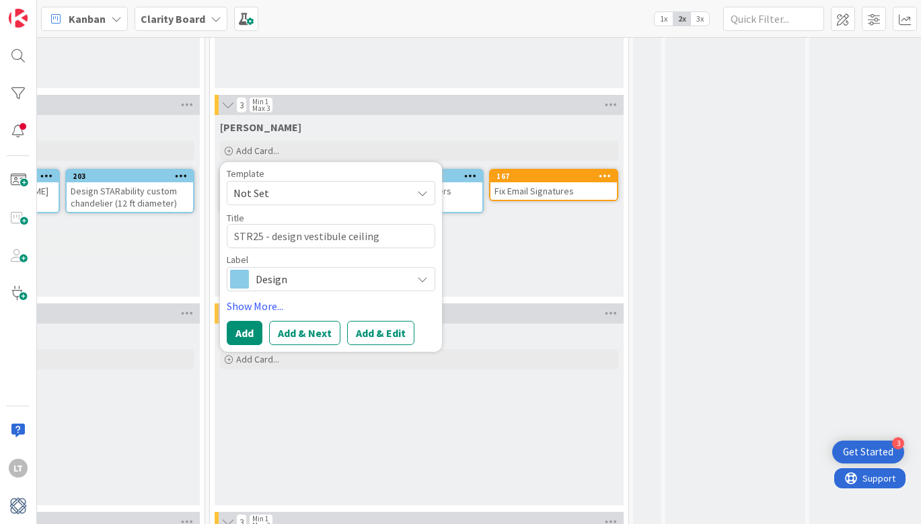
click at [358, 124] on div "[PERSON_NAME]" at bounding box center [419, 126] width 398 height 13
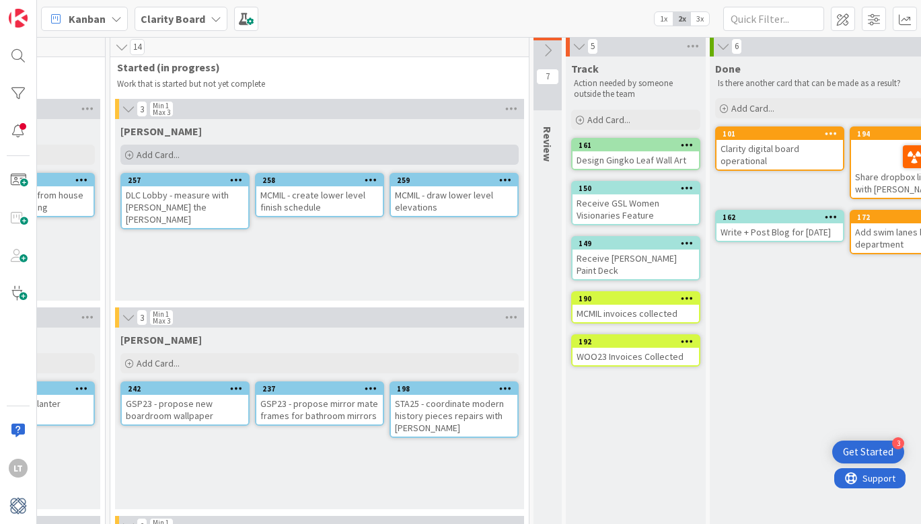
scroll to position [0, 0]
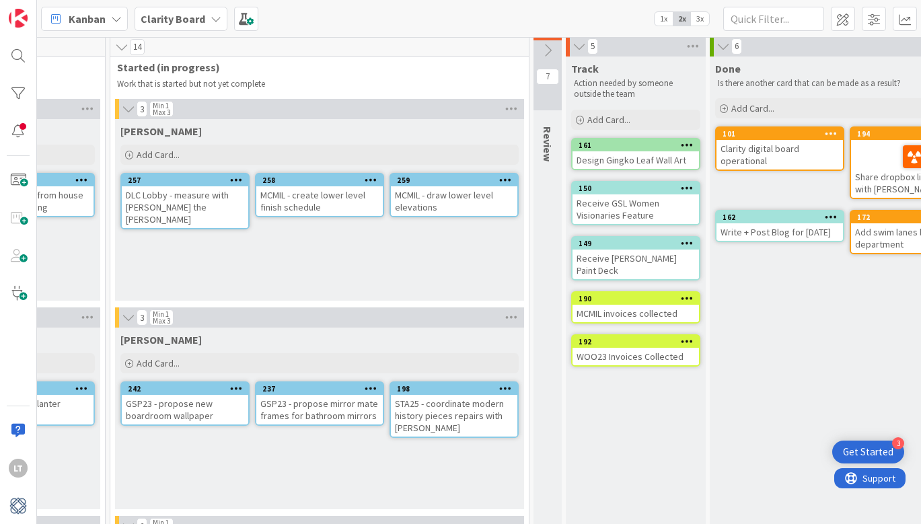
click at [548, 52] on icon at bounding box center [547, 50] width 15 height 15
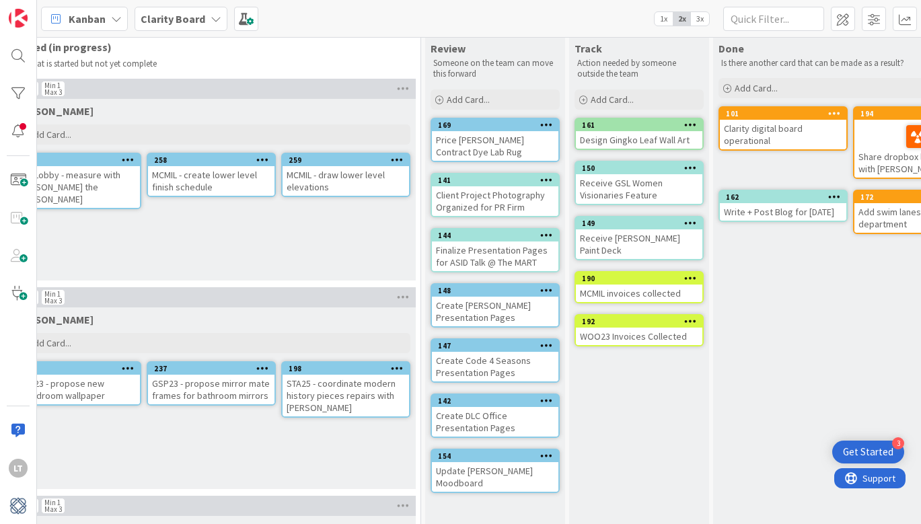
scroll to position [22, 1168]
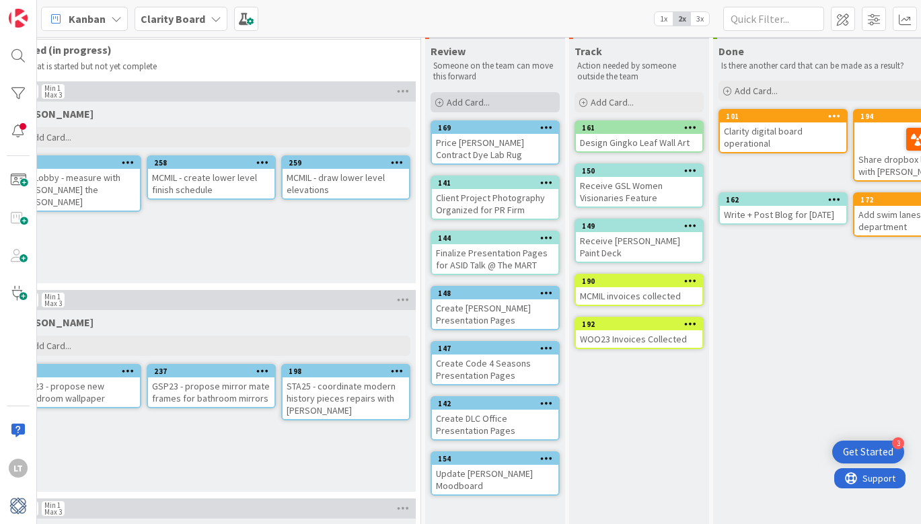
click at [470, 105] on span "Add Card..." at bounding box center [468, 102] width 43 height 12
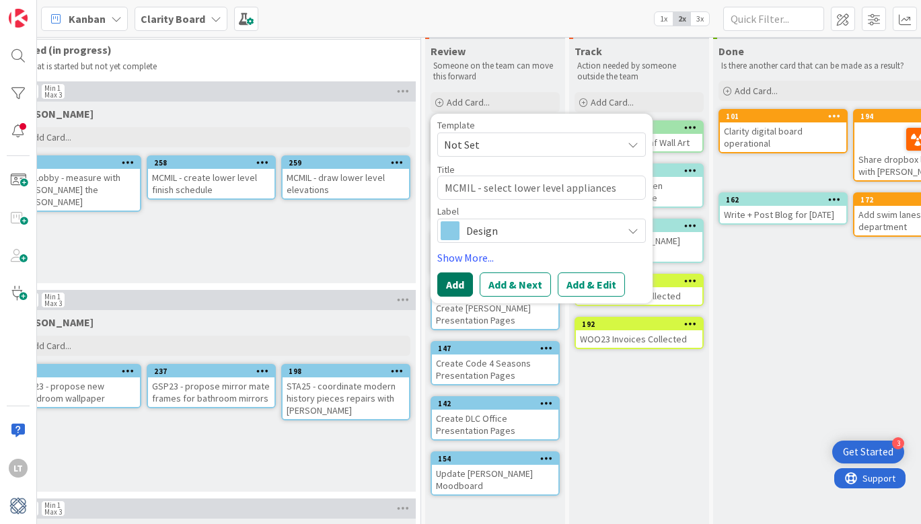
click at [458, 281] on button "Add" at bounding box center [455, 284] width 36 height 24
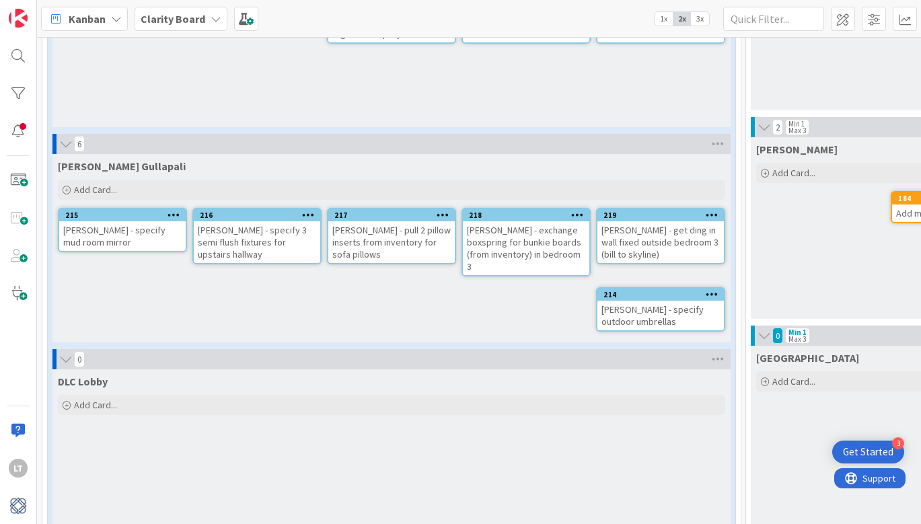
scroll to position [1030, 0]
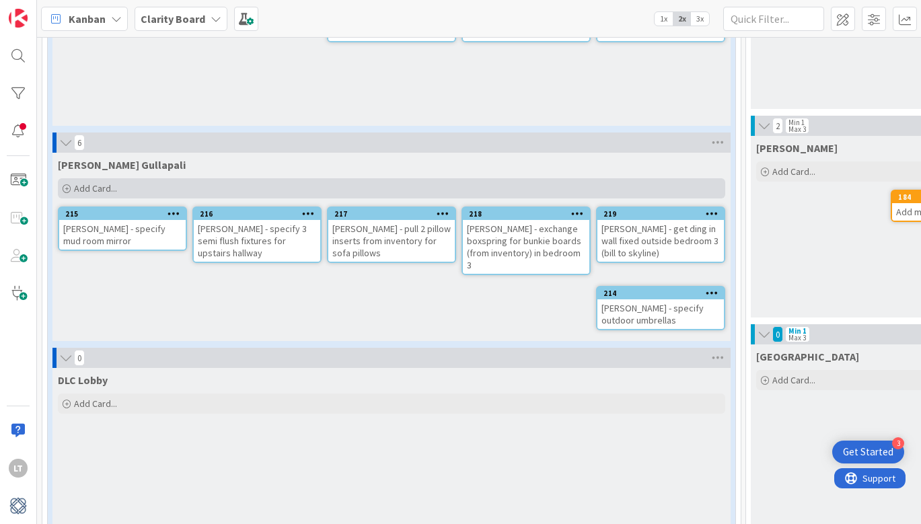
click at [124, 178] on div "Add Card..." at bounding box center [391, 188] width 667 height 20
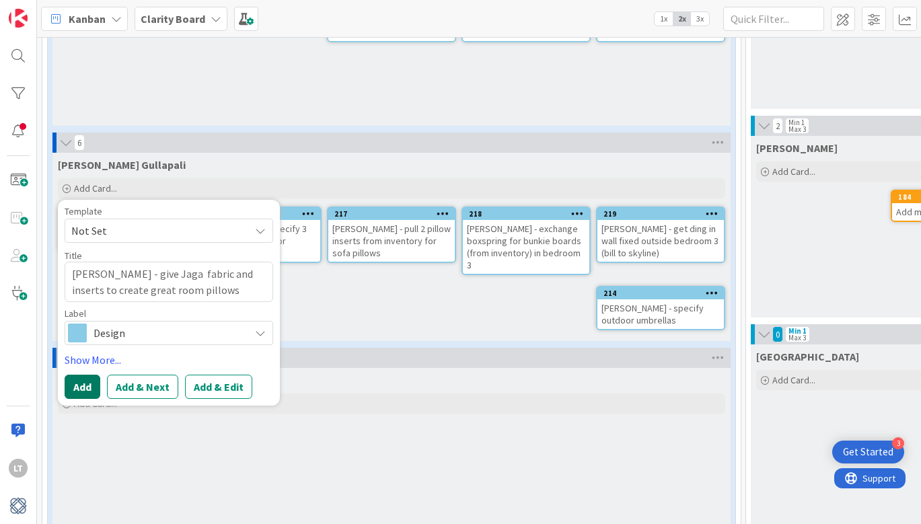
click at [85, 375] on button "Add" at bounding box center [83, 387] width 36 height 24
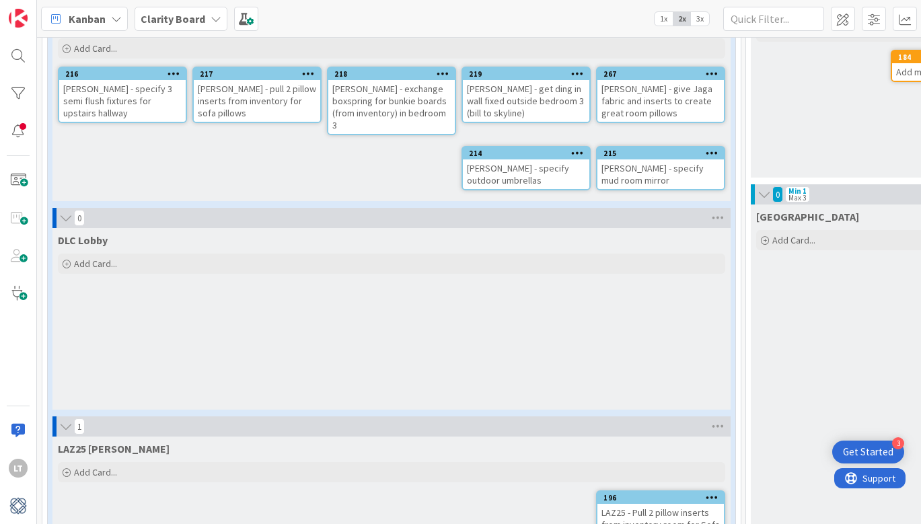
scroll to position [1194, 0]
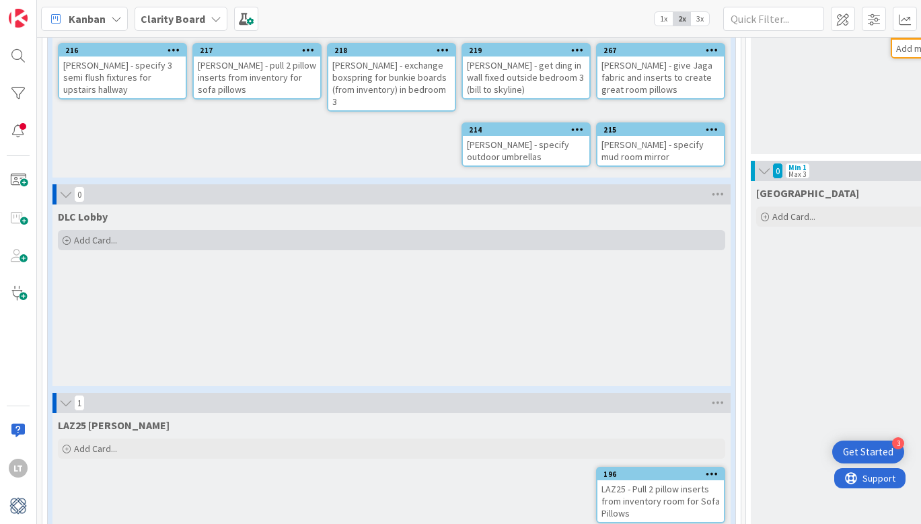
click at [146, 230] on div "Add Card..." at bounding box center [391, 240] width 667 height 20
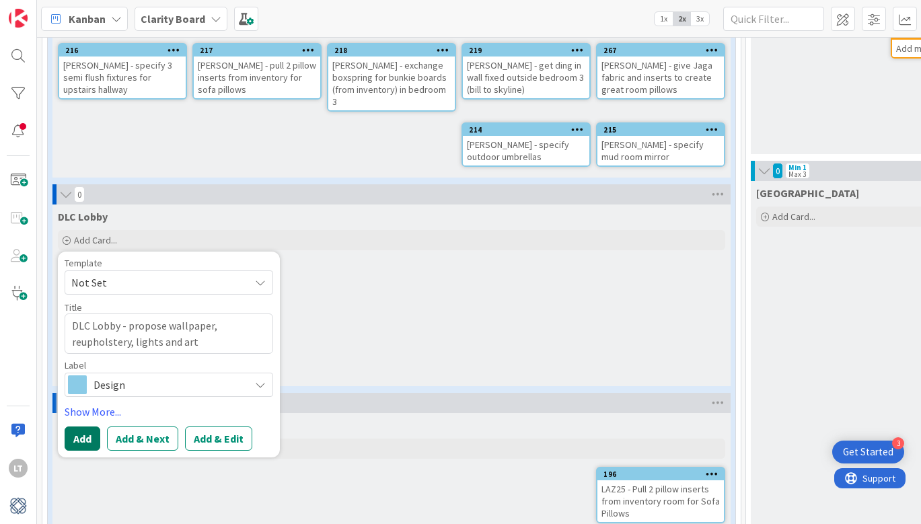
click at [78, 427] on button "Add" at bounding box center [83, 439] width 36 height 24
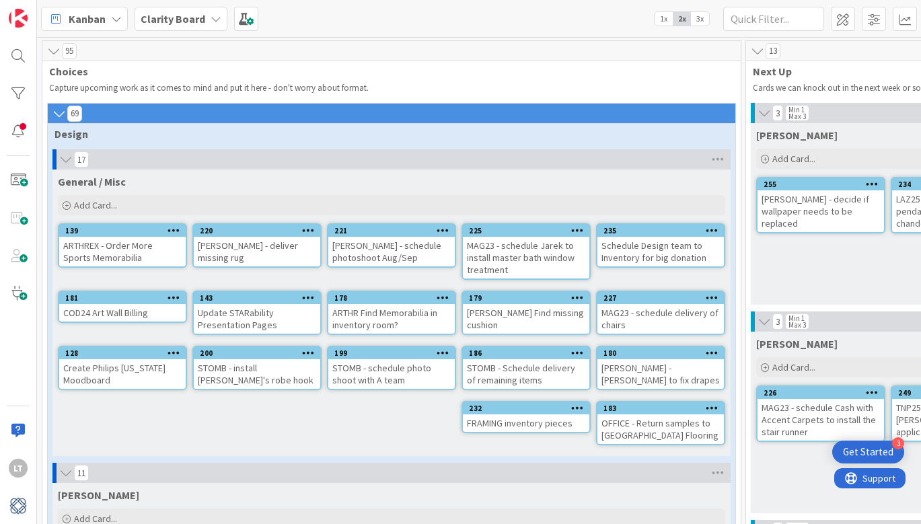
scroll to position [0, 0]
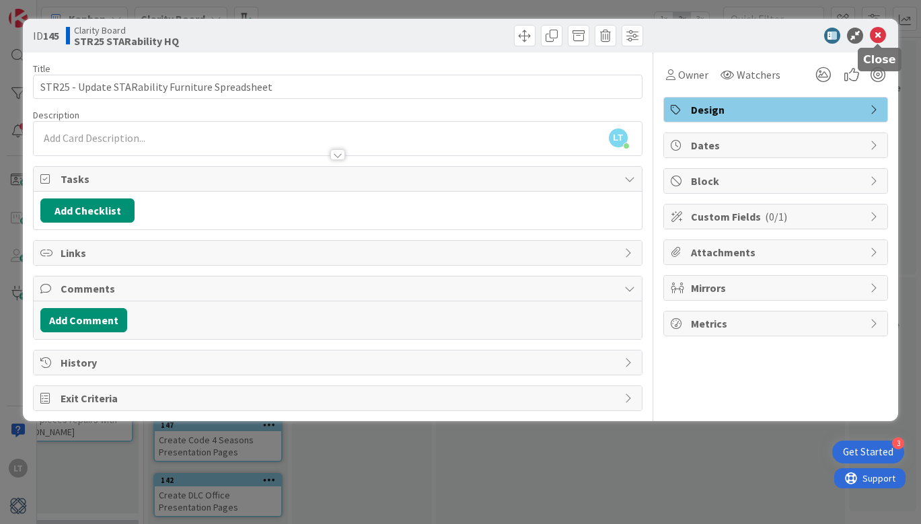
click at [879, 34] on icon at bounding box center [878, 36] width 16 height 16
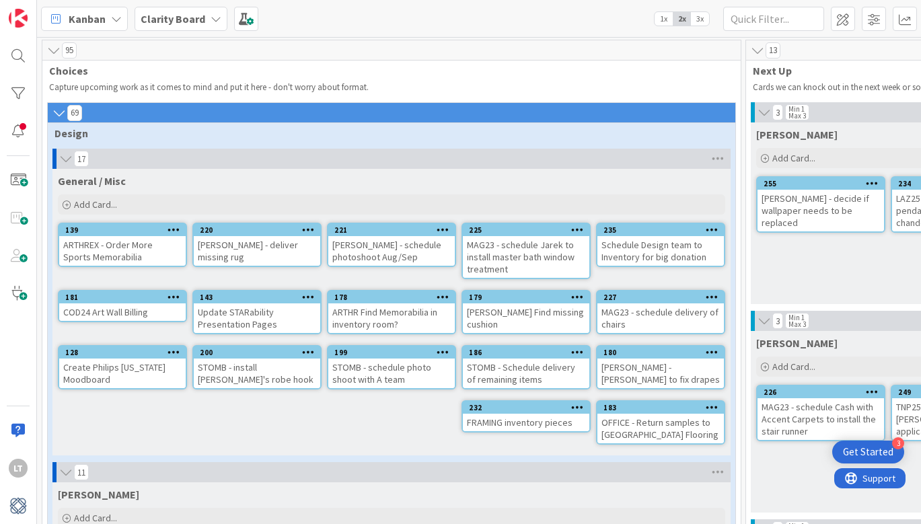
scroll to position [2, 0]
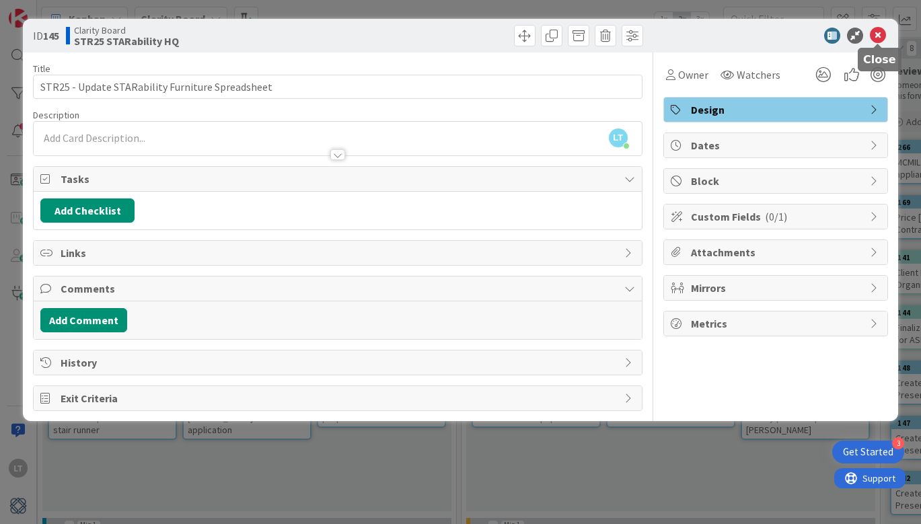
click at [878, 30] on icon at bounding box center [878, 36] width 16 height 16
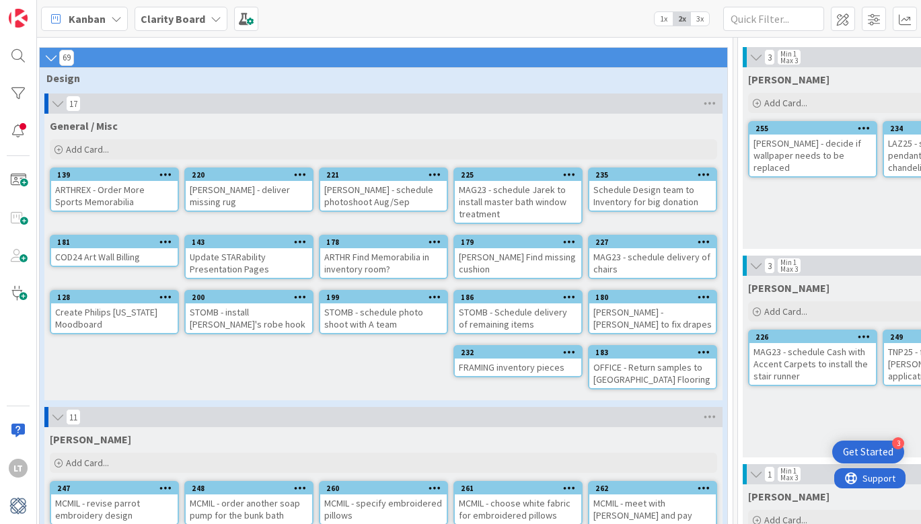
scroll to position [56, 0]
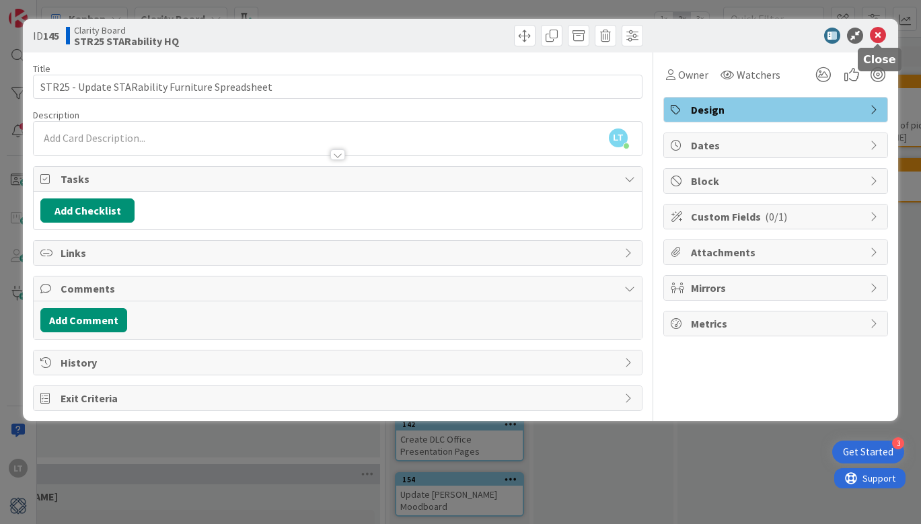
click at [875, 40] on icon at bounding box center [878, 36] width 16 height 16
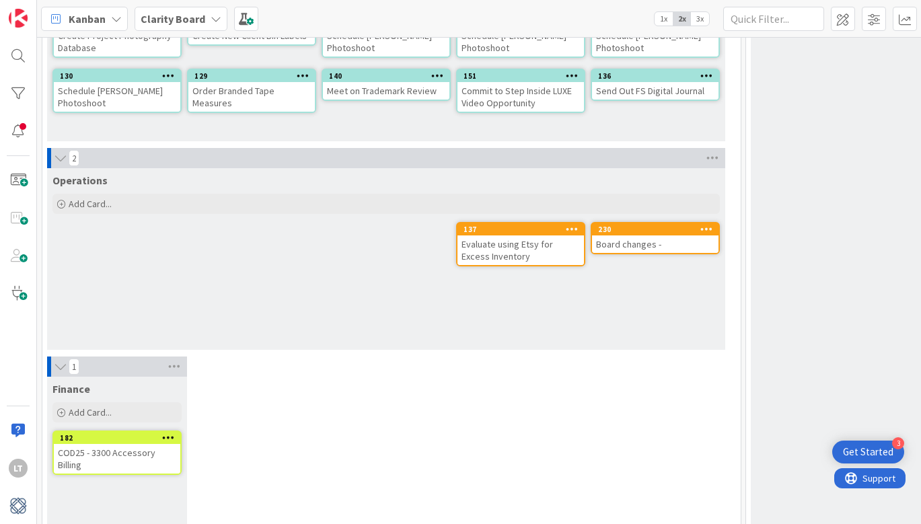
scroll to position [4225, -1]
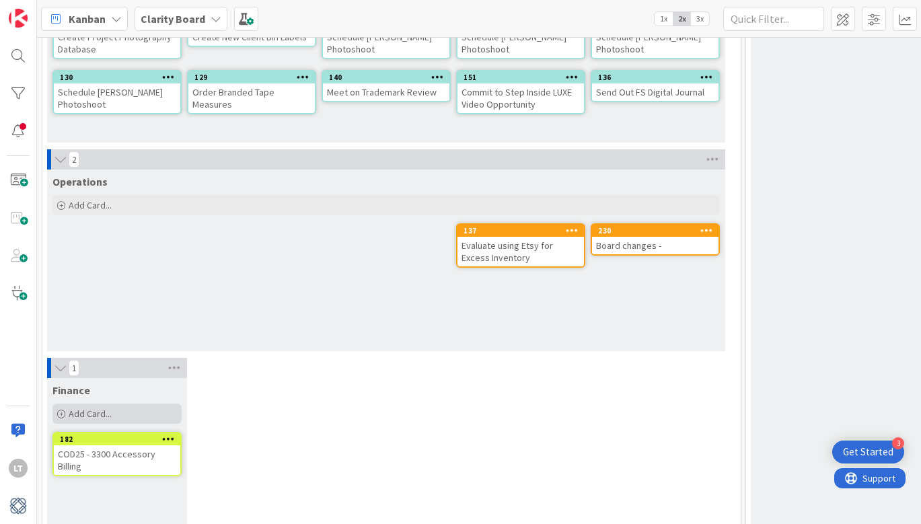
click at [87, 408] on span "Add Card..." at bounding box center [90, 414] width 43 height 12
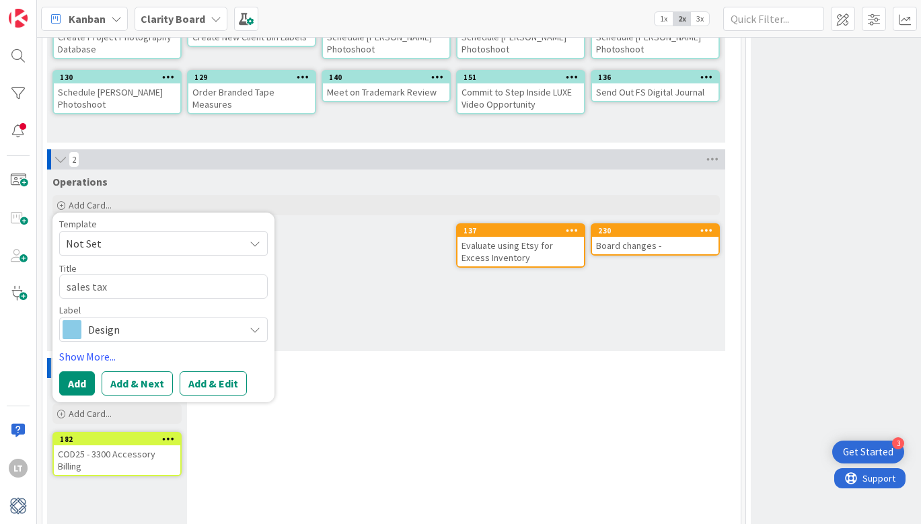
click at [135, 320] on span "Design" at bounding box center [162, 329] width 149 height 19
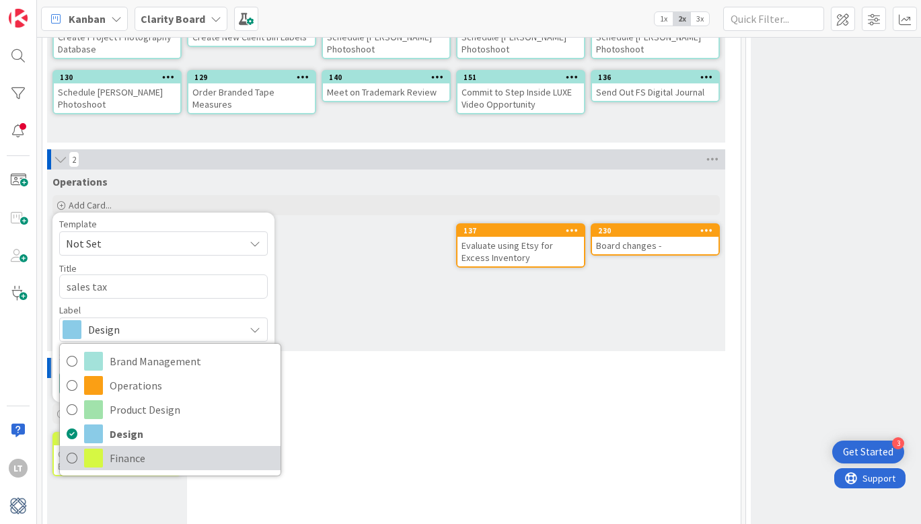
click at [73, 448] on icon at bounding box center [72, 458] width 11 height 20
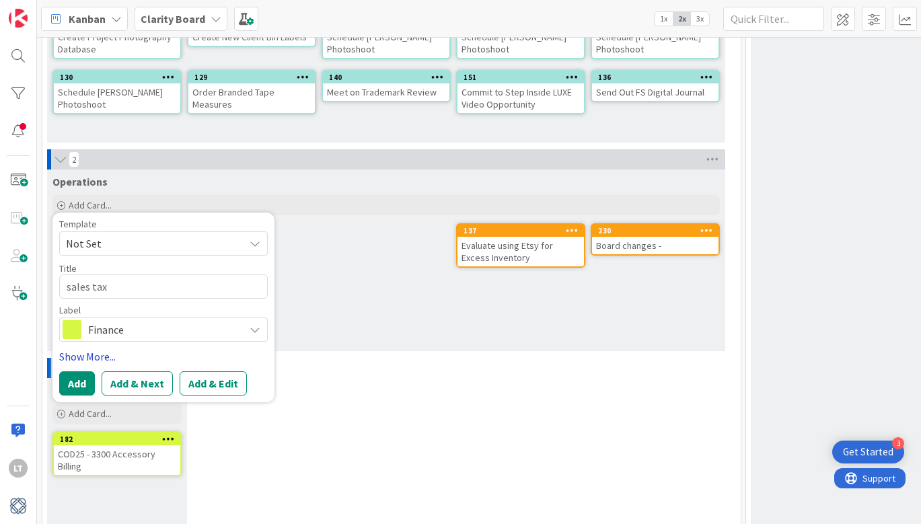
click at [92, 349] on link "Show More..." at bounding box center [163, 357] width 209 height 16
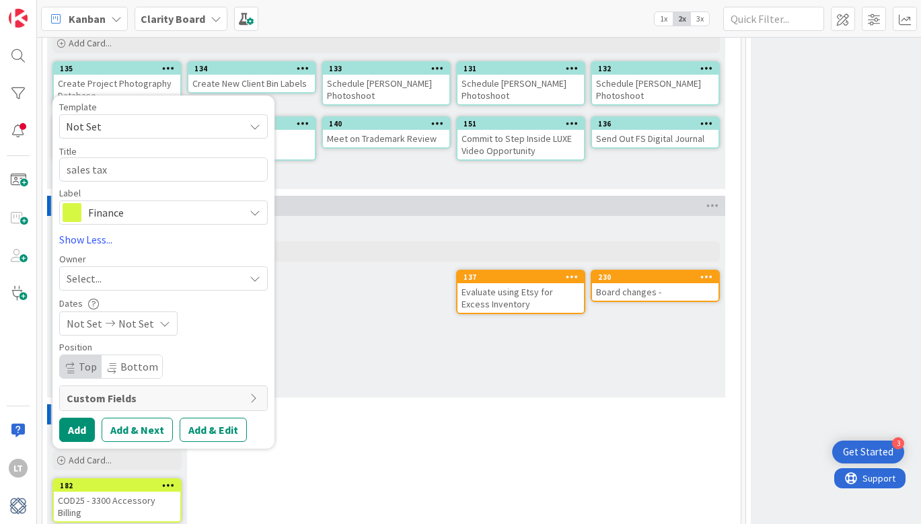
click at [101, 270] on span "Select..." at bounding box center [84, 278] width 35 height 16
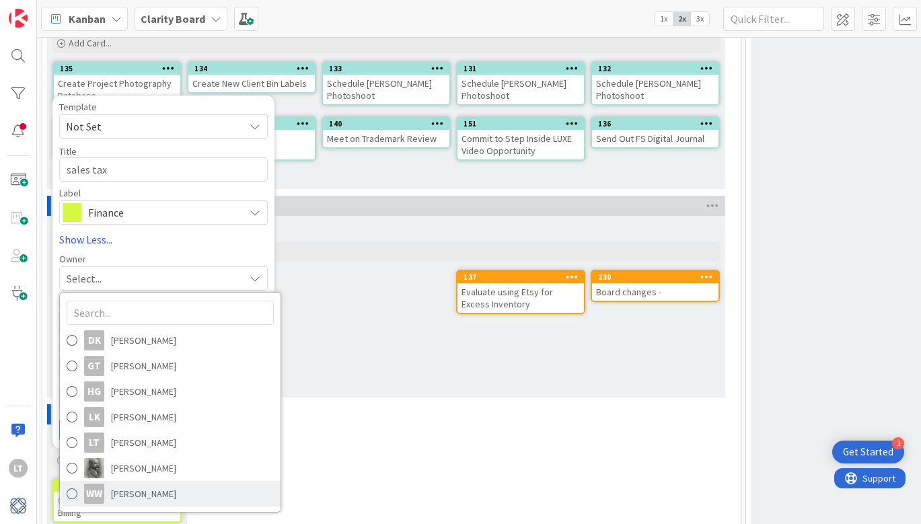
click at [73, 484] on span at bounding box center [72, 494] width 11 height 20
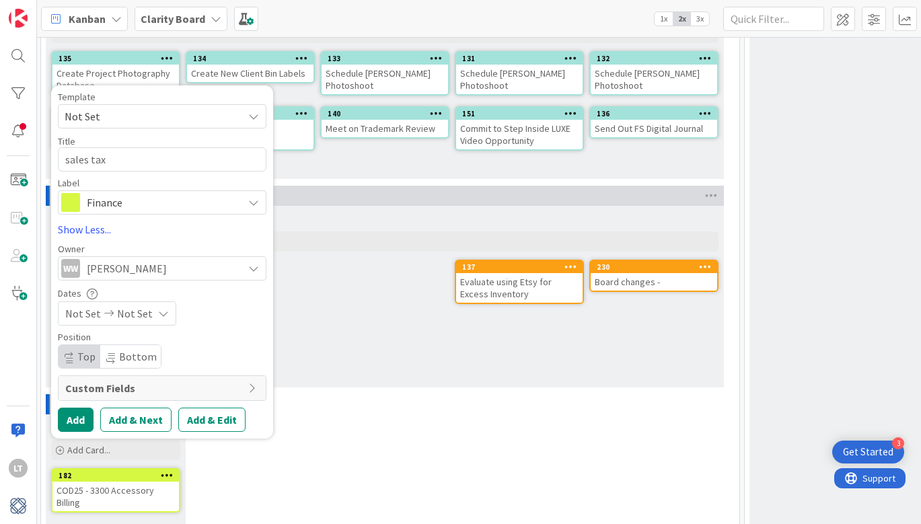
scroll to position [4191, 1]
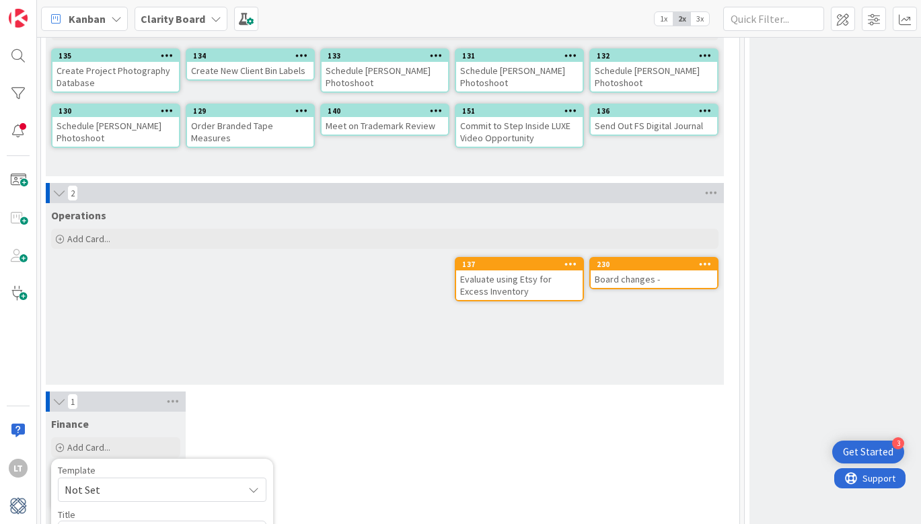
click at [121, 478] on span "Not Set" at bounding box center [162, 490] width 209 height 24
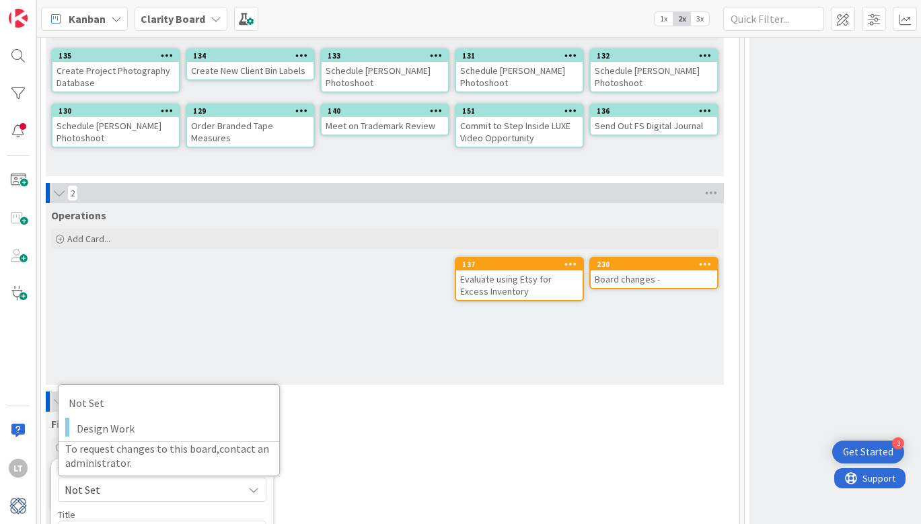
click at [341, 449] on div "1 Finance Add Card... Template Not Set Not Set Design Work To request changes t…" at bounding box center [390, 496] width 693 height 209
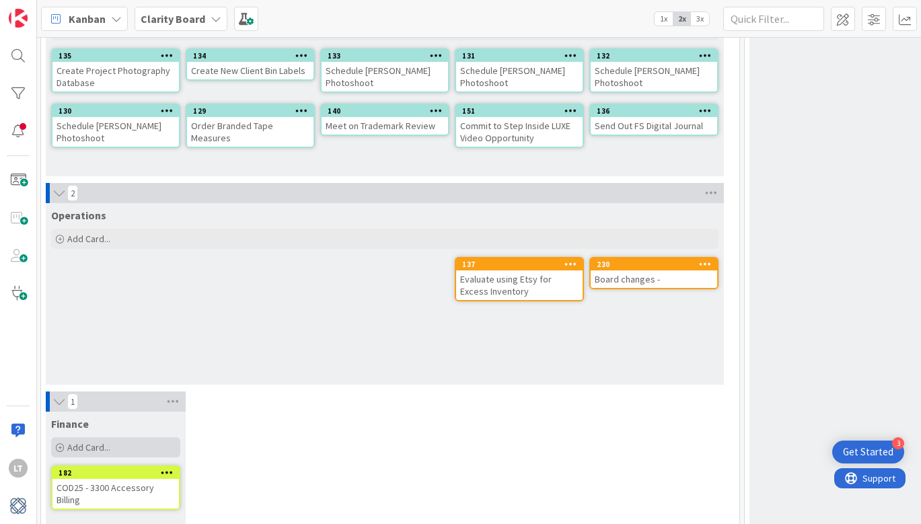
click at [75, 441] on span "Add Card..." at bounding box center [88, 447] width 43 height 12
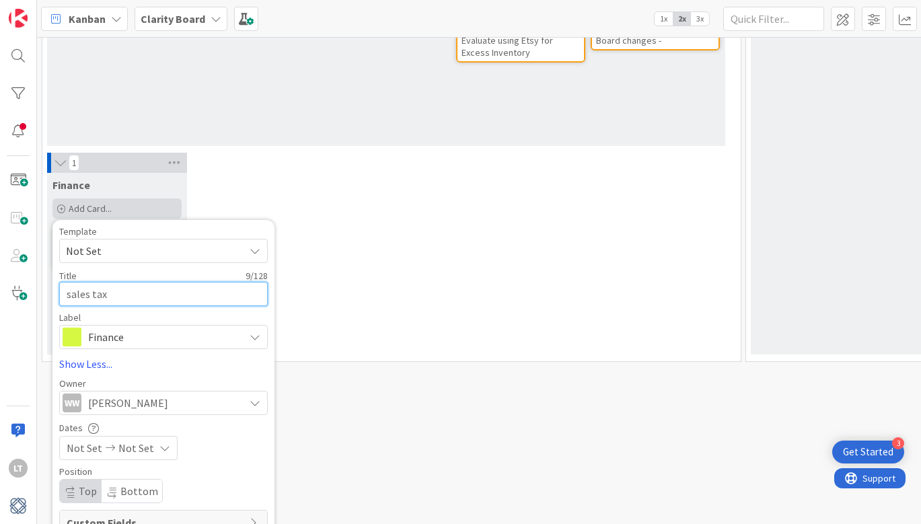
scroll to position [4429, 0]
click at [100, 515] on span "Custom Fields" at bounding box center [155, 523] width 176 height 16
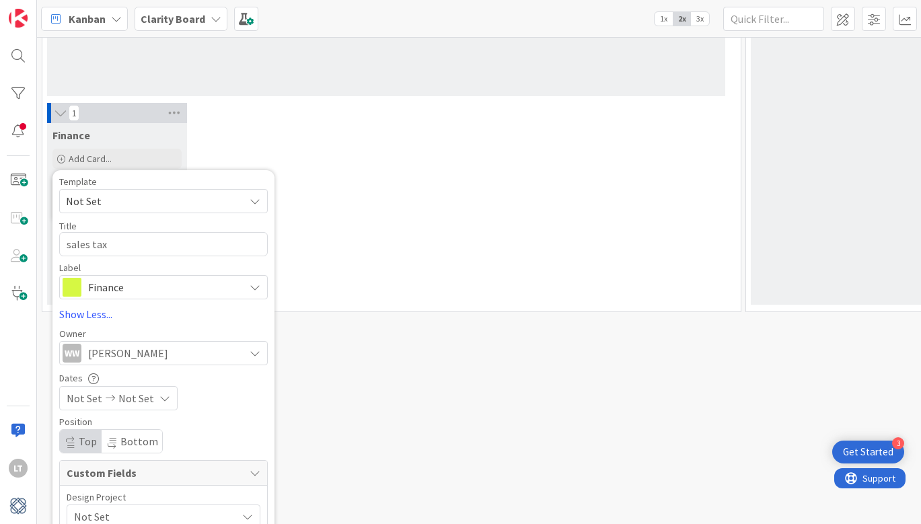
scroll to position [0, 0]
click at [164, 232] on textarea "sales tax" at bounding box center [163, 244] width 209 height 24
click at [143, 192] on span "Not Set" at bounding box center [150, 200] width 168 height 17
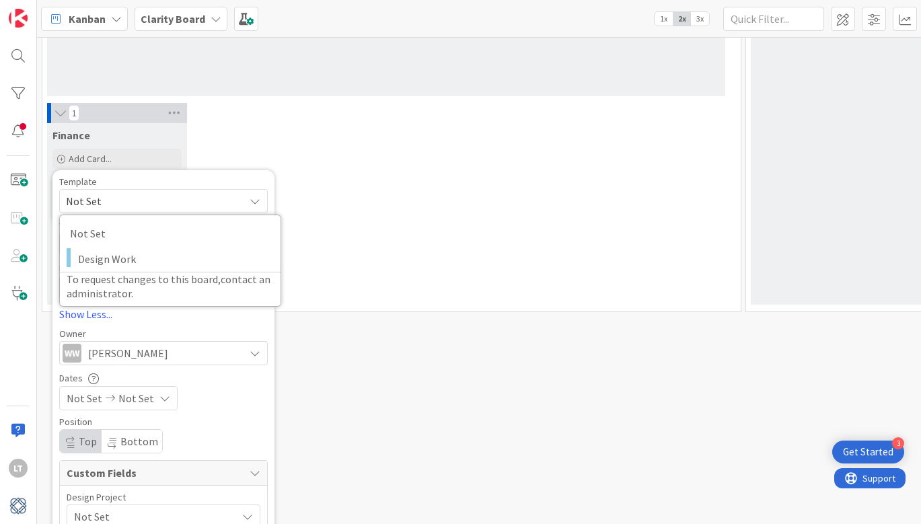
click at [143, 192] on span "Not Set" at bounding box center [150, 200] width 168 height 17
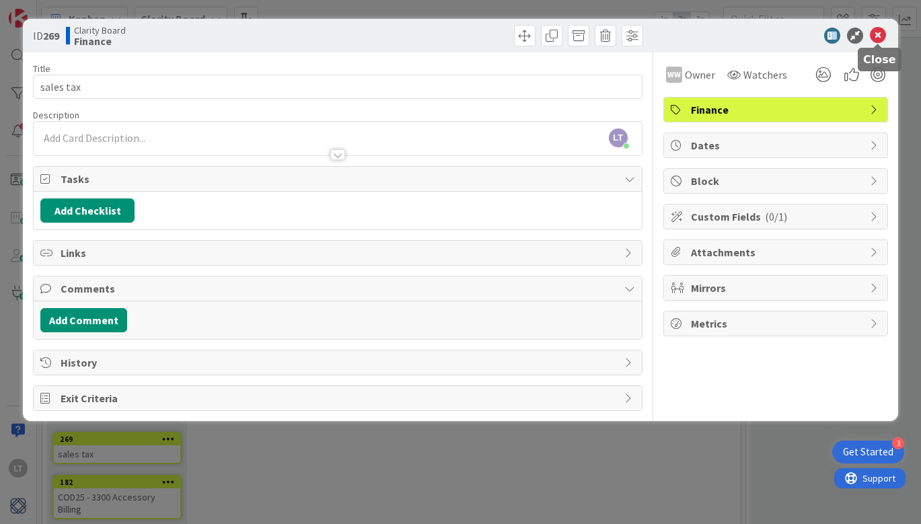
click at [876, 36] on icon at bounding box center [878, 36] width 16 height 16
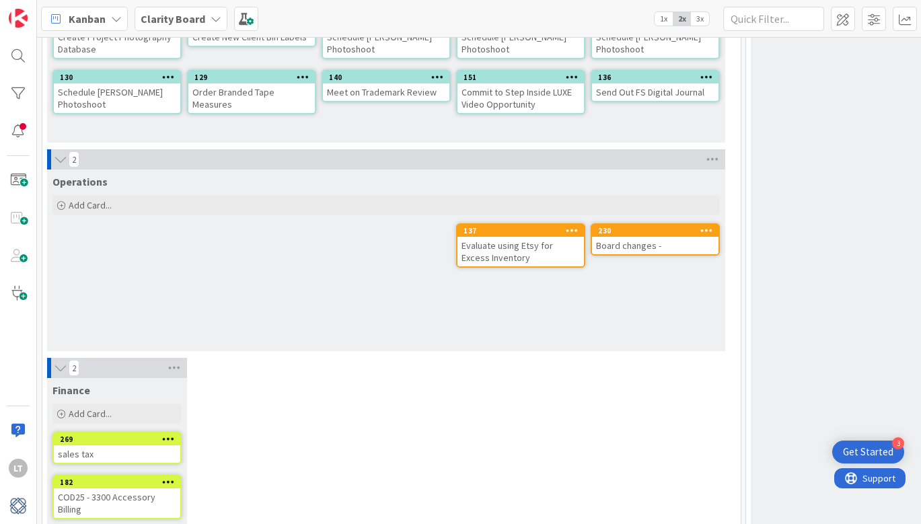
click at [96, 445] on div "sales tax" at bounding box center [117, 453] width 126 height 17
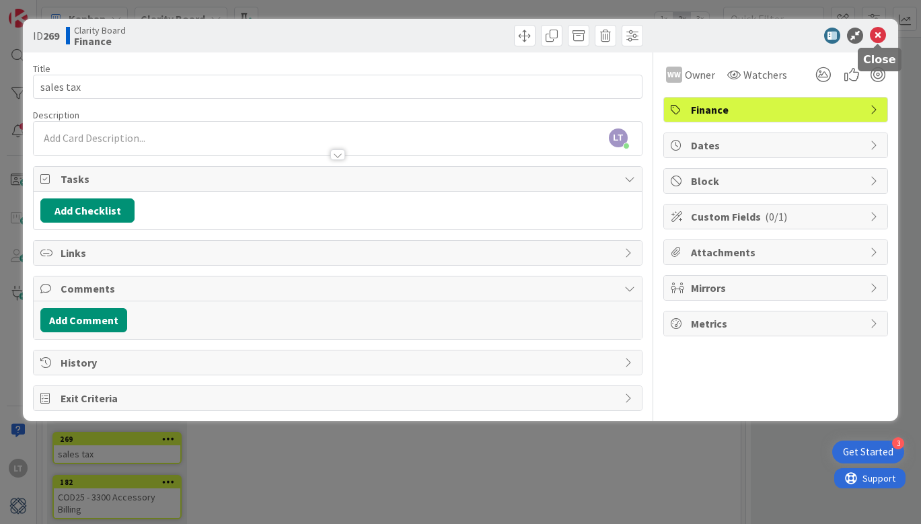
click at [879, 30] on icon at bounding box center [878, 36] width 16 height 16
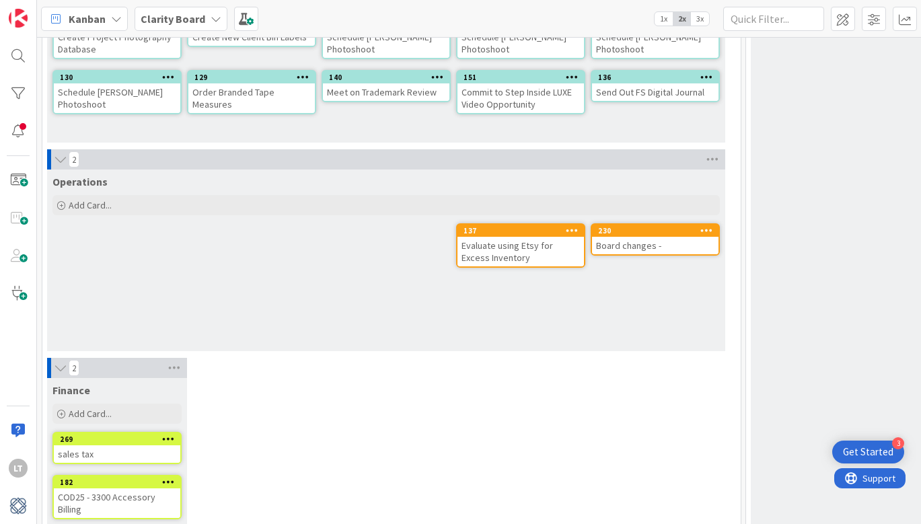
click at [105, 445] on div "sales tax" at bounding box center [117, 453] width 126 height 17
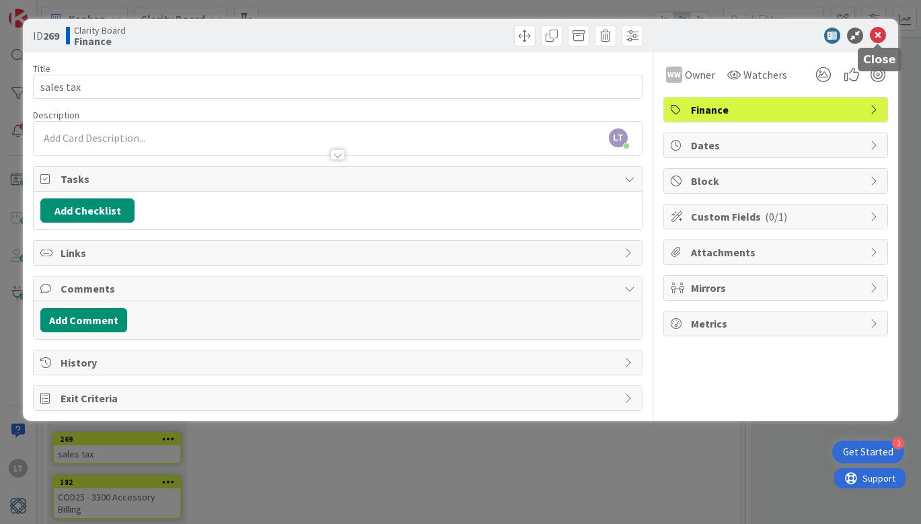
click at [875, 35] on icon at bounding box center [878, 36] width 16 height 16
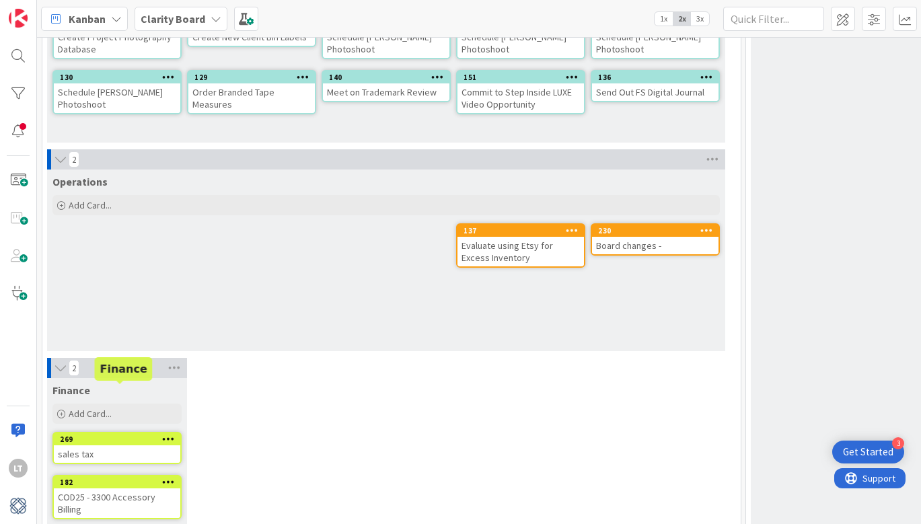
click at [98, 445] on div "sales tax" at bounding box center [117, 453] width 126 height 17
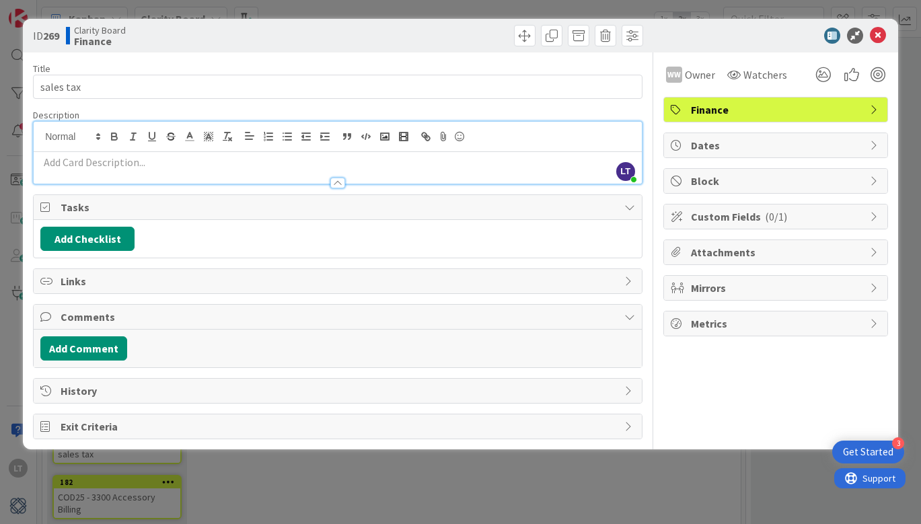
click at [92, 136] on div "LT [PERSON_NAME] just joined" at bounding box center [338, 153] width 608 height 62
click at [881, 36] on icon at bounding box center [878, 36] width 16 height 16
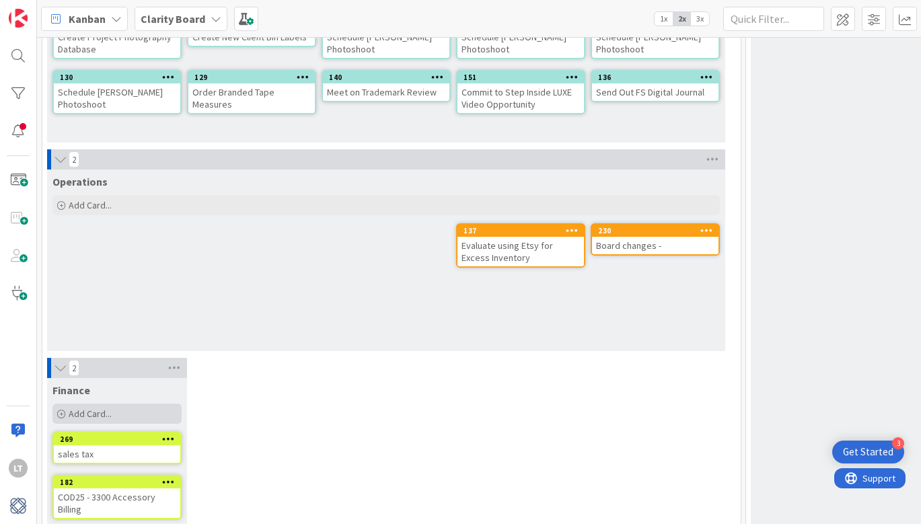
click at [68, 404] on div "Add Card..." at bounding box center [116, 414] width 129 height 20
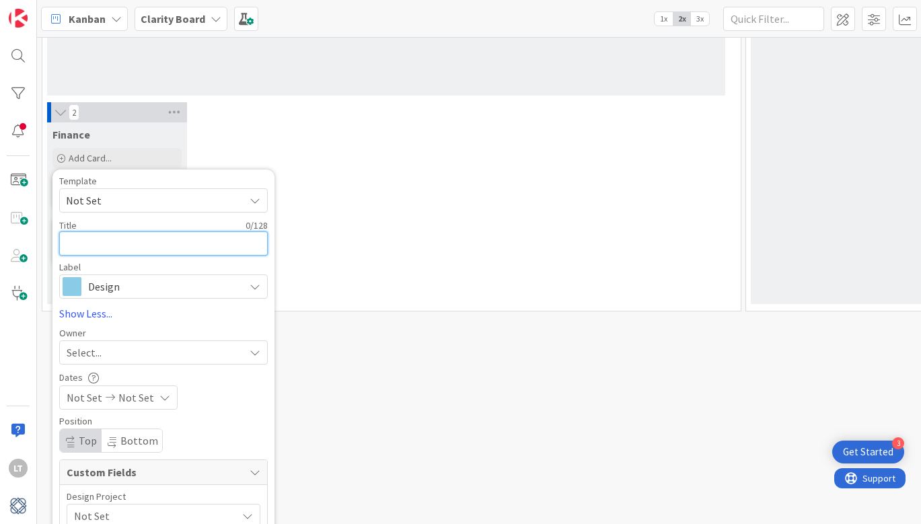
scroll to position [4480, 0]
click at [342, 135] on div "2 Finance Add Card... Template Not Set Not Set Design Work To request changes t…" at bounding box center [391, 207] width 693 height 209
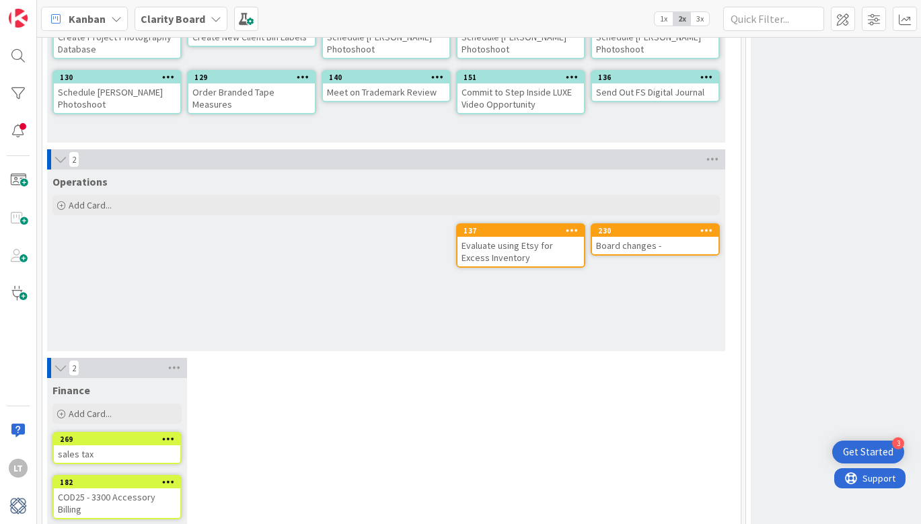
click at [168, 434] on icon at bounding box center [168, 438] width 13 height 9
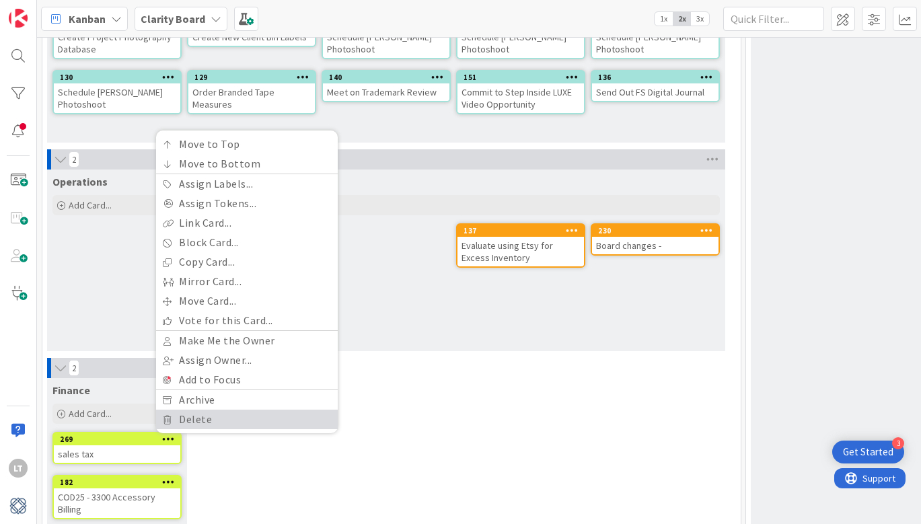
click at [190, 410] on link "Delete" at bounding box center [247, 420] width 182 height 20
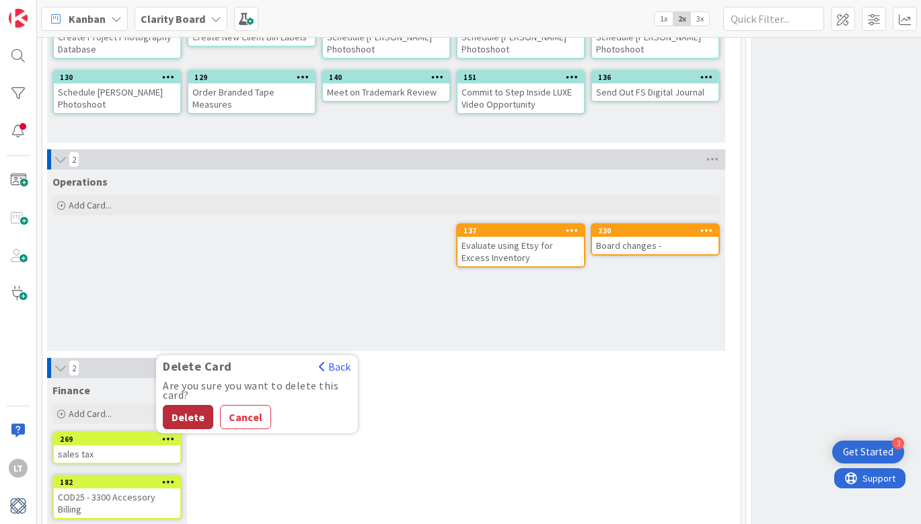
click at [187, 405] on button "Delete" at bounding box center [188, 417] width 50 height 24
